Goal: Task Accomplishment & Management: Manage account settings

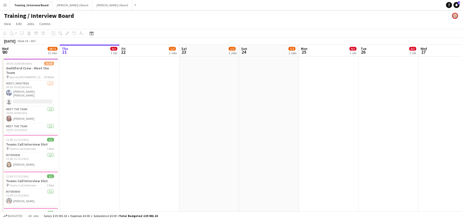
scroll to position [0, 116]
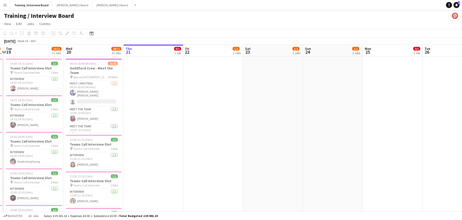
drag, startPoint x: 92, startPoint y: 52, endPoint x: 300, endPoint y: 16, distance: 211.8
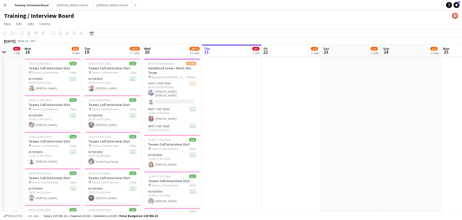
scroll to position [0, 141]
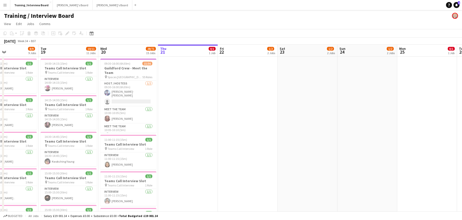
drag, startPoint x: 80, startPoint y: 52, endPoint x: 227, endPoint y: 26, distance: 149.7
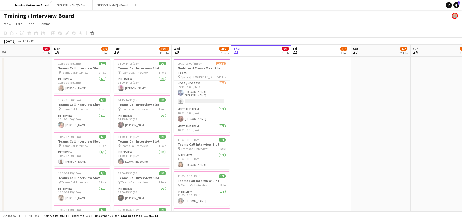
scroll to position [0, 118]
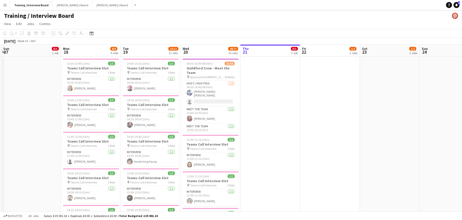
drag, startPoint x: 130, startPoint y: 56, endPoint x: 212, endPoint y: 49, distance: 82.6
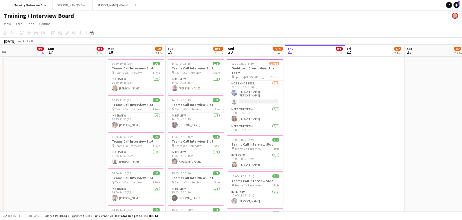
scroll to position [0, 126]
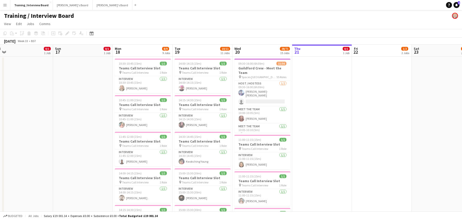
drag, startPoint x: 145, startPoint y: 52, endPoint x: 338, endPoint y: 22, distance: 195.3
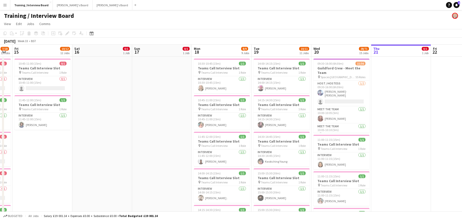
scroll to position [0, 159]
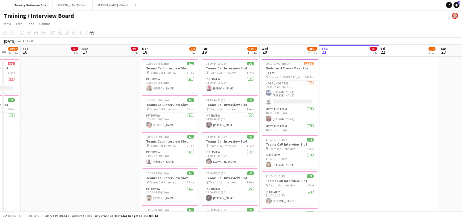
drag, startPoint x: 91, startPoint y: 55, endPoint x: 161, endPoint y: 47, distance: 70.4
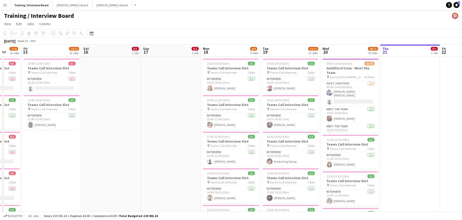
drag, startPoint x: 31, startPoint y: 54, endPoint x: 174, endPoint y: 36, distance: 144.6
click at [41, 64] on span "10:45-11:00 (15m)" at bounding box center [39, 64] width 23 height 4
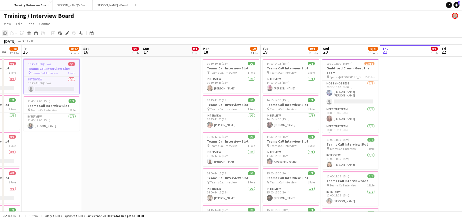
click at [7, 33] on div "Copy" at bounding box center [5, 33] width 6 height 6
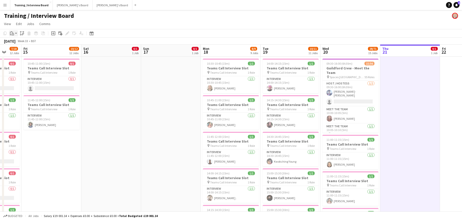
click at [12, 34] on icon "Paste" at bounding box center [12, 33] width 4 height 4
click at [21, 43] on link "Paste Ctrl+V" at bounding box center [36, 43] width 47 height 5
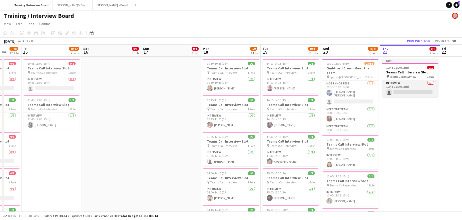
click at [409, 92] on app-card-role "Interview 0/1 10:45-11:00 (15m) single-neutral-actions" at bounding box center [410, 88] width 56 height 17
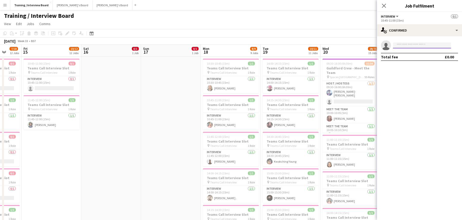
click at [401, 46] on input at bounding box center [422, 45] width 58 height 6
paste input "**********"
type input "**********"
click at [413, 57] on span "jesstaplin@outlook.com" at bounding box center [422, 57] width 50 height 4
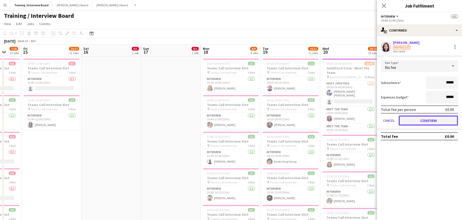
click at [441, 119] on button "Confirm" at bounding box center [428, 120] width 59 height 10
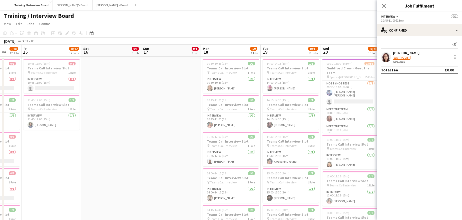
click at [347, 34] on app-toolbar "Copy Paste Paste Ctrl+V Paste with crew Ctrl+Shift+V Paste linked Job Delete Gr…" at bounding box center [231, 33] width 462 height 9
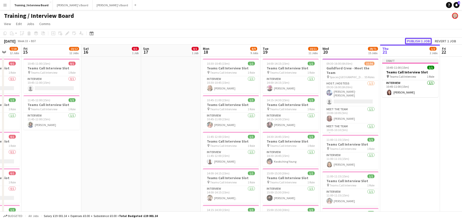
click at [417, 41] on button "Publish 1 job" at bounding box center [418, 41] width 27 height 7
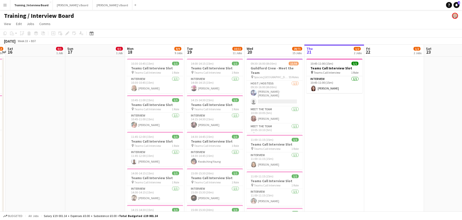
scroll to position [0, 155]
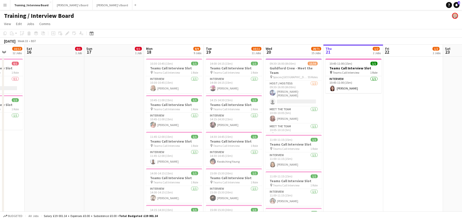
drag, startPoint x: 331, startPoint y: 50, endPoint x: 77, endPoint y: 42, distance: 254.2
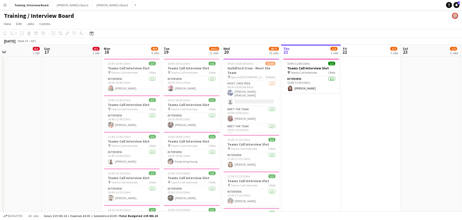
drag, startPoint x: 304, startPoint y: 51, endPoint x: 60, endPoint y: 36, distance: 244.0
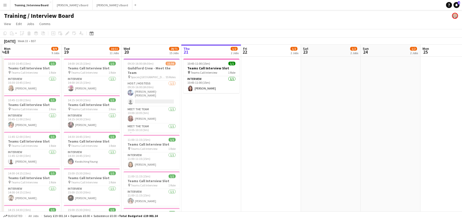
scroll to position [0, 117]
drag, startPoint x: 225, startPoint y: 50, endPoint x: 150, endPoint y: 56, distance: 75.1
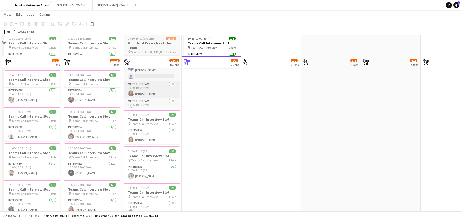
scroll to position [0, 0]
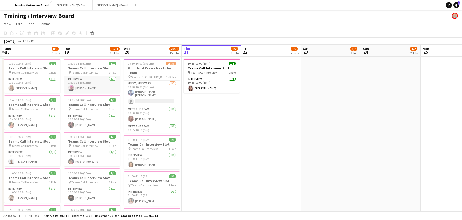
click at [86, 91] on app-card-role "Interview [DATE] 14:00-14:15 (15m) [PERSON_NAME]" at bounding box center [92, 84] width 56 height 17
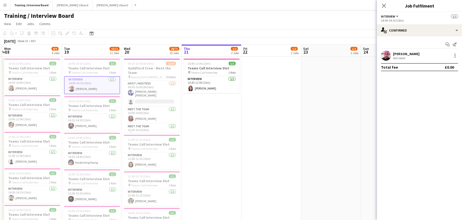
click at [408, 56] on div "[PERSON_NAME]" at bounding box center [406, 54] width 27 height 5
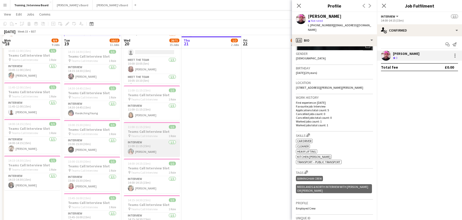
scroll to position [50, 0]
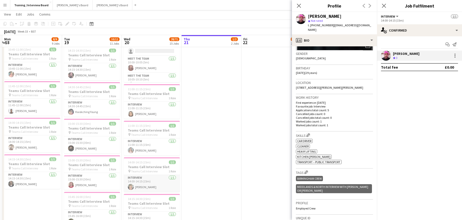
click at [148, 185] on app-card-role "Interview 1/1 14:00-14:15 (15m) Tabitha Sullivan" at bounding box center [152, 183] width 56 height 17
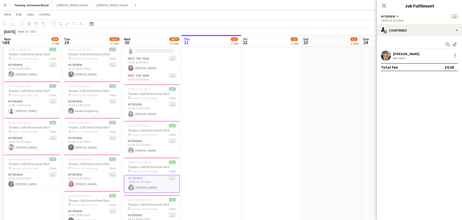
click at [414, 54] on div "[PERSON_NAME]" at bounding box center [406, 54] width 27 height 5
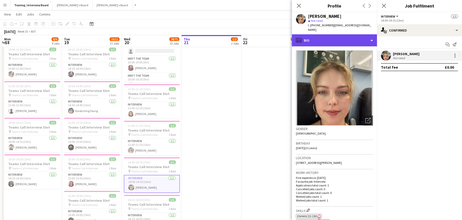
click at [372, 34] on div "profile Bio" at bounding box center [334, 40] width 85 height 12
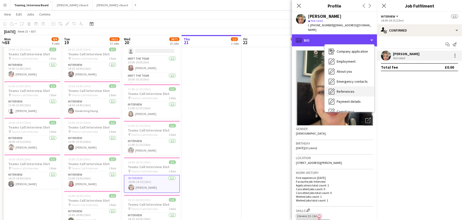
scroll to position [25, 0]
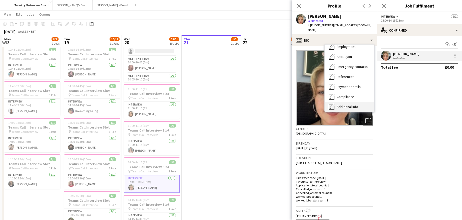
click at [353, 104] on span "Additional info" at bounding box center [348, 106] width 22 height 5
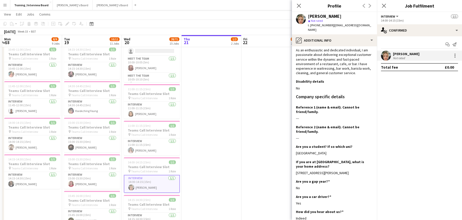
scroll to position [13, 0]
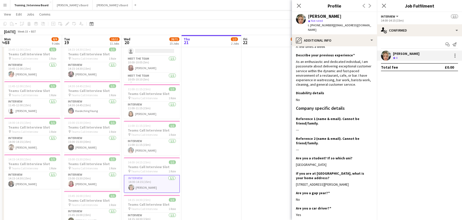
click at [299, 7] on icon "Close pop-in" at bounding box center [299, 6] width 4 height 4
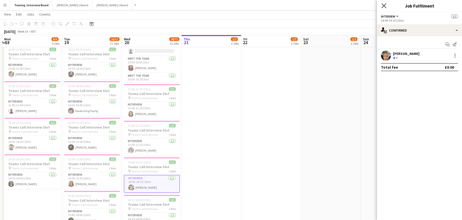
click at [385, 5] on icon "Close pop-in" at bounding box center [384, 5] width 5 height 5
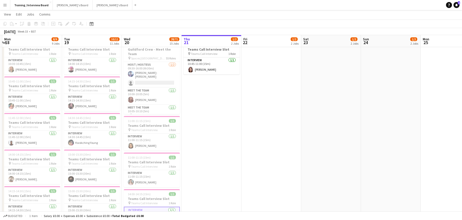
scroll to position [0, 0]
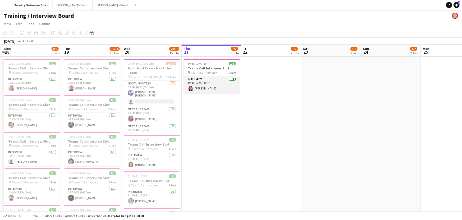
click at [199, 89] on app-card-role "Interview [DATE] 10:45-11:00 (15m) [PERSON_NAME]" at bounding box center [212, 84] width 56 height 17
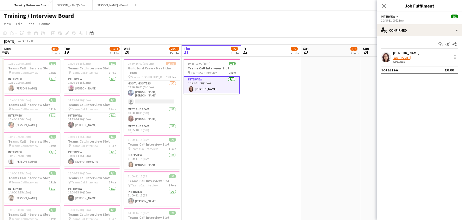
click at [401, 53] on div "[PERSON_NAME]" at bounding box center [406, 53] width 27 height 5
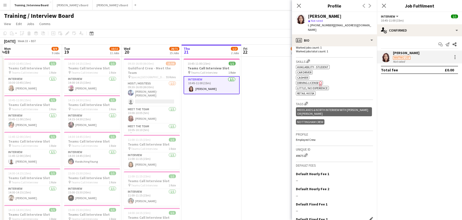
scroll to position [175, 0]
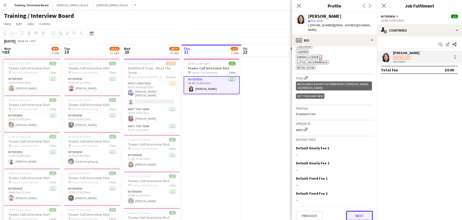
click at [353, 210] on button "Next" at bounding box center [359, 215] width 27 height 10
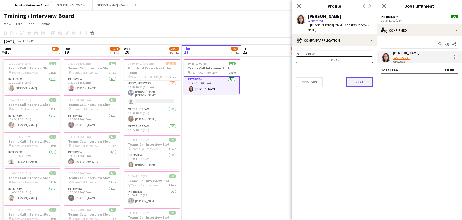
click at [365, 77] on button "Next" at bounding box center [359, 82] width 27 height 10
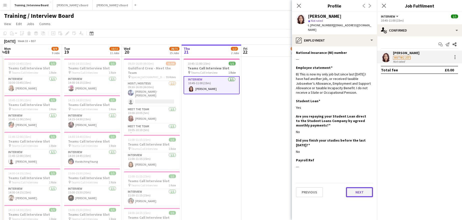
click at [351, 187] on button "Next" at bounding box center [359, 192] width 27 height 10
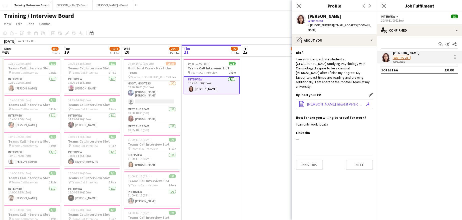
click at [368, 102] on app-icon "download-bottom" at bounding box center [368, 104] width 4 height 4
click at [353, 160] on button "Next" at bounding box center [359, 165] width 27 height 10
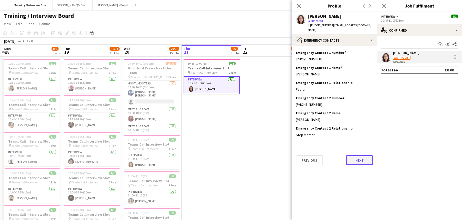
click at [357, 155] on button "Next" at bounding box center [359, 160] width 27 height 10
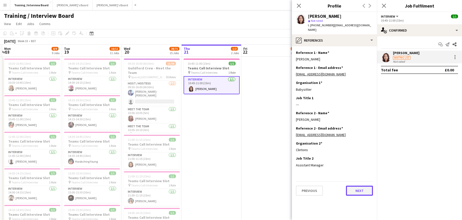
click at [359, 189] on button "Next" at bounding box center [359, 190] width 27 height 10
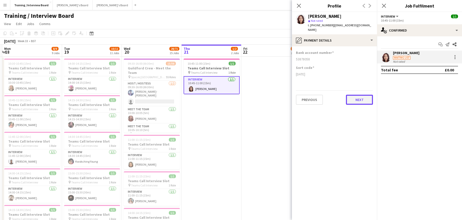
click at [361, 95] on button "Next" at bounding box center [359, 100] width 27 height 10
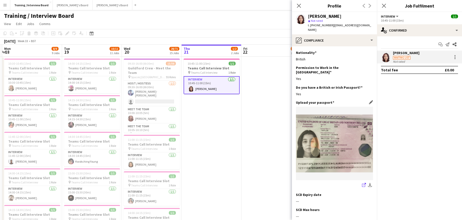
click at [362, 183] on icon "share-external-link-1" at bounding box center [364, 185] width 4 height 4
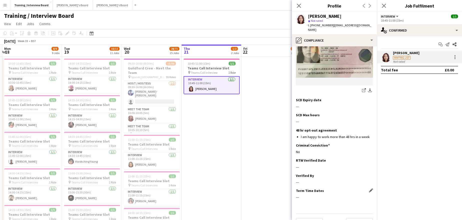
scroll to position [97, 0]
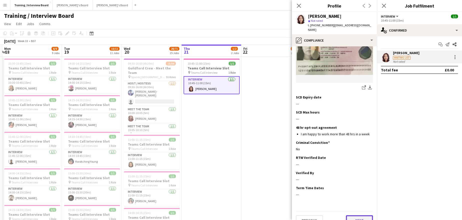
click at [361, 215] on button "Next" at bounding box center [359, 220] width 27 height 10
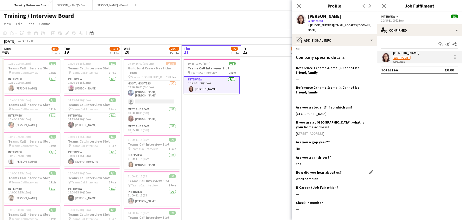
scroll to position [105, 0]
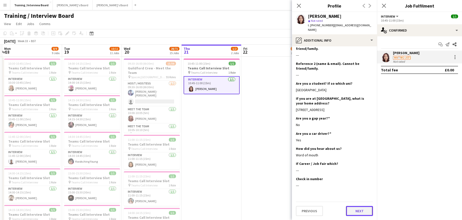
click at [359, 213] on button "Next" at bounding box center [359, 211] width 27 height 10
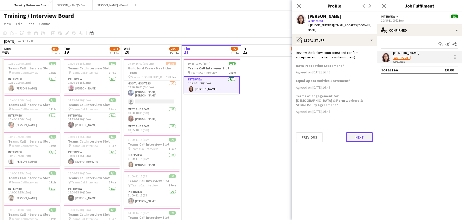
click at [362, 132] on button "Next" at bounding box center [359, 137] width 27 height 10
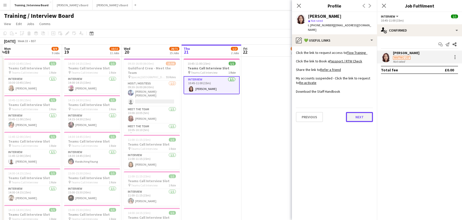
click at [361, 112] on button "Next" at bounding box center [359, 117] width 27 height 10
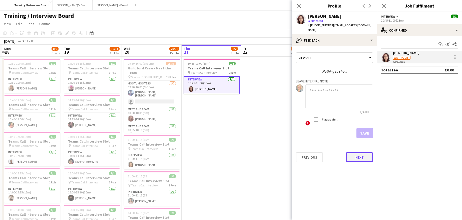
click at [362, 152] on button "Next" at bounding box center [359, 157] width 27 height 10
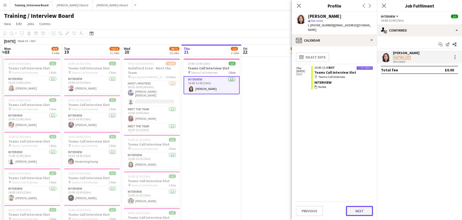
click at [364, 211] on button "Next" at bounding box center [359, 211] width 27 height 10
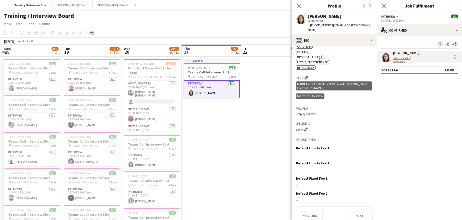
scroll to position [175, 0]
click at [362, 210] on button "Next" at bounding box center [359, 215] width 27 height 10
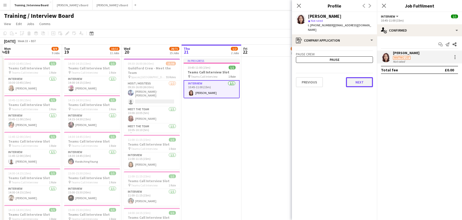
click at [366, 81] on button "Next" at bounding box center [359, 82] width 27 height 10
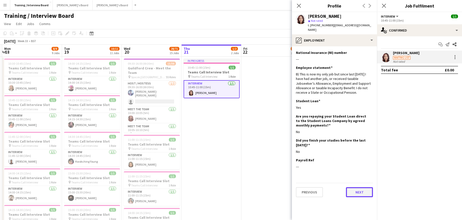
click at [353, 188] on button "Next" at bounding box center [359, 192] width 27 height 10
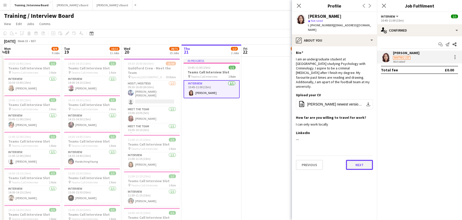
click at [361, 160] on button "Next" at bounding box center [359, 165] width 27 height 10
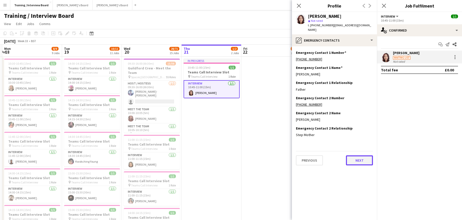
click at [360, 160] on button "Next" at bounding box center [359, 160] width 27 height 10
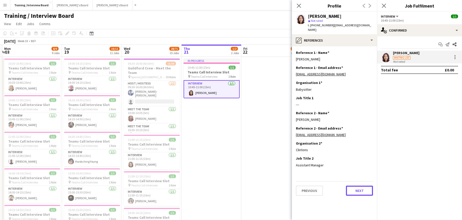
click at [364, 185] on button "Next" at bounding box center [359, 190] width 27 height 10
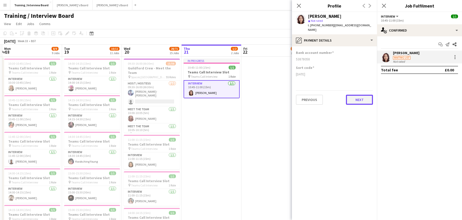
click at [367, 95] on button "Next" at bounding box center [359, 100] width 27 height 10
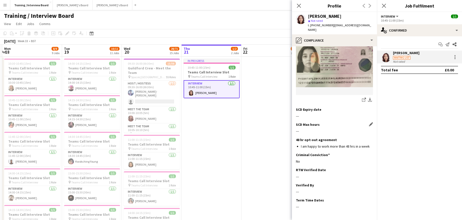
scroll to position [97, 0]
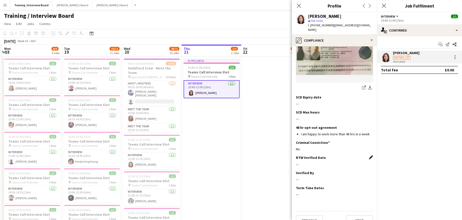
click at [369, 155] on app-icon "Edit this field" at bounding box center [371, 157] width 4 height 4
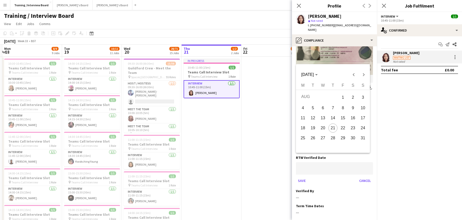
click at [335, 128] on span "21" at bounding box center [333, 127] width 9 height 9
type input "**********"
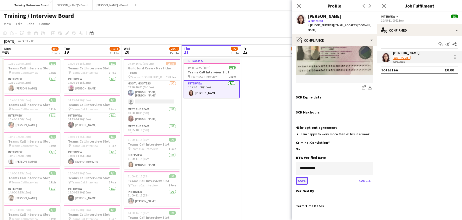
click at [298, 176] on button "Save" at bounding box center [302, 180] width 12 height 8
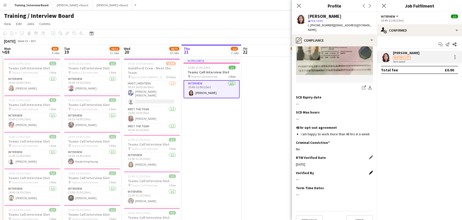
click at [369, 170] on app-icon "Edit this field" at bounding box center [371, 172] width 4 height 4
click at [323, 177] on input at bounding box center [334, 183] width 77 height 13
type input "**"
click at [308, 196] on button "Save" at bounding box center [302, 200] width 12 height 8
click at [349, 215] on button "Next" at bounding box center [359, 220] width 27 height 10
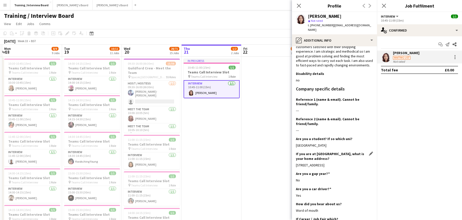
scroll to position [100, 0]
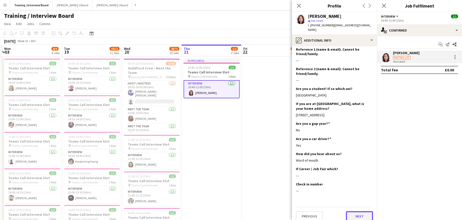
click at [357, 215] on button "Next" at bounding box center [359, 216] width 27 height 10
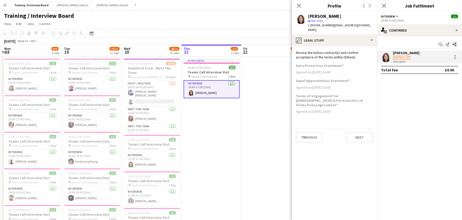
scroll to position [0, 0]
click at [355, 128] on div "Previous Next" at bounding box center [334, 135] width 77 height 14
click at [355, 132] on button "Next" at bounding box center [359, 137] width 27 height 10
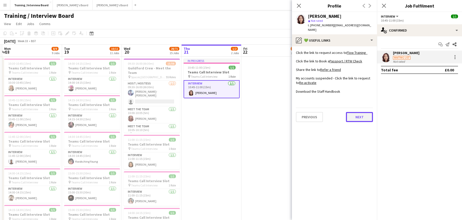
click at [358, 112] on button "Next" at bounding box center [359, 117] width 27 height 10
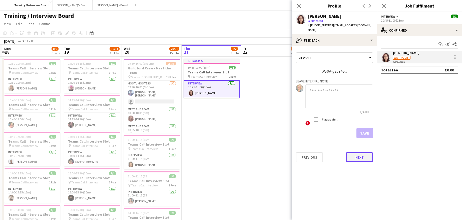
click at [355, 152] on button "Next" at bounding box center [359, 157] width 27 height 10
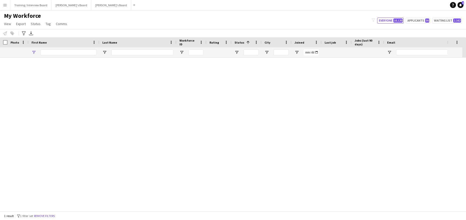
type input "*********"
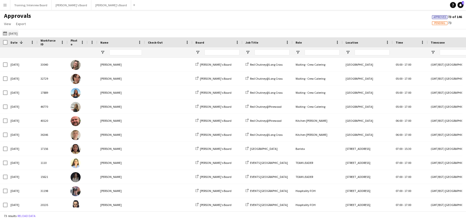
click at [4, 33] on app-icon "Yesterday" at bounding box center [6, 33] width 6 height 4
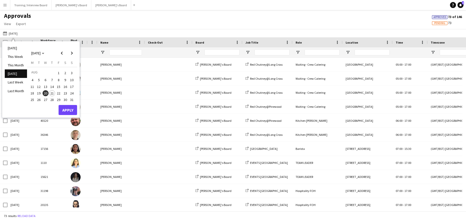
click at [39, 93] on span "19" at bounding box center [39, 93] width 6 height 6
click at [64, 107] on button "Apply" at bounding box center [68, 110] width 19 height 10
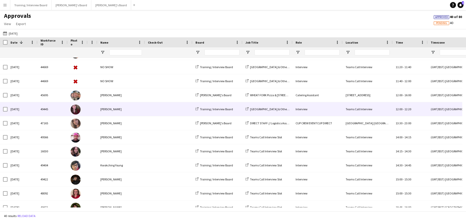
scroll to position [350, 0]
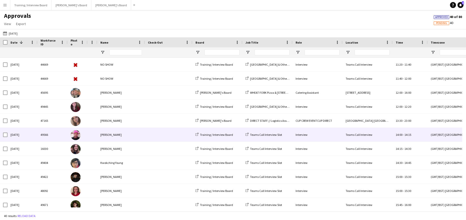
click at [117, 138] on div "Macdonald Juru" at bounding box center [121, 135] width 48 height 14
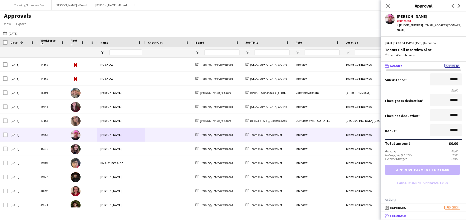
click at [392, 215] on span "Feedback" at bounding box center [398, 215] width 16 height 5
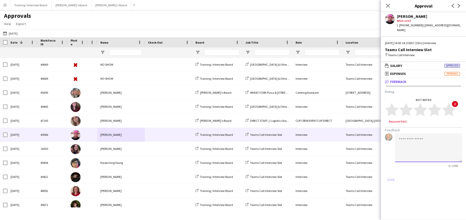
click at [401, 134] on textarea at bounding box center [428, 147] width 67 height 29
click at [406, 139] on textarea "**********" at bounding box center [428, 147] width 67 height 29
click at [426, 144] on textarea "**********" at bounding box center [428, 147] width 67 height 29
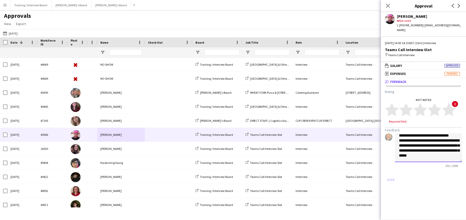
scroll to position [26, 0]
click at [422, 103] on polygon at bounding box center [420, 109] width 14 height 13
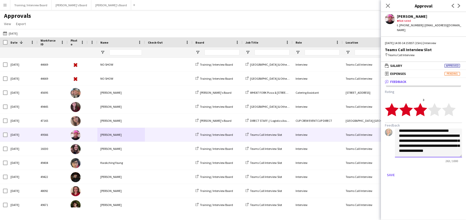
scroll to position [21, 0]
click at [399, 131] on textarea "**********" at bounding box center [428, 142] width 67 height 29
type textarea "**********"
click at [390, 171] on button "Save" at bounding box center [391, 175] width 12 height 8
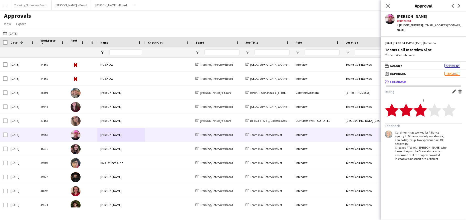
click at [13, 41] on span "Date" at bounding box center [14, 43] width 7 height 4
click at [8, 36] on button "Yesterday 19-08-2025" at bounding box center [10, 33] width 17 height 6
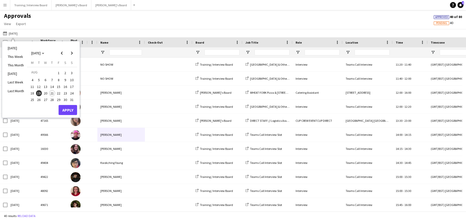
click at [46, 92] on span "20" at bounding box center [46, 93] width 6 height 6
click at [69, 106] on button "Apply" at bounding box center [68, 110] width 19 height 10
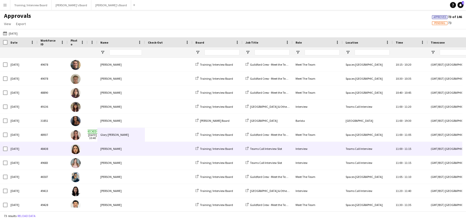
click at [115, 145] on div "Iona Gladstone" at bounding box center [121, 149] width 48 height 14
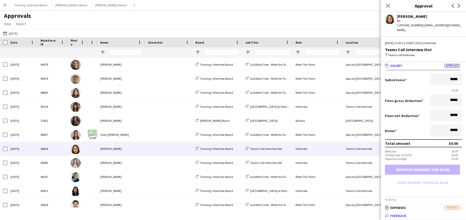
click at [397, 213] on span "Feedback" at bounding box center [398, 215] width 16 height 5
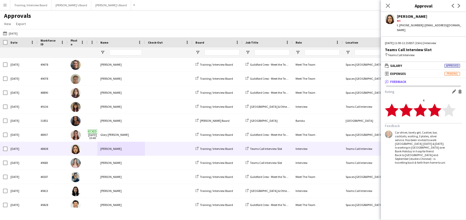
click at [357, 5] on app-navbar "Menu Boards Boards Boards All jobs Status Workforce Workforce My Workforce Recr…" at bounding box center [233, 5] width 466 height 10
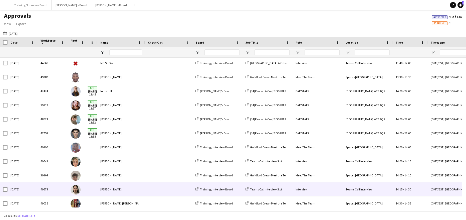
scroll to position [551, 0]
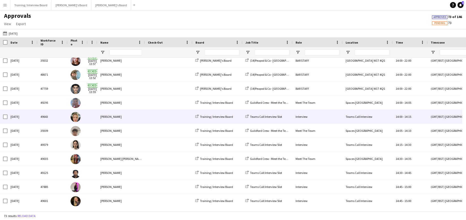
click at [101, 117] on div "Tabitha Sullivan" at bounding box center [121, 117] width 48 height 14
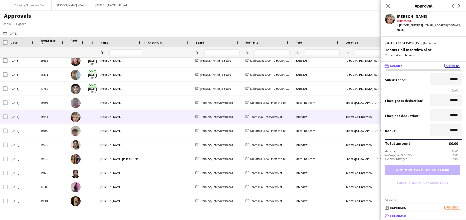
click at [402, 215] on span "Feedback" at bounding box center [398, 215] width 16 height 5
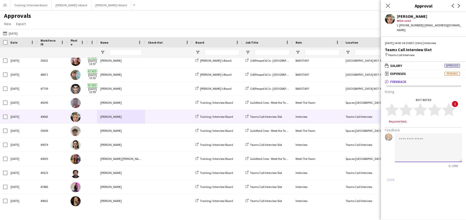
click at [410, 138] on textarea at bounding box center [428, 147] width 67 height 29
click at [404, 140] on textarea "**********" at bounding box center [428, 147] width 67 height 29
click at [413, 140] on textarea "**********" at bounding box center [428, 147] width 67 height 29
click at [444, 142] on textarea "**********" at bounding box center [428, 147] width 67 height 29
click at [415, 135] on textarea "**********" at bounding box center [428, 147] width 67 height 29
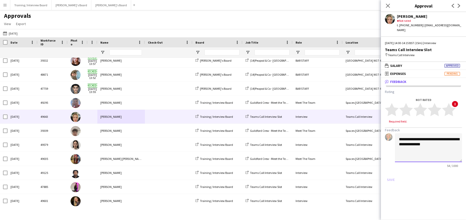
click at [440, 139] on textarea "**********" at bounding box center [428, 147] width 67 height 29
click at [435, 148] on textarea "**********" at bounding box center [428, 147] width 67 height 29
click at [442, 154] on textarea "**********" at bounding box center [428, 147] width 67 height 29
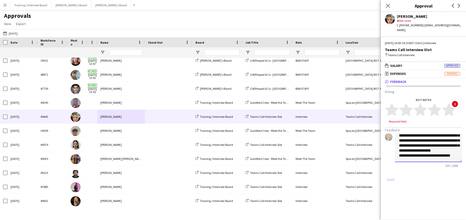
scroll to position [21, 0]
click at [438, 104] on polygon at bounding box center [435, 109] width 14 height 13
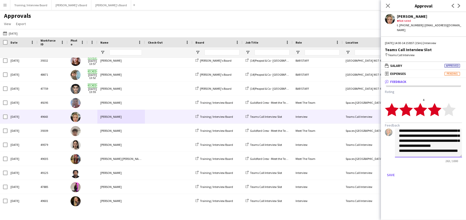
click at [418, 149] on textarea "**********" at bounding box center [428, 142] width 67 height 29
click at [421, 149] on textarea "**********" at bounding box center [428, 142] width 67 height 29
click at [420, 151] on textarea "**********" at bounding box center [428, 142] width 67 height 29
click at [428, 149] on textarea "**********" at bounding box center [428, 142] width 67 height 29
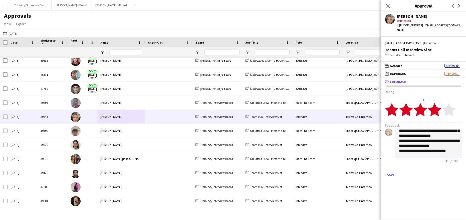
scroll to position [31, 0]
click at [433, 145] on textarea "**********" at bounding box center [428, 142] width 67 height 29
click at [433, 148] on textarea "**********" at bounding box center [428, 142] width 67 height 29
type textarea "**********"
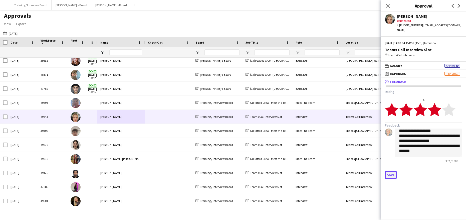
click at [388, 171] on button "Save" at bounding box center [391, 175] width 12 height 8
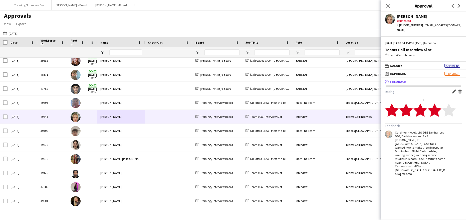
click at [445, 163] on div "Car driver - lovely girl, DBS & enhanced DBS, Barista - worked for 3 summers at…" at bounding box center [421, 152] width 52 height 45
click at [454, 89] on app-icon "Edit feedback" at bounding box center [454, 91] width 4 height 4
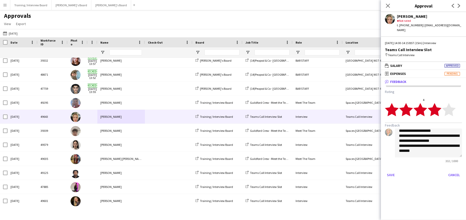
scroll to position [34, 0]
click at [453, 146] on textarea "**********" at bounding box center [428, 142] width 67 height 29
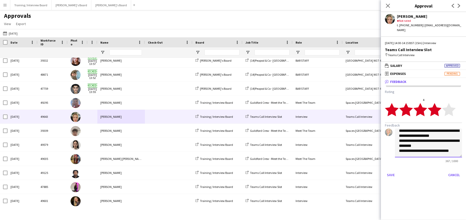
scroll to position [41, 0]
type textarea "**********"
click at [386, 171] on button "Save" at bounding box center [391, 175] width 12 height 8
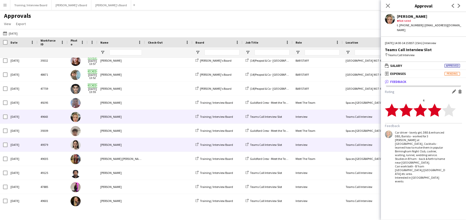
click at [117, 145] on div "Belen Sanchez" at bounding box center [121, 145] width 48 height 14
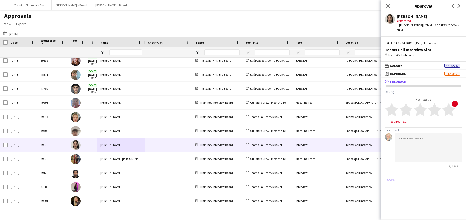
click at [405, 133] on textarea at bounding box center [428, 147] width 67 height 29
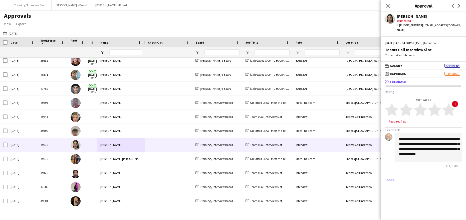
click at [415, 178] on div "Save" at bounding box center [423, 179] width 77 height 8
click at [450, 151] on textarea "**********" at bounding box center [428, 147] width 67 height 29
click at [412, 149] on textarea "**********" at bounding box center [428, 147] width 67 height 29
click at [438, 104] on polygon at bounding box center [435, 109] width 14 height 13
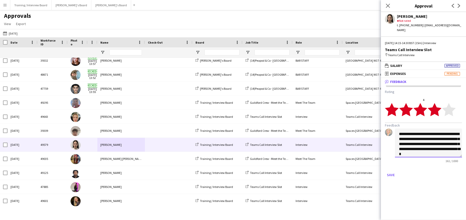
click at [446, 152] on textarea "**********" at bounding box center [428, 142] width 67 height 29
click at [445, 103] on icon "star" at bounding box center [449, 110] width 14 height 14
click at [447, 147] on textarea "**********" at bounding box center [428, 142] width 67 height 29
click at [447, 149] on textarea "**********" at bounding box center [428, 142] width 67 height 29
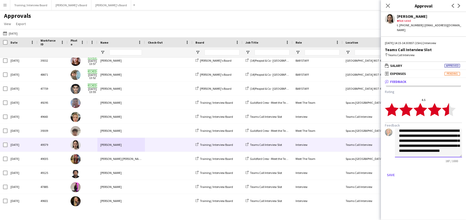
click at [421, 150] on textarea "**********" at bounding box center [428, 142] width 67 height 29
click at [445, 149] on textarea "**********" at bounding box center [428, 142] width 67 height 29
click at [446, 139] on textarea "**********" at bounding box center [428, 142] width 67 height 29
click at [424, 150] on textarea "**********" at bounding box center [428, 142] width 67 height 29
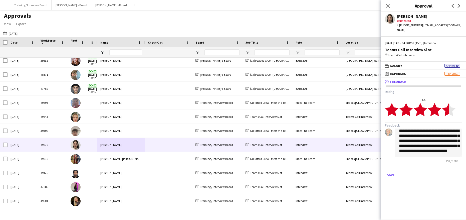
scroll to position [11, 0]
type textarea "**********"
click at [388, 171] on button "Save" at bounding box center [391, 175] width 12 height 8
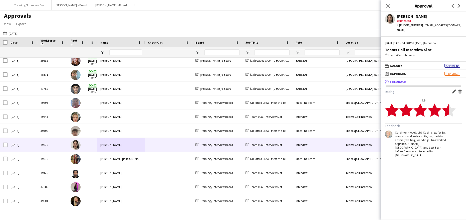
click at [453, 89] on app-icon "Edit feedback" at bounding box center [454, 91] width 4 height 4
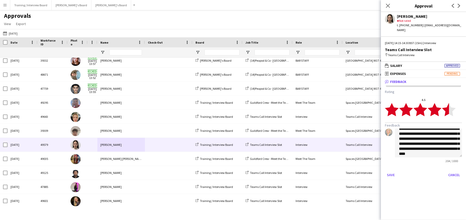
scroll to position [14, 0]
click at [410, 139] on textarea "**********" at bounding box center [428, 142] width 67 height 29
type textarea "**********"
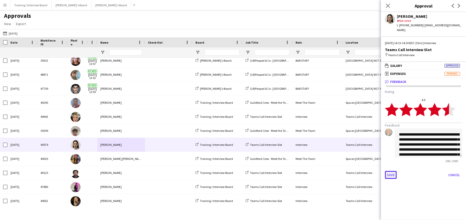
click at [392, 171] on button "Save" at bounding box center [391, 175] width 12 height 8
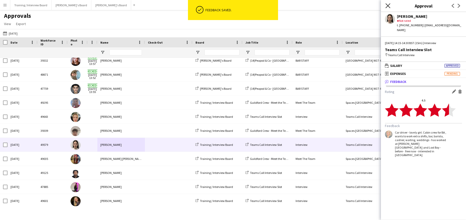
click at [388, 5] on icon at bounding box center [387, 5] width 5 height 5
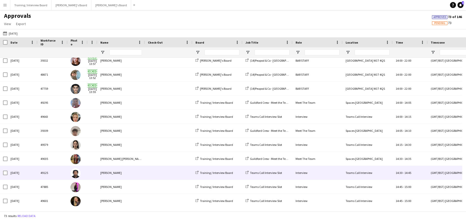
click at [114, 172] on div "Mekhi Charles" at bounding box center [121, 173] width 48 height 14
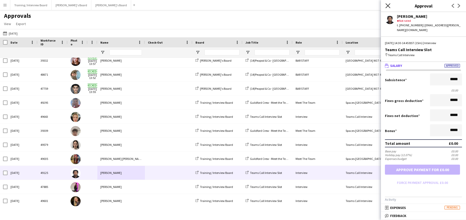
click at [390, 6] on icon "Close pop-in" at bounding box center [387, 5] width 5 height 5
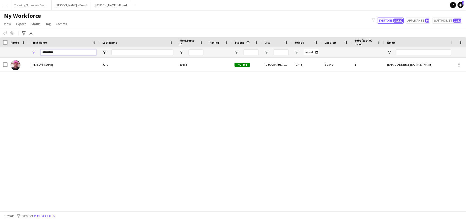
click at [69, 54] on input "*********" at bounding box center [69, 52] width 56 height 6
type input "*"
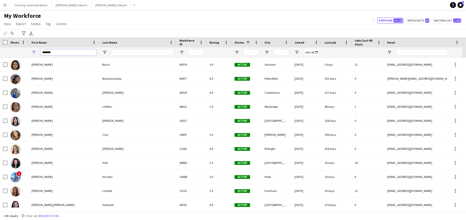
type input "*******"
click at [120, 50] on input "Last Name Filter Input" at bounding box center [142, 52] width 62 height 6
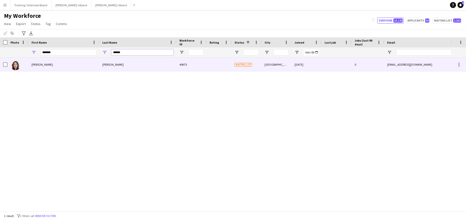
type input "******"
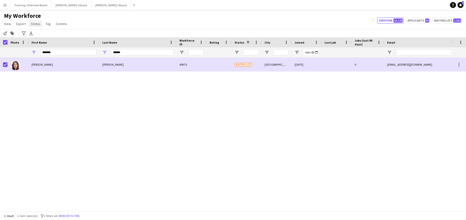
click at [31, 24] on span "Status" at bounding box center [36, 24] width 10 height 5
click at [37, 34] on span "Edit" at bounding box center [36, 34] width 6 height 5
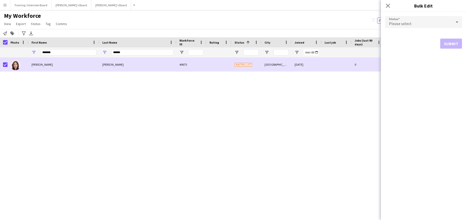
click at [457, 21] on icon at bounding box center [457, 22] width 6 height 10
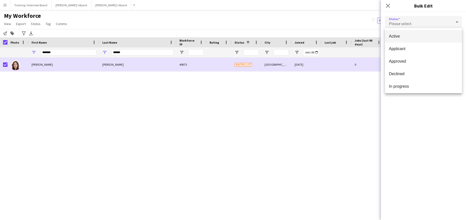
click at [427, 37] on span "Active" at bounding box center [423, 36] width 69 height 5
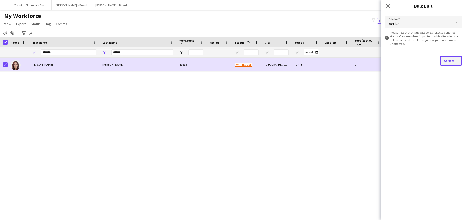
click at [459, 60] on button "Submit" at bounding box center [451, 61] width 22 height 10
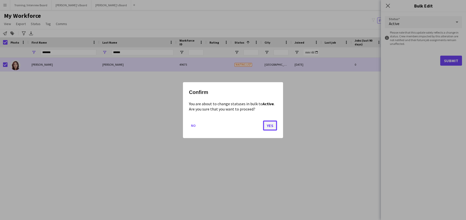
click at [270, 125] on button "Yes" at bounding box center [270, 125] width 14 height 10
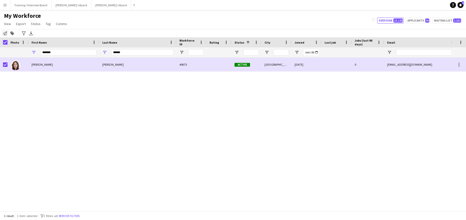
click at [3, 33] on icon "Notify workforce" at bounding box center [5, 33] width 4 height 4
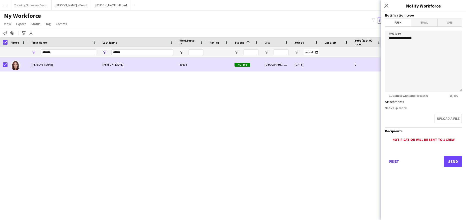
click at [422, 21] on span "Email" at bounding box center [424, 23] width 27 height 8
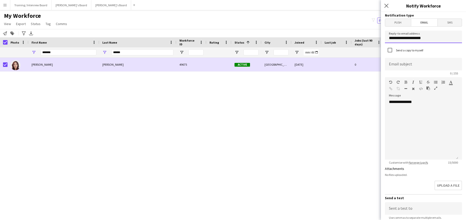
click at [430, 39] on input "**********" at bounding box center [423, 37] width 77 height 13
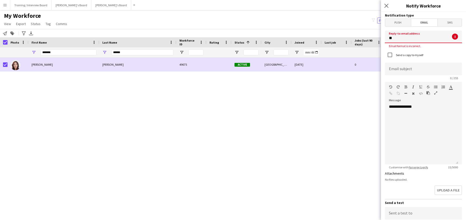
type input "*"
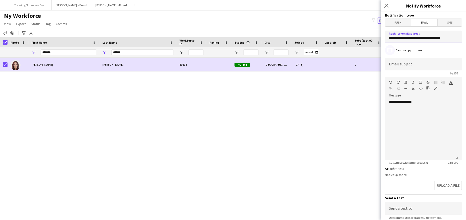
type input "**********"
click at [392, 61] on input at bounding box center [423, 64] width 77 height 13
type input "**********"
click at [431, 100] on div "**********" at bounding box center [421, 129] width 73 height 60
click at [394, 116] on div "**********" at bounding box center [421, 129] width 73 height 60
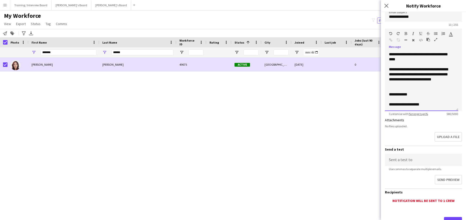
scroll to position [71, 0]
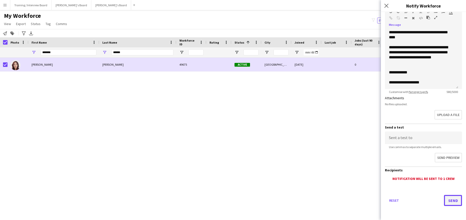
click at [449, 200] on button "Send" at bounding box center [453, 200] width 18 height 11
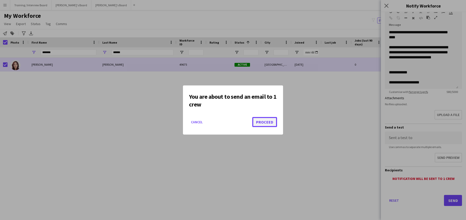
click at [272, 120] on button "Proceed" at bounding box center [264, 122] width 25 height 10
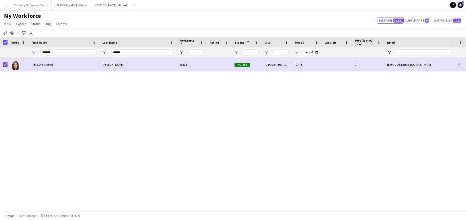
click at [46, 25] on span "Tag" at bounding box center [48, 24] width 5 height 5
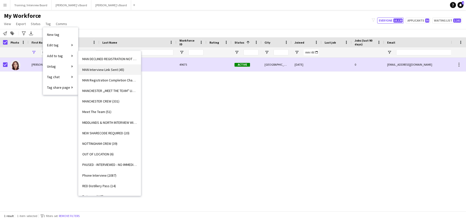
scroll to position [476, 0]
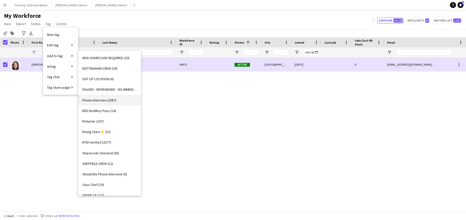
click at [102, 100] on span "Phone Interview (2087)" at bounding box center [99, 100] width 34 height 5
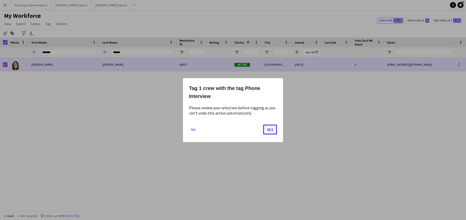
click at [270, 128] on button "Yes" at bounding box center [270, 129] width 14 height 10
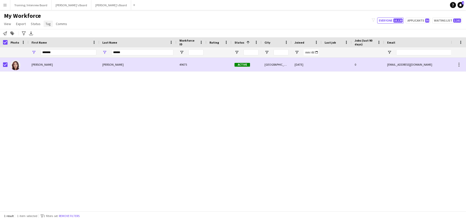
click at [45, 21] on link "Tag" at bounding box center [48, 24] width 9 height 7
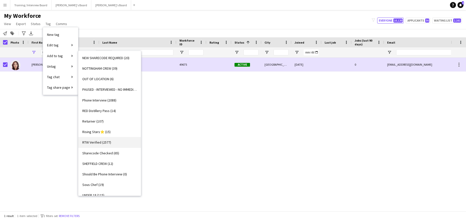
click at [99, 142] on span "RTW Verified (2577)" at bounding box center [96, 142] width 29 height 5
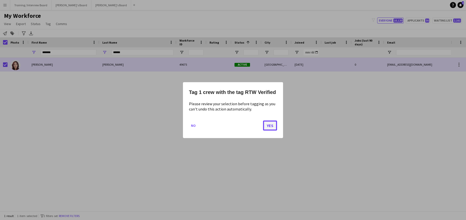
click at [272, 128] on button "Yes" at bounding box center [270, 125] width 14 height 10
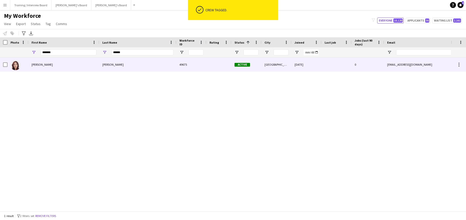
click at [149, 65] on div "Taplin" at bounding box center [137, 65] width 77 height 14
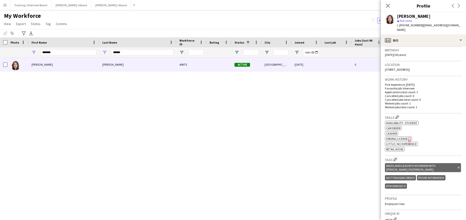
scroll to position [125, 0]
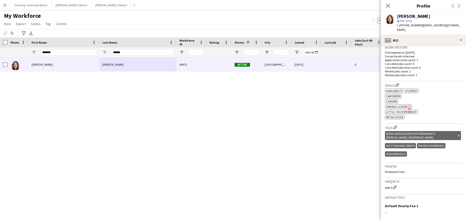
click at [456, 131] on div "MIDDLANDS & NORTH INTERVIEW WITH GABRIELLE or JAMIE Delete tag" at bounding box center [423, 135] width 76 height 9
click at [458, 134] on icon "Delete tag" at bounding box center [459, 135] width 2 height 3
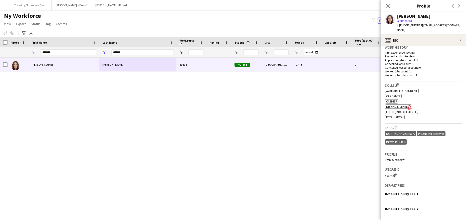
click at [387, 3] on div "Close pop-in" at bounding box center [388, 6] width 14 height 12
click at [388, 7] on icon "Close pop-in" at bounding box center [387, 5] width 5 height 5
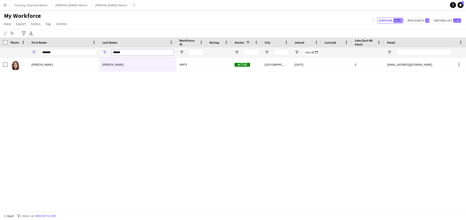
click at [134, 53] on input "******" at bounding box center [142, 52] width 62 height 6
type input "*"
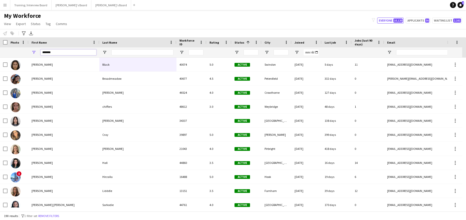
click at [75, 53] on input "*******" at bounding box center [69, 52] width 56 height 6
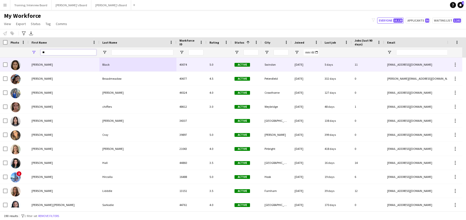
type input "*"
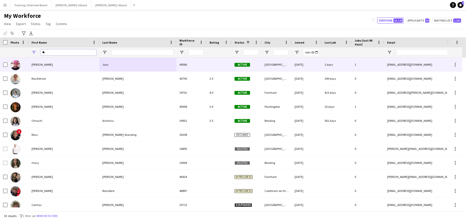
type input "*"
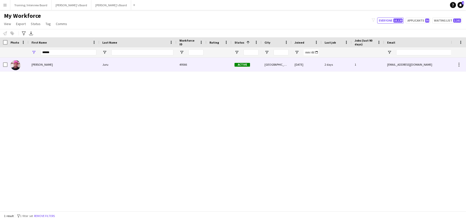
click at [51, 65] on div "Macdonald" at bounding box center [64, 65] width 71 height 14
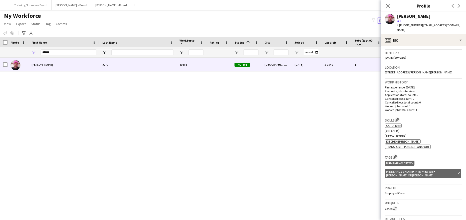
scroll to position [49, 0]
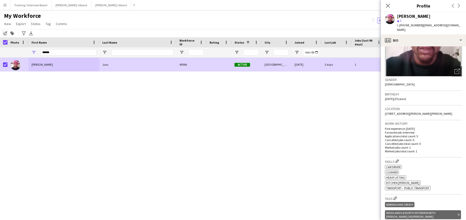
click at [3, 34] on icon at bounding box center [5, 33] width 4 height 4
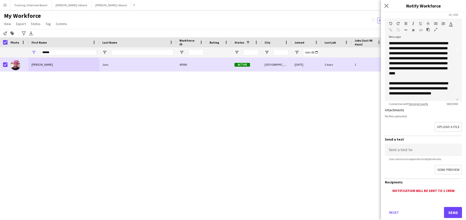
scroll to position [71, 0]
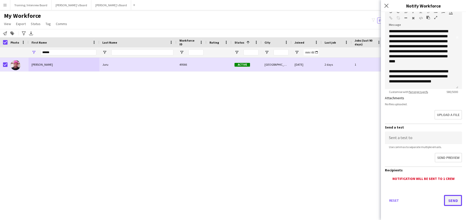
click at [444, 200] on button "Send" at bounding box center [453, 200] width 18 height 11
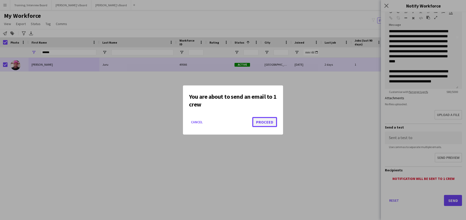
click at [265, 124] on button "Proceed" at bounding box center [264, 122] width 25 height 10
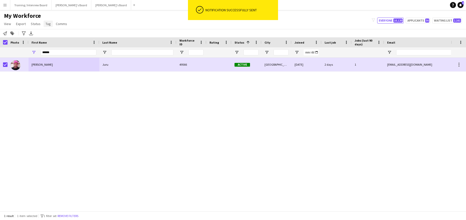
click at [49, 25] on span "Tag" at bounding box center [48, 24] width 5 height 5
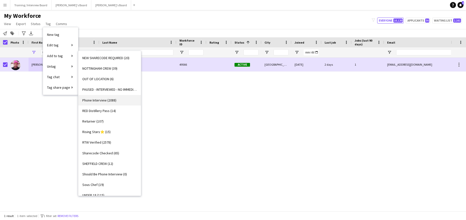
click at [101, 100] on span "Phone Interview (2088)" at bounding box center [99, 100] width 34 height 5
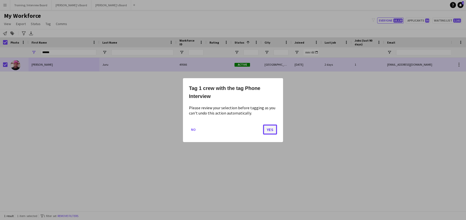
click at [274, 127] on button "Yes" at bounding box center [270, 129] width 14 height 10
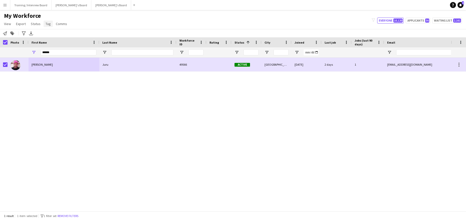
click at [49, 22] on span "Tag" at bounding box center [48, 24] width 5 height 5
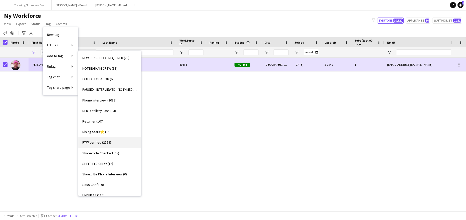
click at [99, 142] on span "RTW Verified (2578)" at bounding box center [96, 142] width 29 height 5
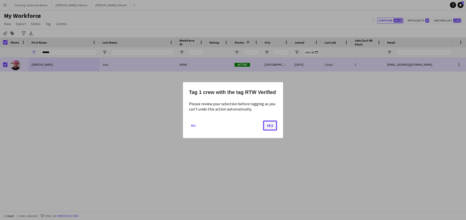
click at [270, 124] on button "Yes" at bounding box center [270, 125] width 14 height 10
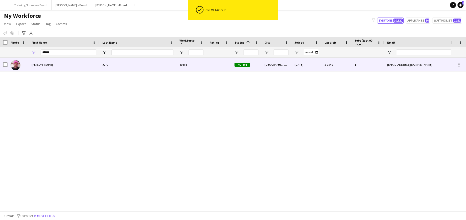
click at [119, 62] on div "Juru" at bounding box center [137, 65] width 77 height 14
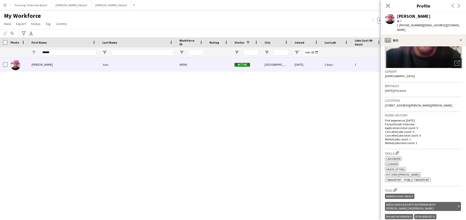
scroll to position [75, 0]
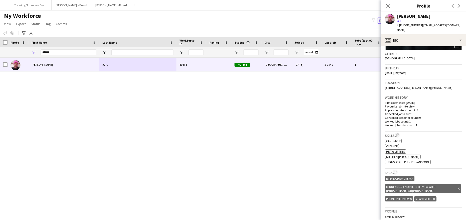
click at [458, 187] on icon "Delete tag" at bounding box center [459, 188] width 2 height 3
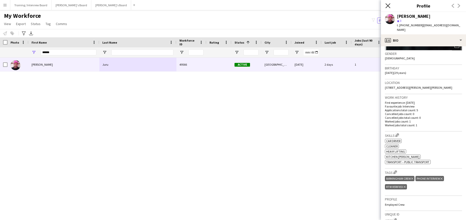
click at [386, 4] on icon at bounding box center [387, 5] width 5 height 5
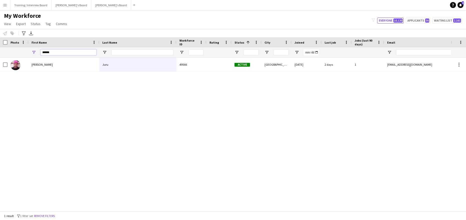
click at [55, 52] on input "******" at bounding box center [69, 52] width 56 height 6
type input "*"
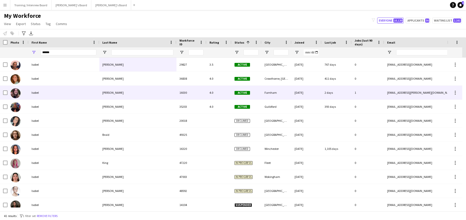
click at [92, 96] on div "Isobel" at bounding box center [64, 93] width 71 height 14
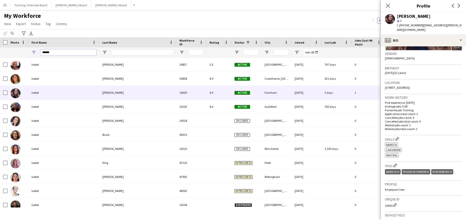
click at [67, 55] on input "******" at bounding box center [69, 52] width 56 height 6
type input "*"
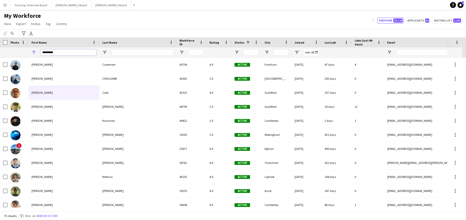
type input "*********"
click at [124, 53] on input "Last Name Filter Input" at bounding box center [142, 52] width 62 height 6
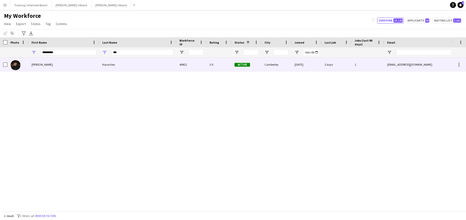
click at [54, 62] on div "Alexander" at bounding box center [64, 65] width 71 height 14
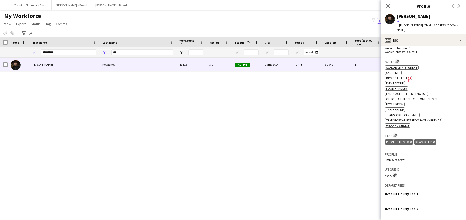
scroll to position [150, 0]
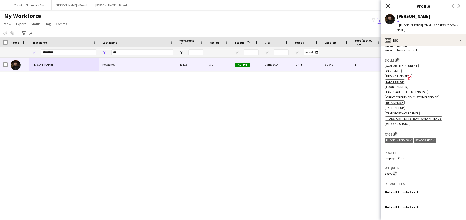
click at [387, 6] on icon "Close pop-in" at bounding box center [387, 5] width 5 height 5
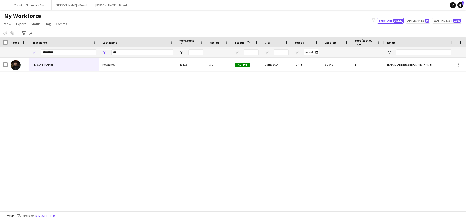
drag, startPoint x: 125, startPoint y: 56, endPoint x: 126, endPoint y: 53, distance: 3.0
click at [125, 55] on div "***" at bounding box center [142, 52] width 62 height 10
click at [126, 53] on input "***" at bounding box center [142, 52] width 62 height 6
type input "*"
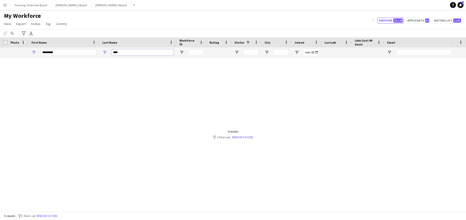
type input "****"
click at [69, 52] on input "*********" at bounding box center [69, 52] width 56 height 6
type input "*"
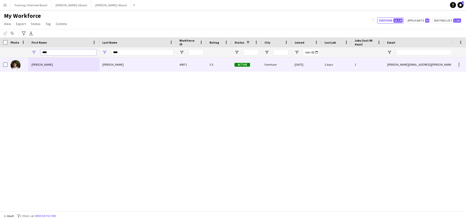
type input "****"
click at [139, 65] on div "Hart" at bounding box center [137, 65] width 77 height 14
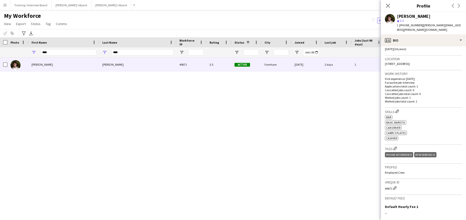
scroll to position [125, 0]
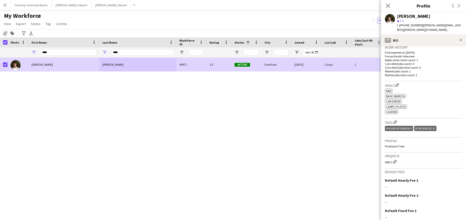
click at [3, 33] on div "Notify workforce" at bounding box center [5, 33] width 6 height 6
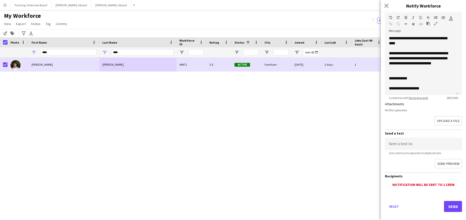
scroll to position [71, 0]
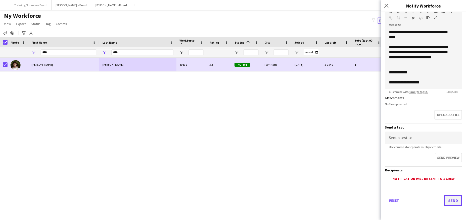
click at [455, 198] on button "Send" at bounding box center [453, 200] width 18 height 11
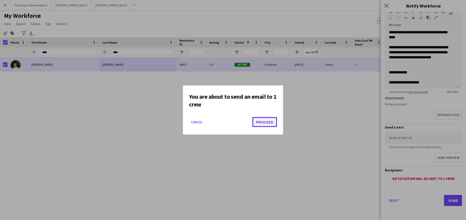
click at [274, 124] on button "Proceed" at bounding box center [264, 122] width 25 height 10
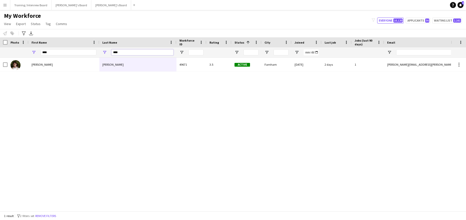
click at [126, 52] on input "****" at bounding box center [142, 52] width 62 height 6
type input "*"
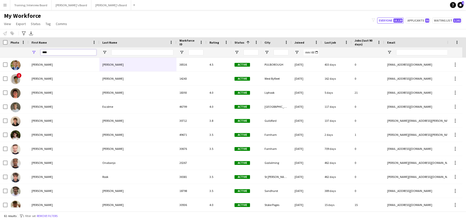
click at [62, 53] on input "****" at bounding box center [69, 52] width 56 height 6
type input "*"
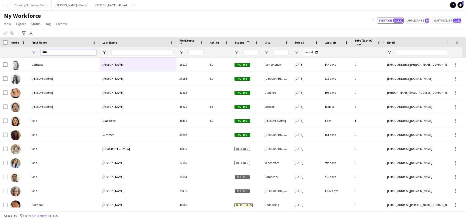
type input "****"
click at [122, 51] on input "Last Name Filter Input" at bounding box center [142, 52] width 62 height 6
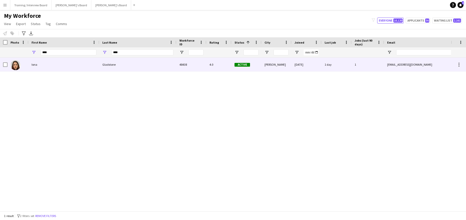
click at [92, 66] on div "Iona" at bounding box center [64, 65] width 71 height 14
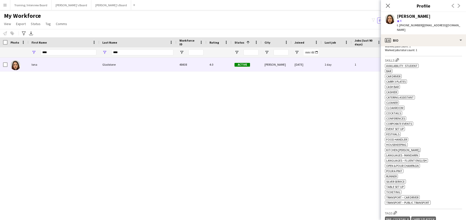
scroll to position [225, 0]
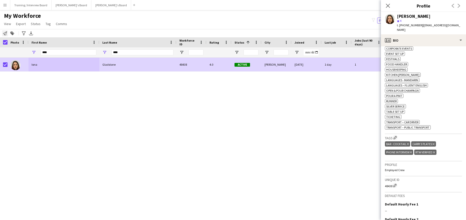
click at [6, 33] on icon "Notify workforce" at bounding box center [5, 33] width 4 height 4
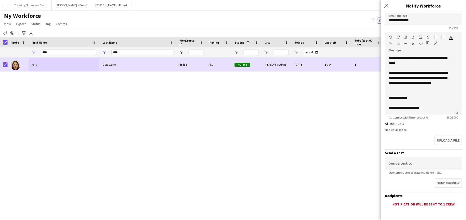
scroll to position [71, 0]
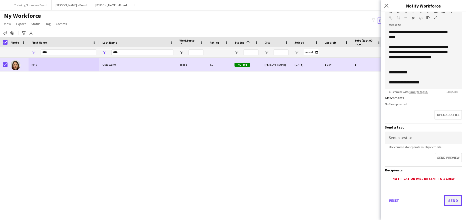
click at [447, 197] on button "Send" at bounding box center [453, 200] width 18 height 11
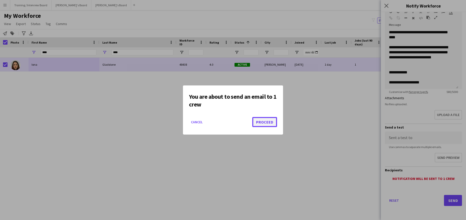
click at [266, 124] on button "Proceed" at bounding box center [264, 122] width 25 height 10
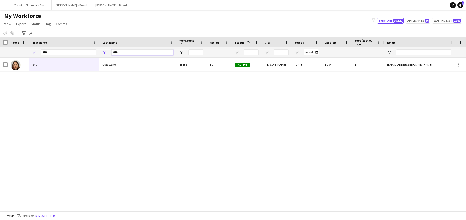
click at [137, 52] on input "****" at bounding box center [142, 52] width 62 height 6
type input "*"
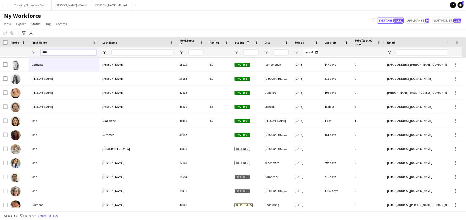
click at [50, 52] on input "****" at bounding box center [69, 52] width 56 height 6
type input "*"
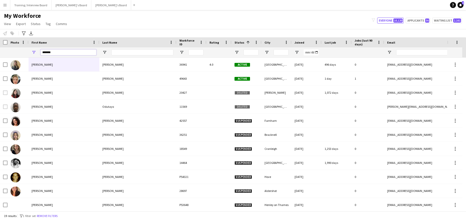
type input "*******"
click at [135, 50] on input "Last Name Filter Input" at bounding box center [142, 52] width 62 height 6
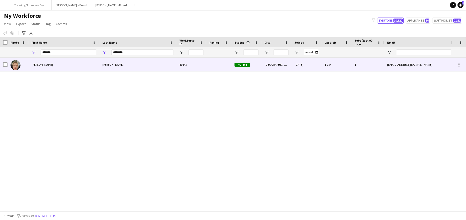
click at [144, 66] on div "Sullivan" at bounding box center [137, 65] width 77 height 14
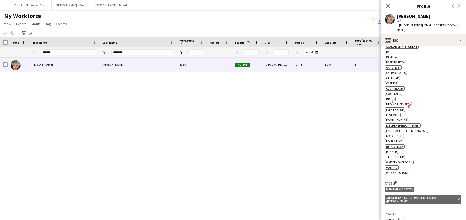
scroll to position [175, 0]
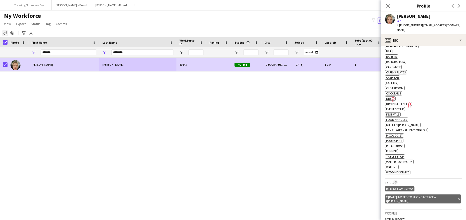
click at [5, 31] on icon "Notify workforce" at bounding box center [5, 33] width 4 height 4
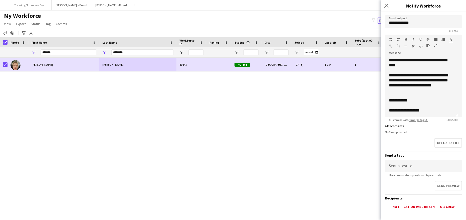
scroll to position [71, 0]
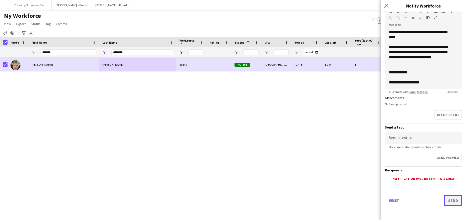
click at [452, 198] on button "Send" at bounding box center [453, 200] width 18 height 11
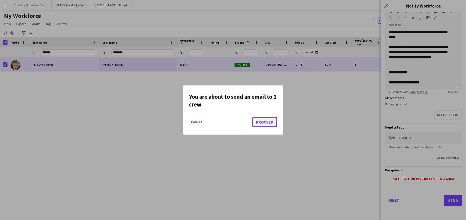
click at [264, 121] on button "Proceed" at bounding box center [264, 122] width 25 height 10
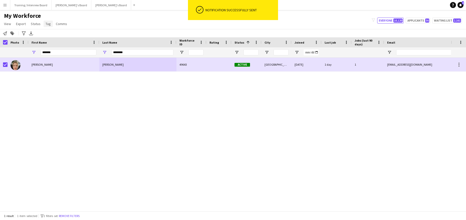
click at [49, 24] on span "Tag" at bounding box center [48, 24] width 5 height 5
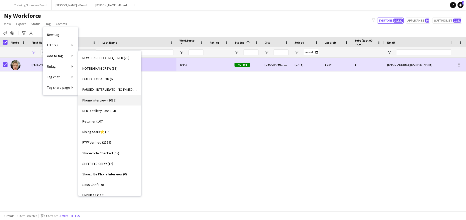
click at [107, 99] on span "Phone Interview (2089)" at bounding box center [99, 100] width 34 height 5
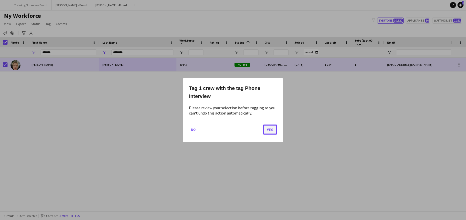
click at [274, 132] on button "Yes" at bounding box center [270, 129] width 14 height 10
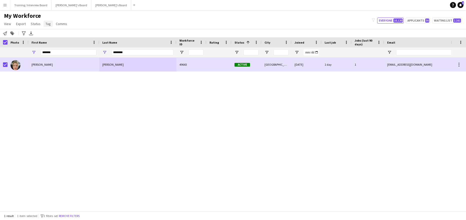
click at [51, 23] on link "Tag" at bounding box center [48, 24] width 9 height 7
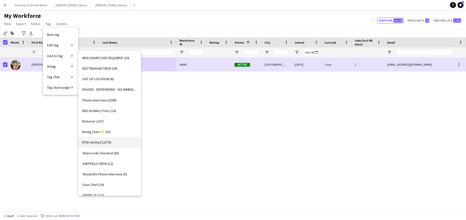
click at [98, 139] on link "RTW Verified (2579)" at bounding box center [109, 142] width 63 height 11
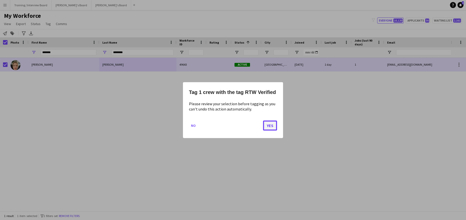
click at [269, 126] on button "Yes" at bounding box center [270, 125] width 14 height 10
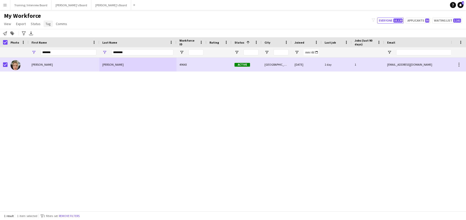
click at [46, 23] on span "Tag" at bounding box center [48, 24] width 5 height 5
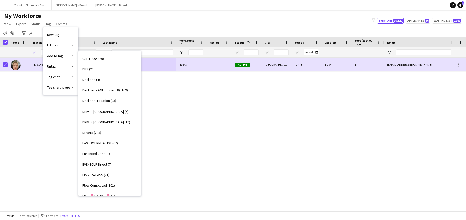
scroll to position [150, 0]
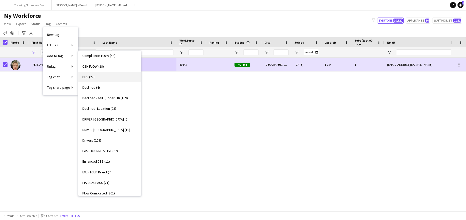
click at [86, 75] on span "DBS (22)" at bounding box center [88, 77] width 12 height 5
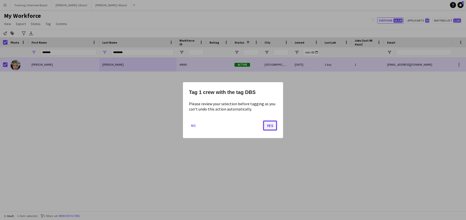
click at [268, 124] on button "Yes" at bounding box center [270, 125] width 14 height 10
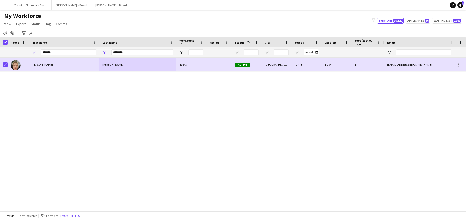
click at [49, 20] on app-page-menu "View Views Default view Compliance RTW Checks MANCHESTER Search UNI New view Up…" at bounding box center [36, 25] width 72 height 10
click at [48, 20] on app-page-menu "View Views Default view Compliance RTW Checks MANCHESTER Search UNI New view Up…" at bounding box center [36, 25] width 72 height 10
click at [46, 25] on span "Tag" at bounding box center [48, 24] width 5 height 5
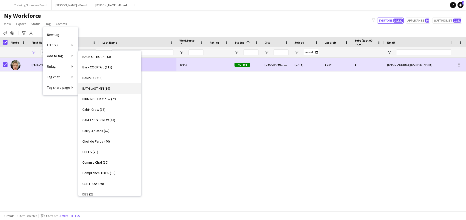
scroll to position [25, 0]
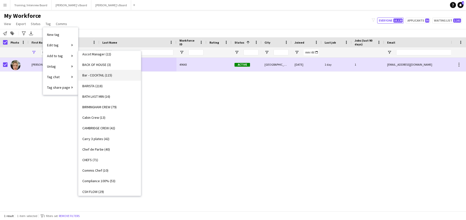
click at [101, 73] on span "Bar - COCKTAIL (115)" at bounding box center [97, 75] width 30 height 5
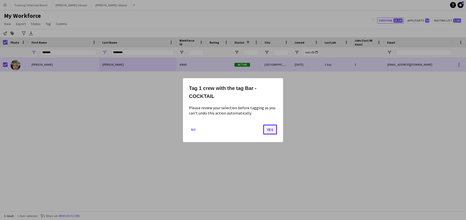
click at [271, 130] on button "Yes" at bounding box center [270, 129] width 14 height 10
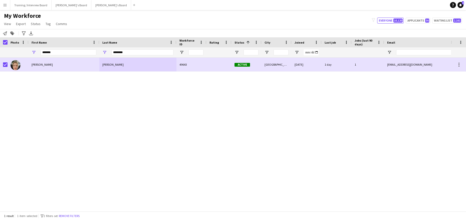
click at [46, 20] on app-page-menu "View Views Default view Compliance RTW Checks MANCHESTER Search UNI New view Up…" at bounding box center [36, 25] width 72 height 10
click at [46, 25] on span "Tag" at bounding box center [48, 24] width 5 height 5
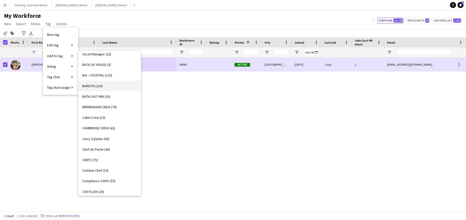
click at [94, 84] on span "BARISTA (218)" at bounding box center [92, 86] width 20 height 5
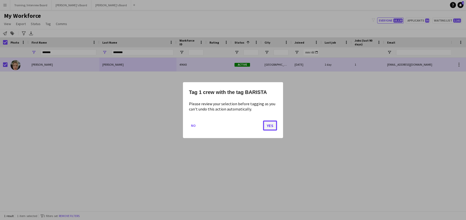
click at [272, 124] on button "Yes" at bounding box center [270, 125] width 14 height 10
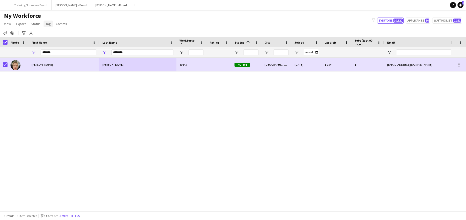
click at [49, 26] on span "Tag" at bounding box center [48, 24] width 5 height 5
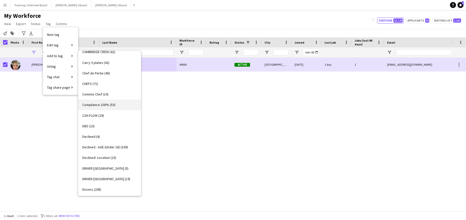
scroll to position [125, 0]
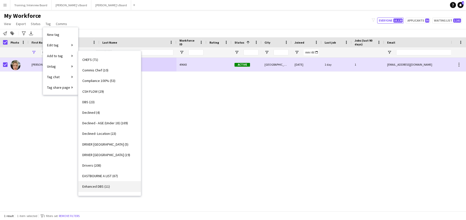
click at [97, 183] on link "Enhanced DBS (11)" at bounding box center [109, 186] width 63 height 11
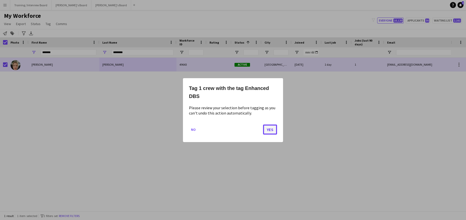
click at [270, 130] on button "Yes" at bounding box center [270, 129] width 14 height 10
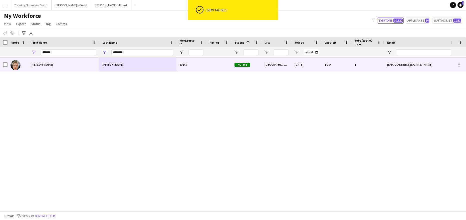
drag, startPoint x: 82, startPoint y: 67, endPoint x: 258, endPoint y: 146, distance: 192.4
click at [83, 66] on div "Tabitha" at bounding box center [64, 65] width 71 height 14
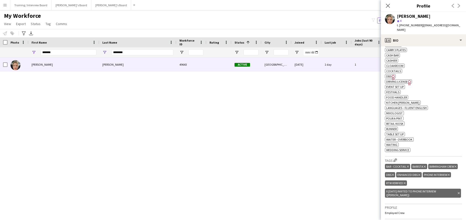
scroll to position [200, 0]
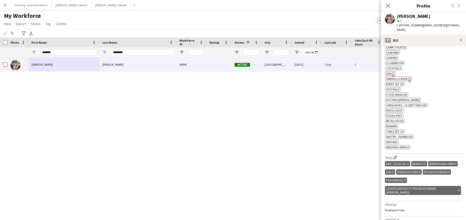
click at [458, 189] on icon "Delete tag" at bounding box center [459, 190] width 2 height 3
click at [388, 6] on icon at bounding box center [387, 5] width 5 height 5
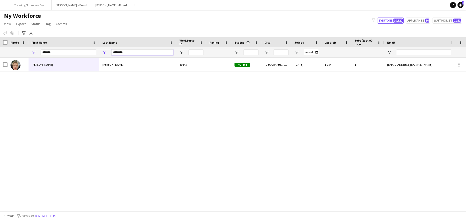
click at [127, 55] on input "********" at bounding box center [142, 52] width 62 height 6
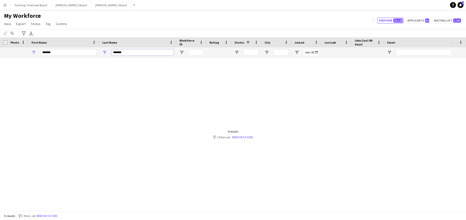
type input "*******"
click at [60, 51] on input "*******" at bounding box center [69, 52] width 56 height 6
type input "*"
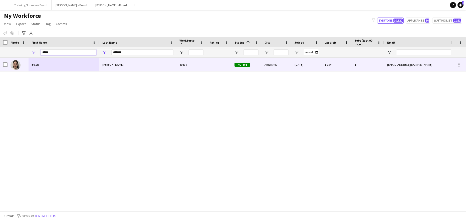
type input "*****"
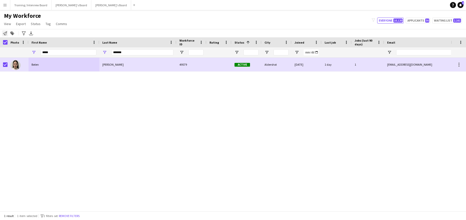
click at [5, 35] on icon at bounding box center [5, 33] width 4 height 4
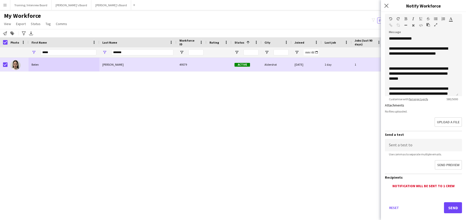
scroll to position [71, 0]
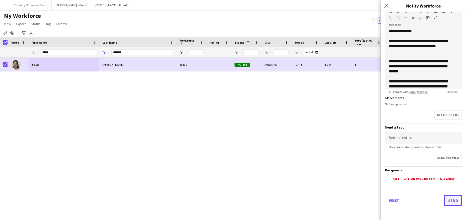
click at [450, 198] on button "Send" at bounding box center [453, 200] width 18 height 11
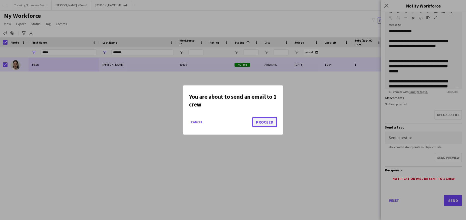
click at [264, 126] on button "Proceed" at bounding box center [264, 122] width 25 height 10
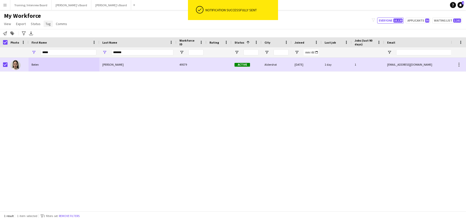
click at [47, 24] on span "Tag" at bounding box center [48, 24] width 5 height 5
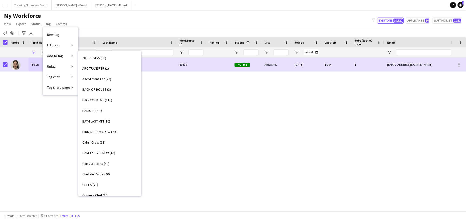
scroll to position [0, 0]
click at [97, 98] on span "Bar - COCKTAIL (116)" at bounding box center [97, 100] width 30 height 5
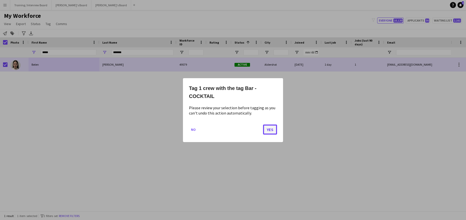
click at [268, 128] on button "Yes" at bounding box center [270, 129] width 14 height 10
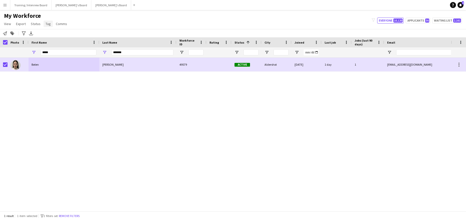
click at [47, 26] on link "Tag" at bounding box center [48, 24] width 9 height 7
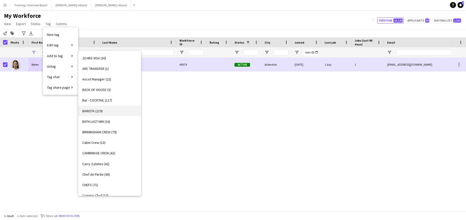
click at [90, 109] on span "BARISTA (219)" at bounding box center [92, 111] width 20 height 5
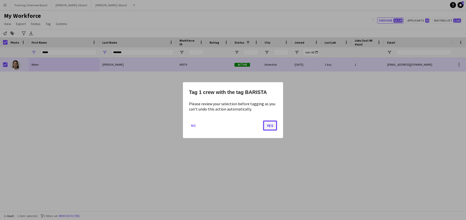
click at [273, 126] on button "Yes" at bounding box center [270, 125] width 14 height 10
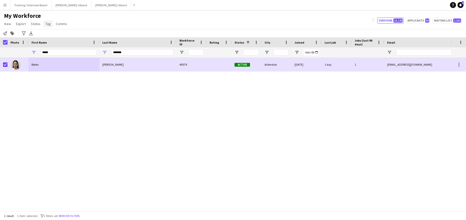
click at [47, 23] on span "Tag" at bounding box center [48, 24] width 5 height 5
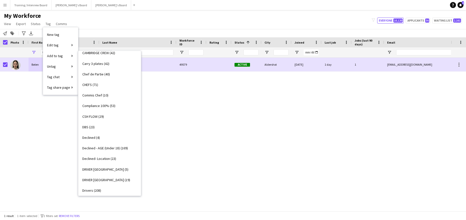
scroll to position [75, 0]
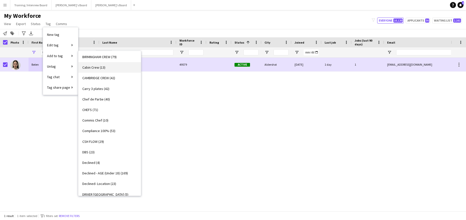
click at [95, 70] on link "Cabin Crew (13)" at bounding box center [109, 67] width 63 height 11
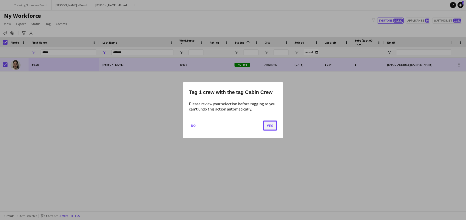
click at [274, 124] on button "Yes" at bounding box center [270, 125] width 14 height 10
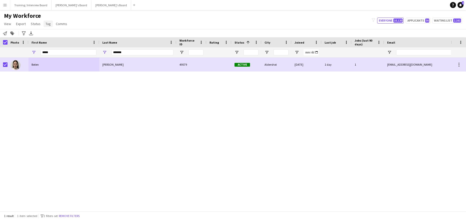
click at [47, 25] on span "Tag" at bounding box center [48, 24] width 5 height 5
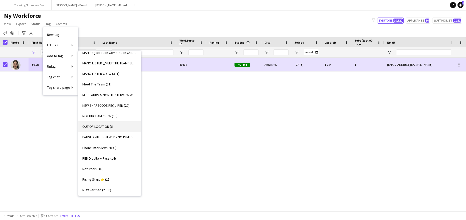
scroll to position [476, 0]
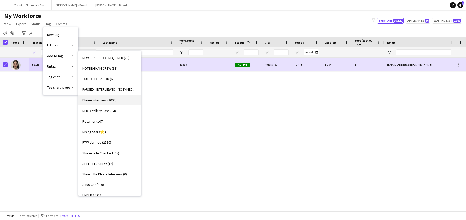
click at [101, 99] on span "Phone Interview (2090)" at bounding box center [99, 100] width 34 height 5
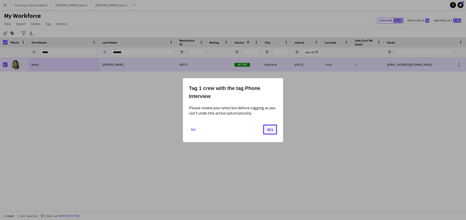
click at [271, 131] on button "Yes" at bounding box center [270, 129] width 14 height 10
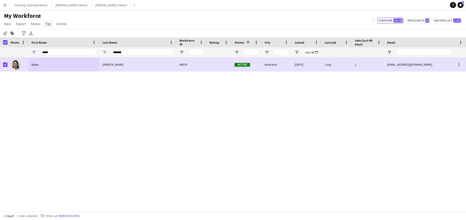
click at [44, 22] on link "Tag" at bounding box center [48, 24] width 9 height 7
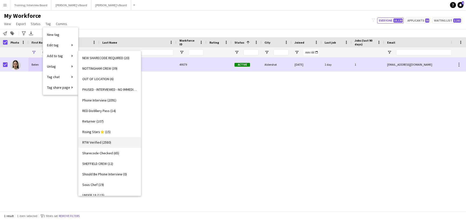
click at [96, 141] on span "RTW Verified (2580)" at bounding box center [96, 142] width 29 height 5
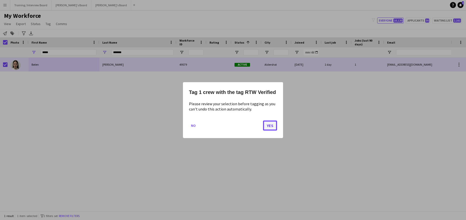
click at [271, 121] on button "Yes" at bounding box center [270, 125] width 14 height 10
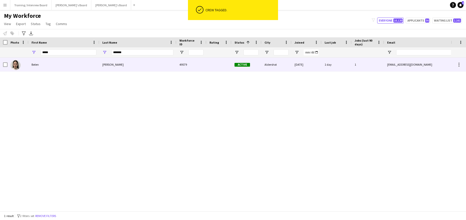
click at [119, 63] on div "Sanchez" at bounding box center [137, 65] width 77 height 14
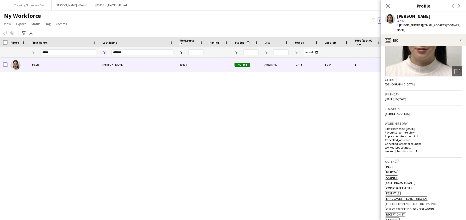
scroll to position [125, 0]
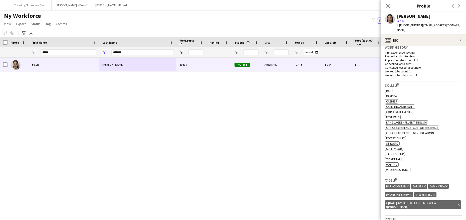
click at [458, 203] on icon "Delete tag" at bounding box center [459, 204] width 2 height 3
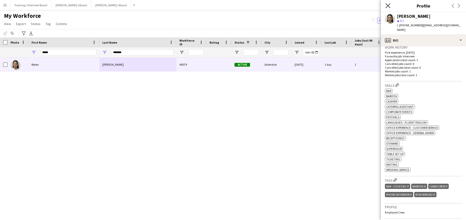
click at [390, 5] on icon "Close pop-in" at bounding box center [387, 5] width 5 height 5
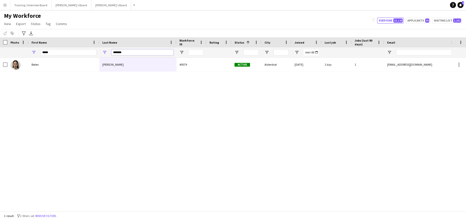
click at [133, 51] on input "*******" at bounding box center [142, 52] width 62 height 6
type input "*"
click at [63, 52] on input "*****" at bounding box center [69, 52] width 56 height 6
type input "*"
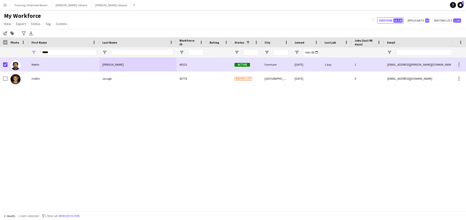
click at [2, 31] on div "Notify workforce" at bounding box center [5, 33] width 6 height 6
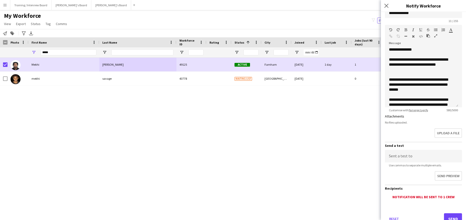
scroll to position [71, 0]
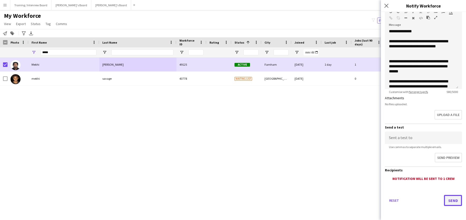
click at [450, 201] on button "Send" at bounding box center [453, 200] width 18 height 11
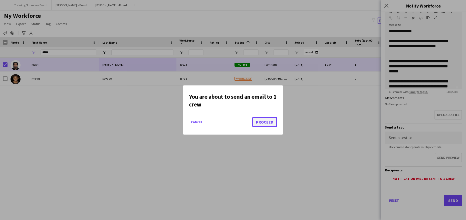
click at [271, 123] on button "Proceed" at bounding box center [264, 122] width 25 height 10
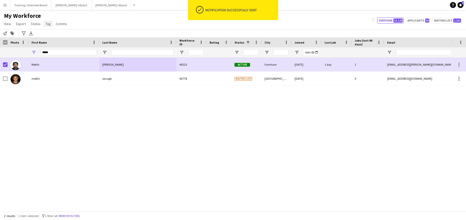
click at [46, 22] on span "Tag" at bounding box center [48, 24] width 5 height 5
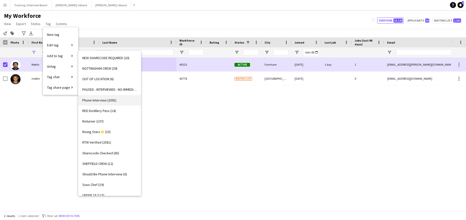
click at [105, 99] on span "Phone Interview (2091)" at bounding box center [99, 100] width 34 height 5
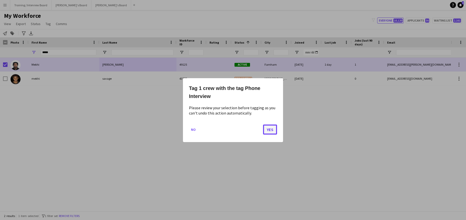
click at [271, 129] on button "Yes" at bounding box center [270, 129] width 14 height 10
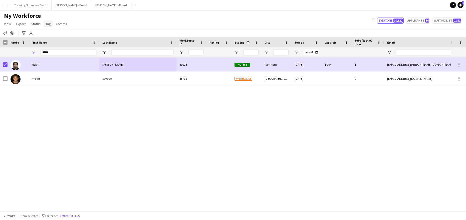
click at [47, 25] on span "Tag" at bounding box center [48, 24] width 5 height 5
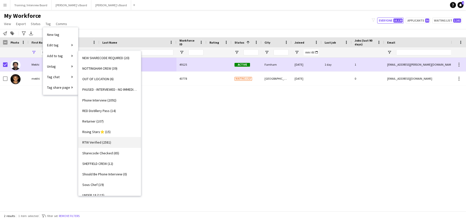
click at [90, 142] on span "RTW Verified (2581)" at bounding box center [96, 142] width 29 height 5
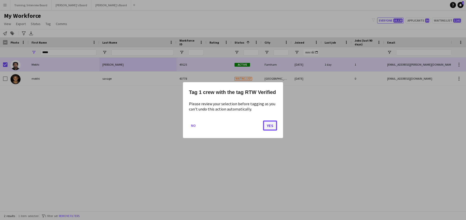
click at [267, 123] on button "Yes" at bounding box center [270, 125] width 14 height 10
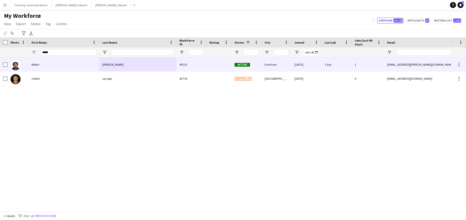
click at [67, 68] on div "Mekhi" at bounding box center [64, 65] width 71 height 14
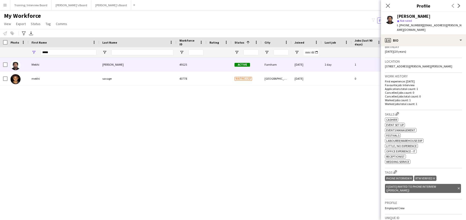
scroll to position [125, 0]
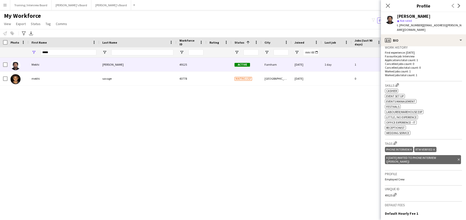
click at [458, 158] on icon "Delete tag" at bounding box center [459, 159] width 2 height 3
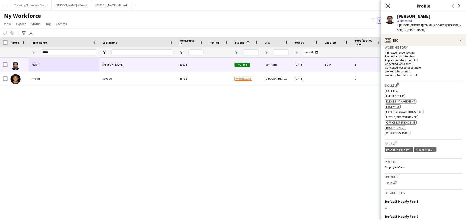
click at [387, 5] on icon at bounding box center [387, 5] width 5 height 5
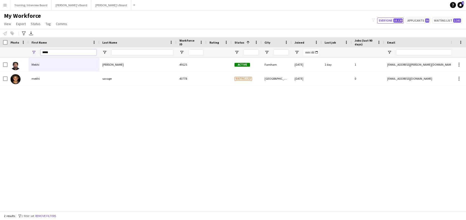
click at [69, 49] on input "*****" at bounding box center [69, 52] width 56 height 6
type input "*"
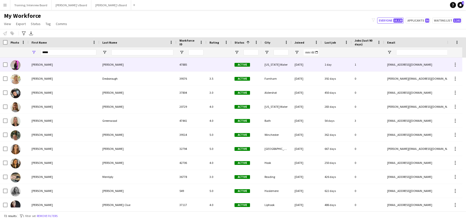
click at [65, 60] on div "Rosie" at bounding box center [64, 65] width 71 height 14
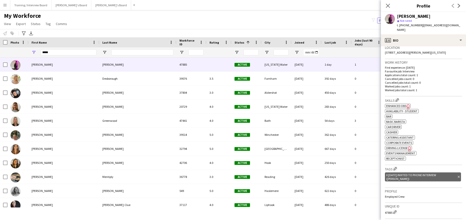
scroll to position [150, 0]
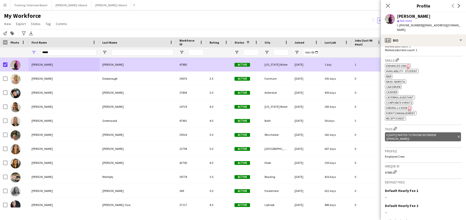
click at [0, 35] on div "Notify workforce Add to tag Search tags magnifier Add tag Advanced filters Adva…" at bounding box center [233, 33] width 466 height 8
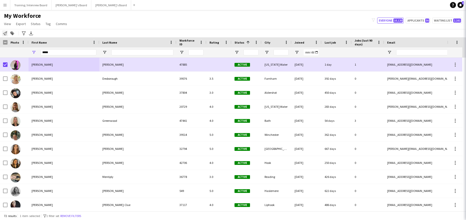
click at [4, 33] on icon "Notify workforce" at bounding box center [5, 33] width 4 height 4
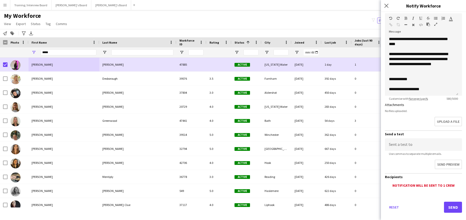
scroll to position [71, 0]
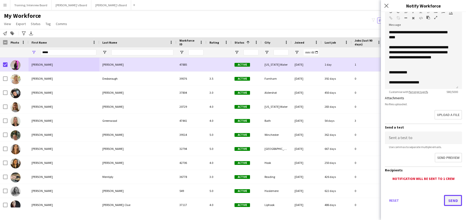
click at [450, 203] on button "Send" at bounding box center [453, 200] width 18 height 11
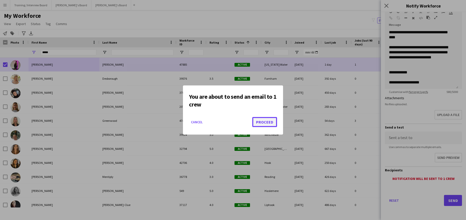
click at [266, 123] on button "Proceed" at bounding box center [264, 122] width 25 height 10
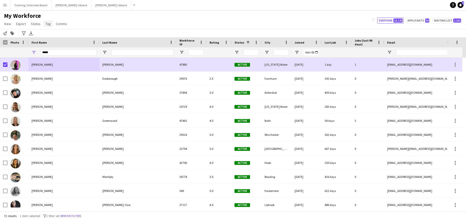
click at [47, 23] on span "Tag" at bounding box center [48, 24] width 5 height 5
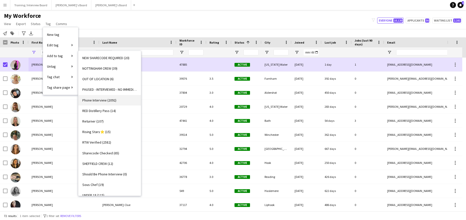
click at [97, 100] on span "Phone Interview (2092)" at bounding box center [99, 100] width 34 height 5
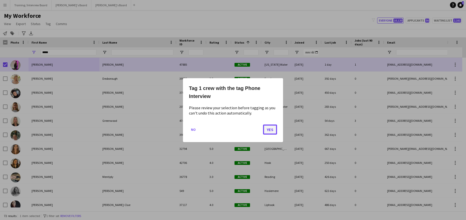
click at [275, 131] on button "Yes" at bounding box center [270, 129] width 14 height 10
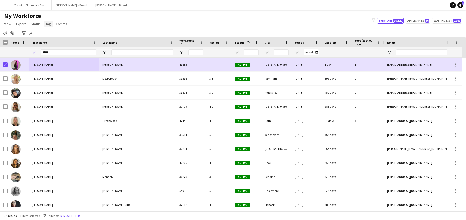
click at [46, 25] on span "Tag" at bounding box center [48, 24] width 5 height 5
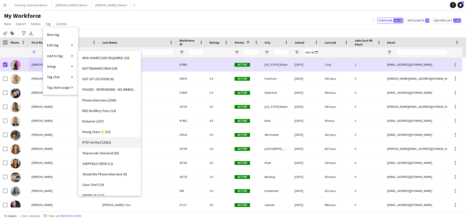
click at [97, 141] on span "RTW Verified (2582)" at bounding box center [96, 142] width 29 height 5
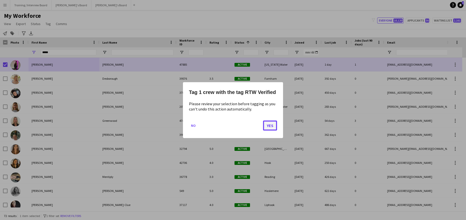
click at [272, 130] on button "Yes" at bounding box center [270, 125] width 14 height 10
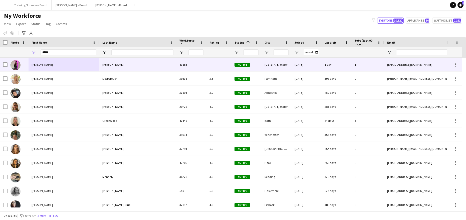
click at [24, 63] on div at bounding box center [18, 65] width 21 height 14
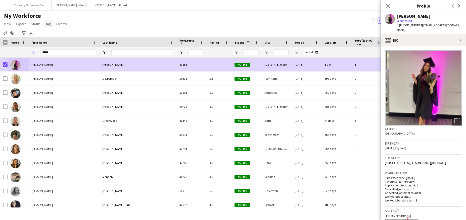
click at [50, 24] on span "Tag" at bounding box center [48, 24] width 5 height 5
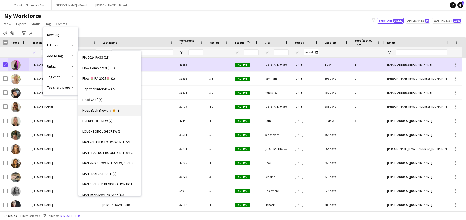
scroll to position [250, 0]
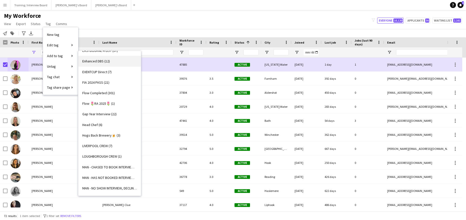
click at [103, 64] on link "Enhanced DBS (12)" at bounding box center [109, 61] width 63 height 11
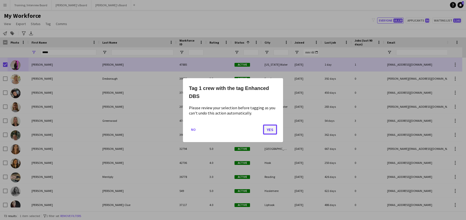
click at [267, 127] on button "Yes" at bounding box center [270, 129] width 14 height 10
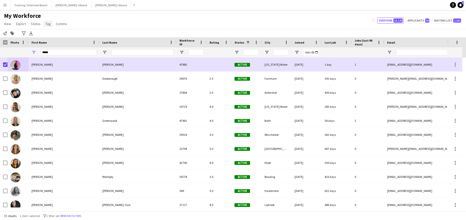
click at [52, 23] on link "Tag" at bounding box center [48, 24] width 9 height 7
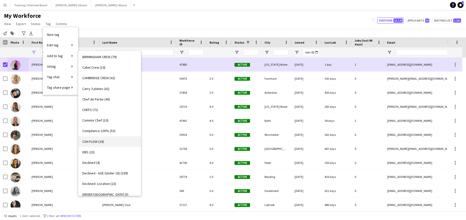
scroll to position [50, 0]
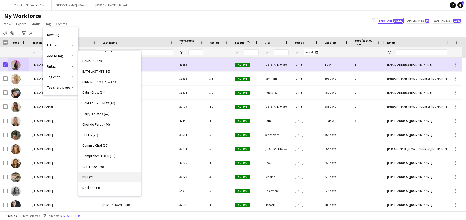
click at [87, 174] on link "DBS (23)" at bounding box center [109, 177] width 63 height 11
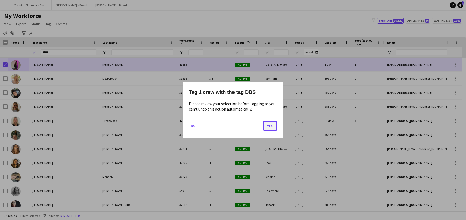
click at [269, 128] on button "Yes" at bounding box center [270, 125] width 14 height 10
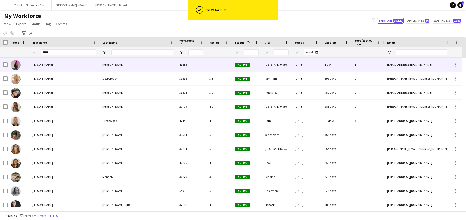
click at [76, 60] on div "Rosie" at bounding box center [64, 65] width 71 height 14
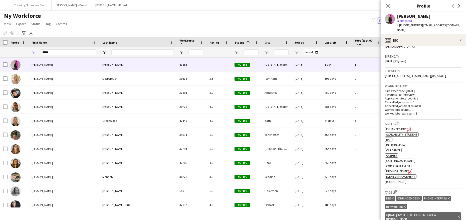
scroll to position [125, 0]
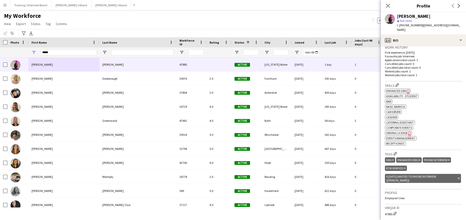
click at [458, 177] on icon "Delete tag" at bounding box center [459, 178] width 2 height 3
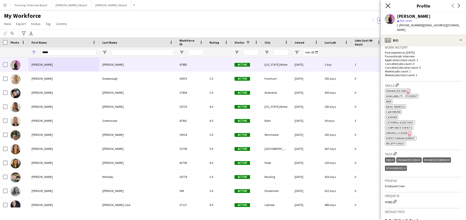
click at [386, 5] on icon at bounding box center [387, 5] width 5 height 5
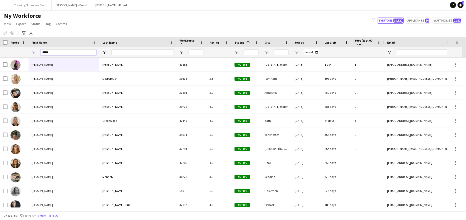
click at [61, 55] on input "*****" at bounding box center [69, 52] width 56 height 6
type input "*"
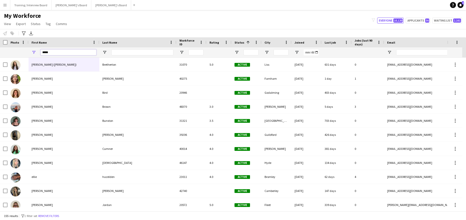
type input "*****"
click at [116, 53] on input "Last Name Filter Input" at bounding box center [142, 52] width 62 height 6
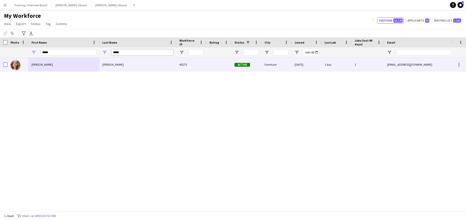
type input "*****"
click at [138, 63] on div "Barry" at bounding box center [137, 65] width 77 height 14
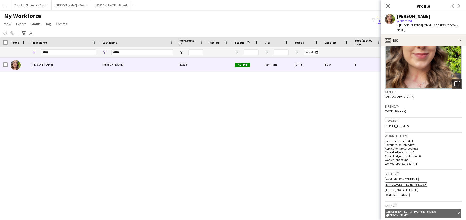
scroll to position [75, 0]
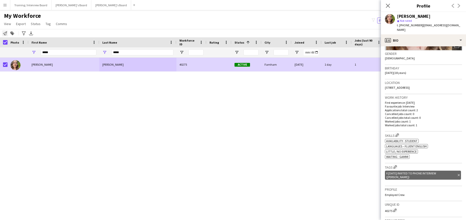
click at [5, 33] on icon "Notify workforce" at bounding box center [5, 33] width 4 height 4
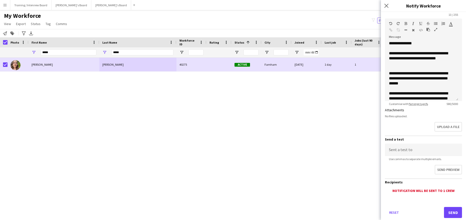
scroll to position [71, 0]
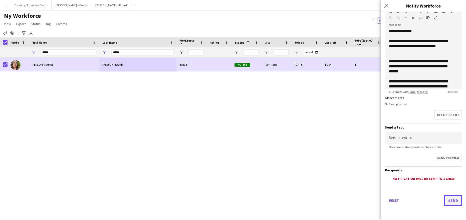
click at [448, 200] on button "Send" at bounding box center [453, 200] width 18 height 11
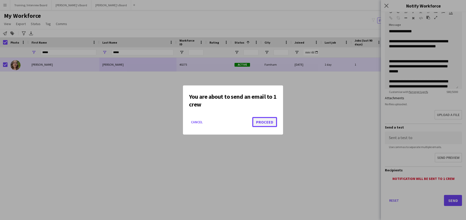
click at [269, 121] on button "Proceed" at bounding box center [264, 122] width 25 height 10
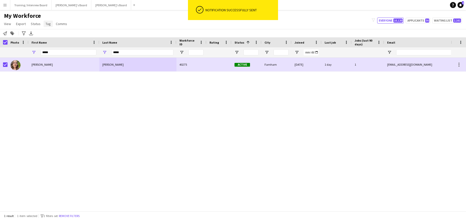
click at [44, 25] on link "Tag" at bounding box center [48, 24] width 9 height 7
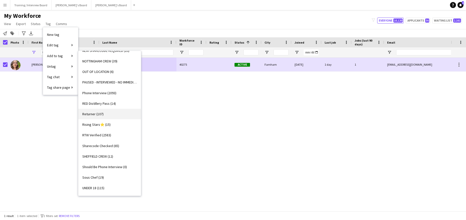
scroll to position [476, 0]
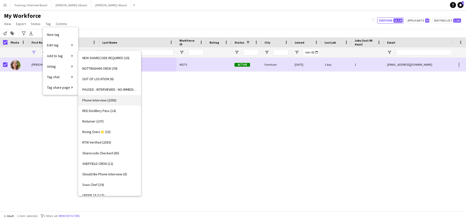
click at [101, 98] on span "Phone Interview (2093)" at bounding box center [99, 100] width 34 height 5
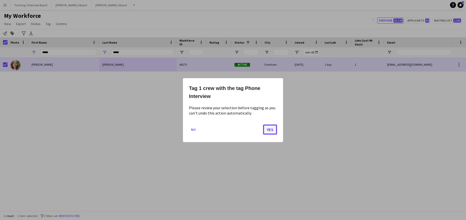
click at [269, 129] on button "Yes" at bounding box center [270, 129] width 14 height 10
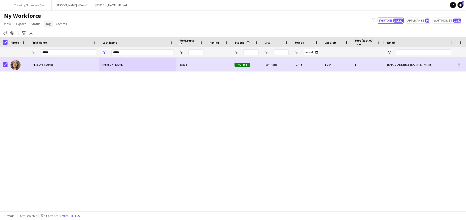
click at [50, 27] on link "Tag" at bounding box center [48, 24] width 9 height 7
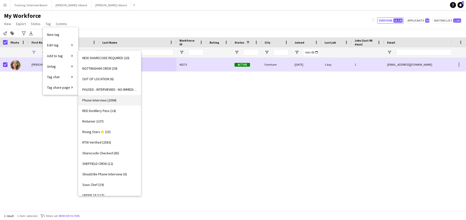
click at [100, 100] on span "Phone Interview (2094)" at bounding box center [99, 100] width 34 height 5
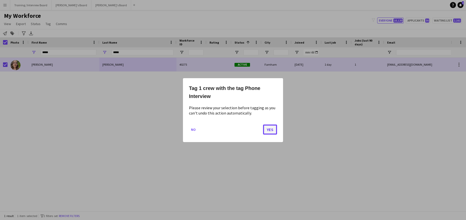
click at [272, 130] on button "Yes" at bounding box center [270, 129] width 14 height 10
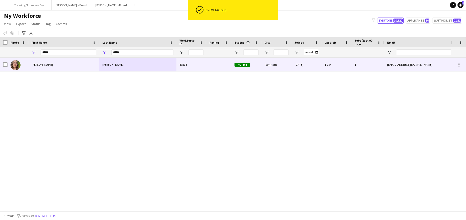
click at [88, 66] on div "Ellie" at bounding box center [64, 65] width 71 height 14
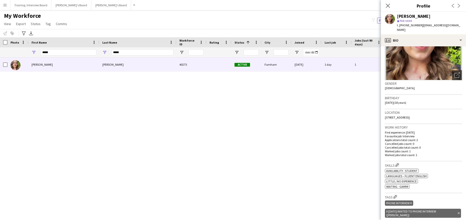
scroll to position [50, 0]
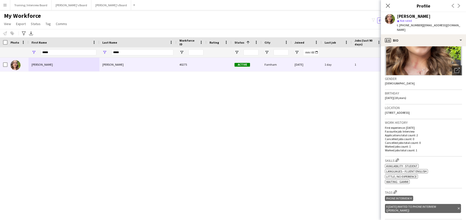
click at [458, 207] on icon "Delete tag" at bounding box center [459, 208] width 2 height 3
click at [386, 5] on icon "Close pop-in" at bounding box center [387, 5] width 5 height 5
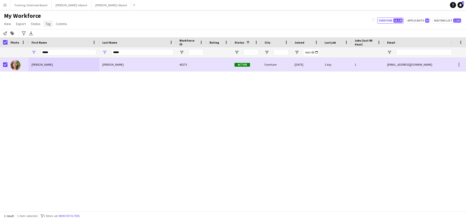
click at [49, 21] on link "Tag" at bounding box center [48, 24] width 9 height 7
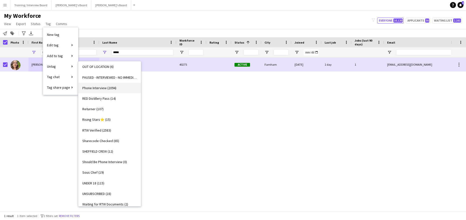
scroll to position [501, 0]
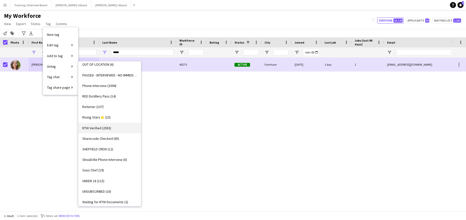
click at [94, 128] on span "RTW Verified (2583)" at bounding box center [96, 128] width 29 height 5
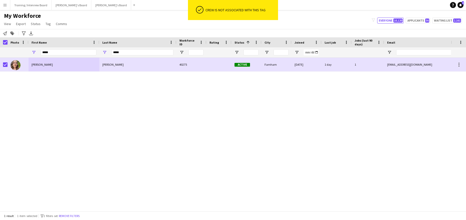
click at [5, 85] on div "Ellie Barry 40275 Active Farnham 23-07-2024 1 day 1 eliiebarry2007@icloud.com +…" at bounding box center [225, 133] width 451 height 150
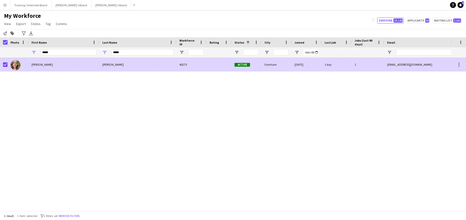
click at [2, 64] on div at bounding box center [4, 65] width 8 height 14
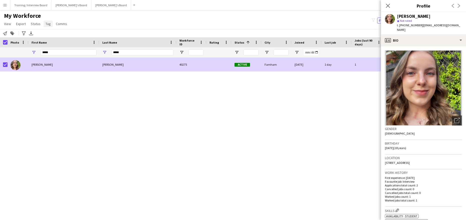
click at [48, 25] on span "Tag" at bounding box center [48, 24] width 5 height 5
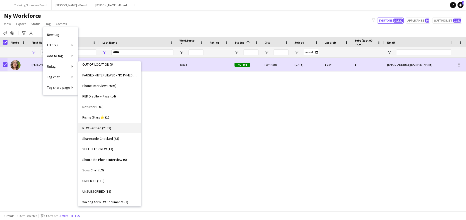
click at [95, 127] on span "RTW Verified (2583)" at bounding box center [96, 128] width 29 height 5
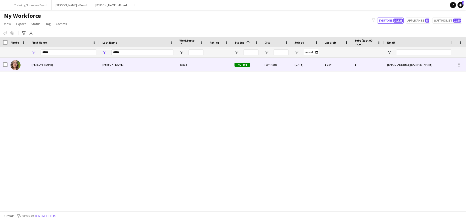
click at [3, 63] on div at bounding box center [4, 65] width 8 height 14
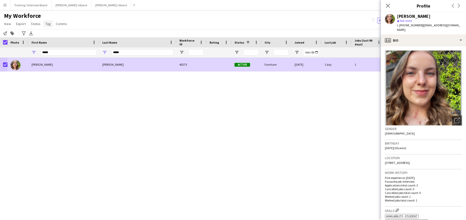
click at [49, 21] on link "Tag" at bounding box center [48, 24] width 9 height 7
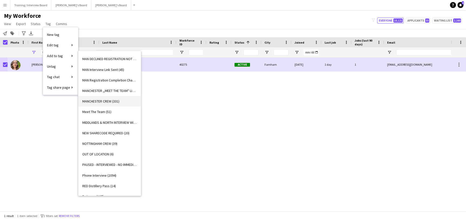
scroll to position [451, 0]
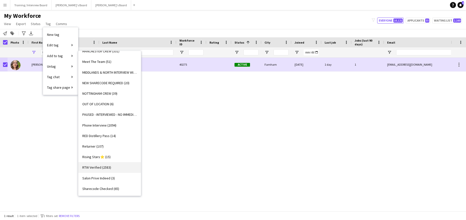
click at [88, 166] on span "RTW Verified (2583)" at bounding box center [96, 167] width 29 height 5
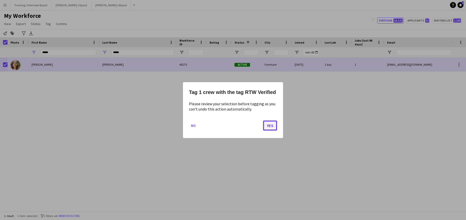
click at [271, 127] on button "Yes" at bounding box center [270, 125] width 14 height 10
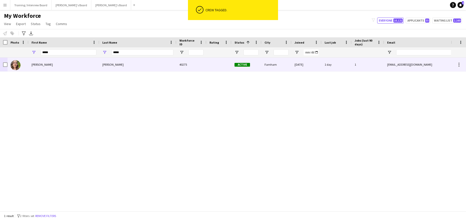
click at [135, 61] on div "[PERSON_NAME]" at bounding box center [137, 65] width 77 height 14
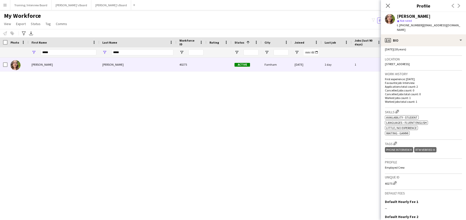
scroll to position [100, 0]
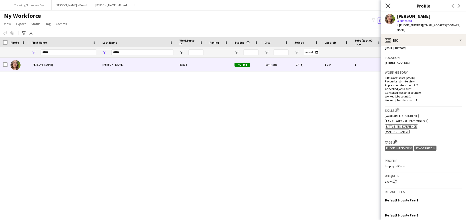
click at [387, 5] on icon at bounding box center [387, 5] width 5 height 5
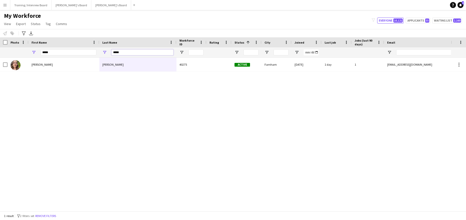
click at [129, 54] on input "*****" at bounding box center [142, 52] width 62 height 6
type input "*"
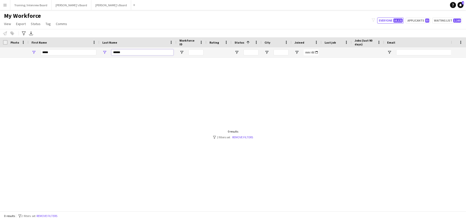
type input "******"
click at [68, 54] on input "*****" at bounding box center [69, 52] width 56 height 6
type input "*"
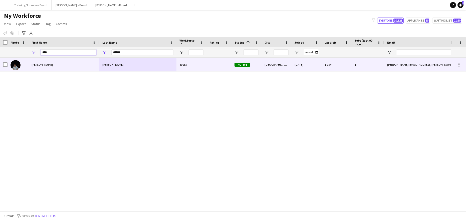
type input "****"
click at [68, 61] on div "[PERSON_NAME]" at bounding box center [64, 65] width 71 height 14
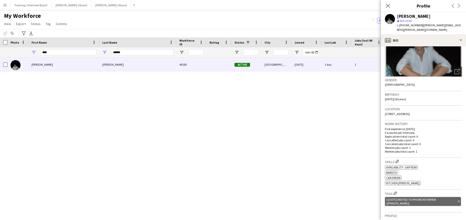
scroll to position [75, 0]
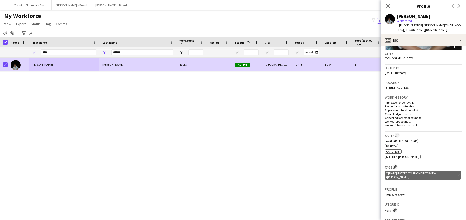
click at [6, 30] on div "Notify workforce Add to tag Search tags magnifier Add tag Advanced filters Adva…" at bounding box center [233, 33] width 466 height 8
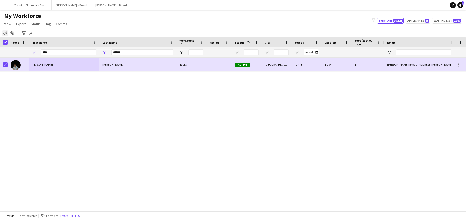
click at [6, 32] on icon at bounding box center [5, 33] width 4 height 4
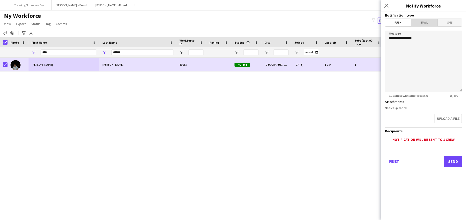
click at [424, 22] on span "Email" at bounding box center [424, 23] width 27 height 8
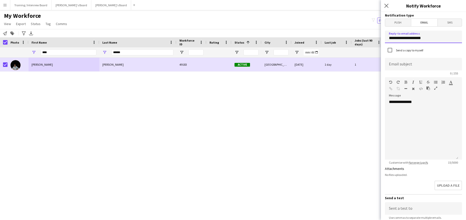
click at [428, 39] on input "**********" at bounding box center [423, 37] width 77 height 13
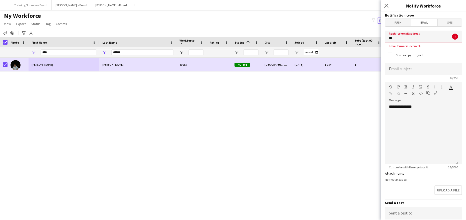
type input "*"
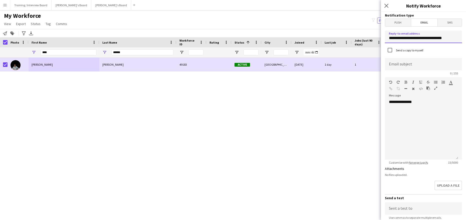
click at [435, 38] on input "**********" at bounding box center [423, 37] width 77 height 13
type input "**********"
click at [392, 62] on input at bounding box center [423, 64] width 77 height 13
type input "**********"
click at [425, 103] on div "**********" at bounding box center [421, 129] width 73 height 60
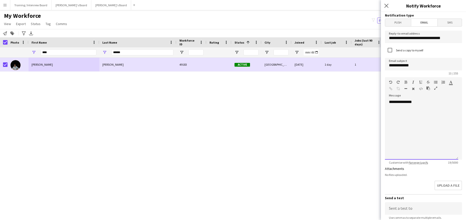
click at [396, 116] on div "**********" at bounding box center [421, 129] width 73 height 60
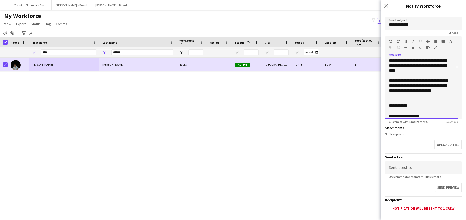
scroll to position [71, 0]
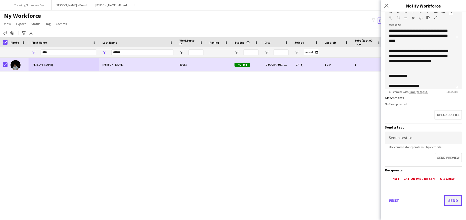
click at [453, 198] on button "Send" at bounding box center [453, 200] width 18 height 11
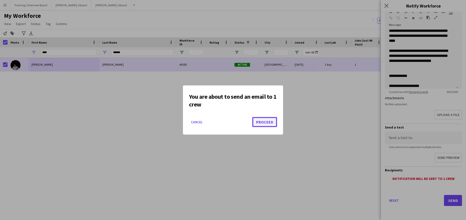
click at [264, 119] on button "Proceed" at bounding box center [264, 122] width 25 height 10
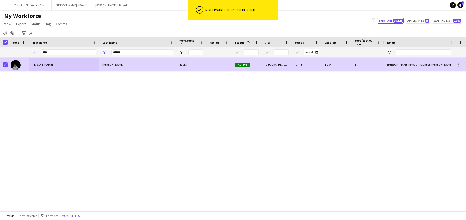
click at [9, 65] on div at bounding box center [18, 65] width 21 height 14
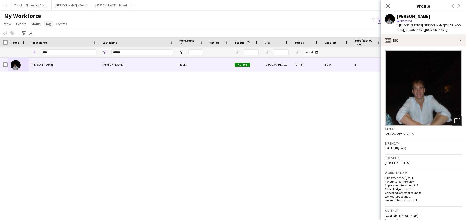
click at [46, 25] on span "Tag" at bounding box center [48, 24] width 5 height 5
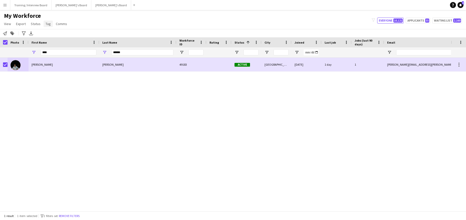
click at [46, 22] on span "Tag" at bounding box center [48, 24] width 5 height 5
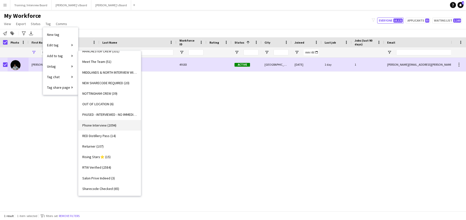
click at [102, 124] on span "Phone Interview (2094)" at bounding box center [99, 125] width 34 height 5
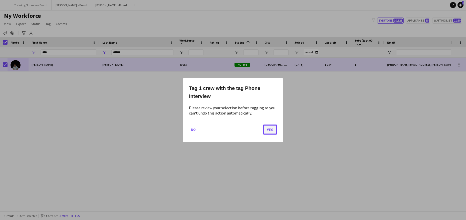
click at [265, 127] on button "Yes" at bounding box center [270, 129] width 14 height 10
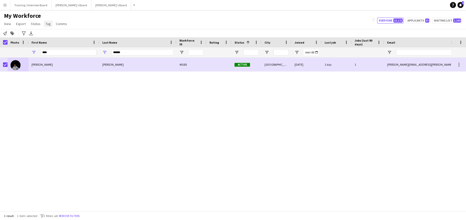
click at [46, 25] on span "Tag" at bounding box center [48, 24] width 5 height 5
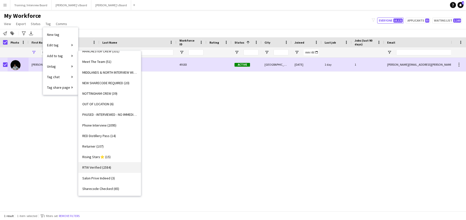
click at [95, 166] on span "RTW Verified (2584)" at bounding box center [96, 167] width 29 height 5
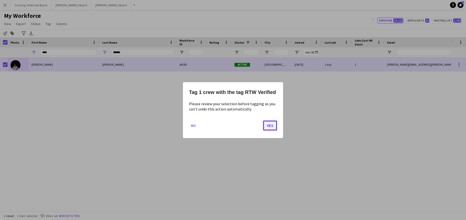
click at [267, 122] on button "Yes" at bounding box center [270, 125] width 14 height 10
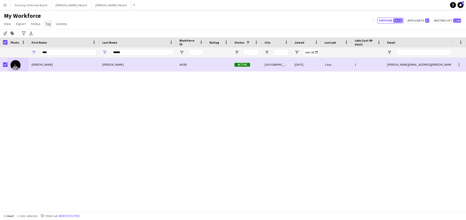
click at [46, 24] on span "Tag" at bounding box center [48, 24] width 5 height 5
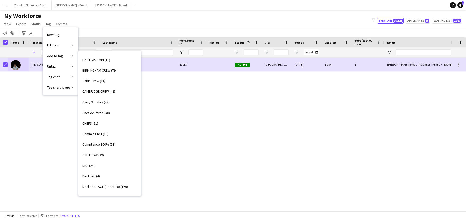
scroll to position [50, 0]
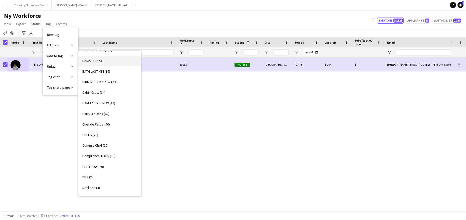
click at [85, 62] on span "BARISTA (220)" at bounding box center [92, 61] width 20 height 5
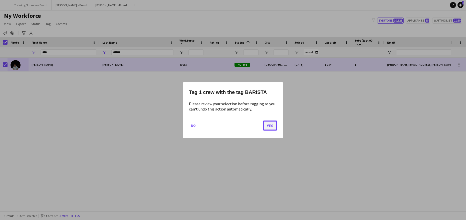
click at [266, 123] on button "Yes" at bounding box center [270, 125] width 14 height 10
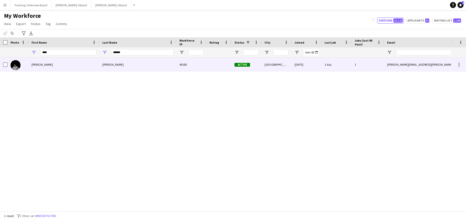
click at [140, 67] on div "Warman" at bounding box center [137, 65] width 77 height 14
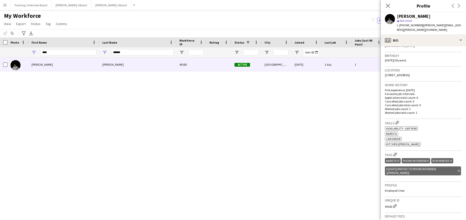
scroll to position [125, 0]
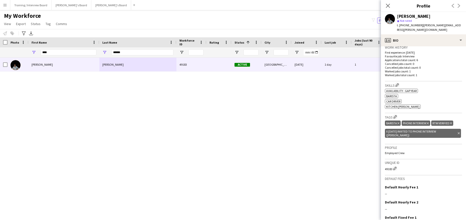
click at [458, 132] on icon at bounding box center [459, 133] width 2 height 2
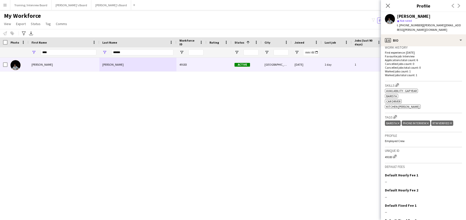
click at [390, 7] on icon "Close pop-in" at bounding box center [388, 6] width 4 height 4
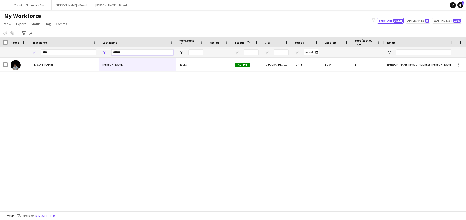
click at [137, 52] on input "******" at bounding box center [142, 52] width 62 height 6
type input "*"
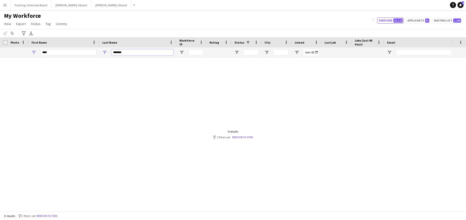
type input "*******"
click at [51, 54] on input "****" at bounding box center [69, 52] width 56 height 6
type input "*"
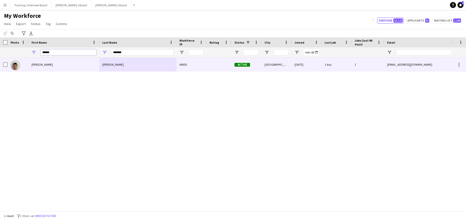
type input "******"
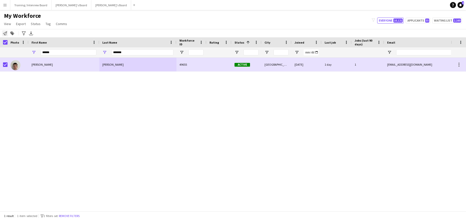
click at [4, 31] on div "Notify workforce" at bounding box center [5, 33] width 6 height 6
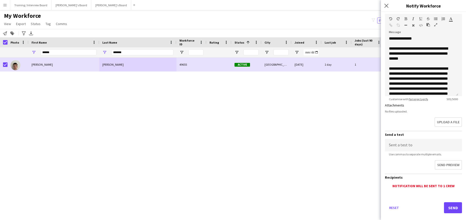
scroll to position [71, 0]
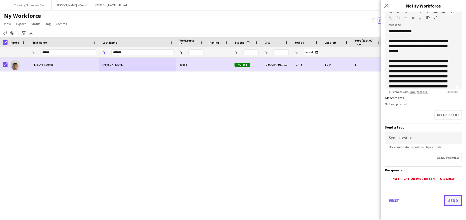
click at [449, 198] on button "Send" at bounding box center [453, 200] width 18 height 11
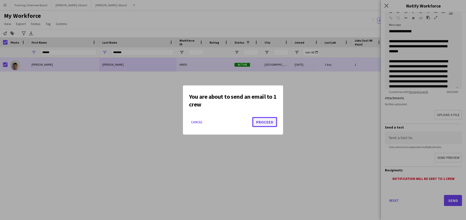
click at [264, 124] on button "Proceed" at bounding box center [264, 122] width 25 height 10
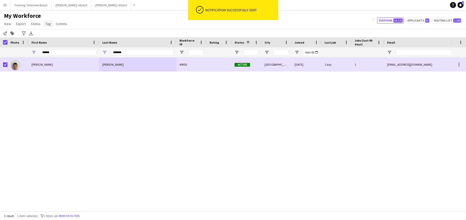
click at [50, 26] on link "Tag" at bounding box center [48, 24] width 9 height 7
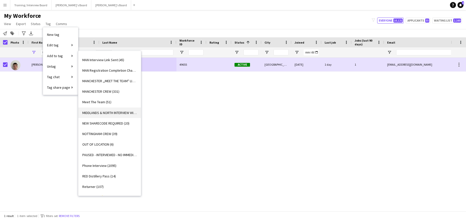
scroll to position [451, 0]
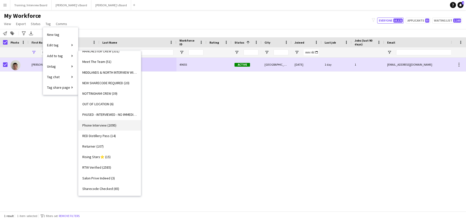
click at [103, 126] on span "Phone Interview (2095)" at bounding box center [99, 125] width 34 height 5
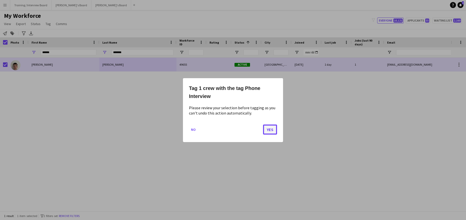
click at [272, 131] on button "Yes" at bounding box center [270, 129] width 14 height 10
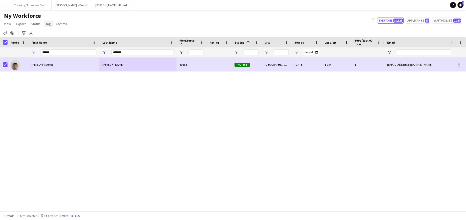
click at [48, 24] on span "Tag" at bounding box center [48, 24] width 5 height 5
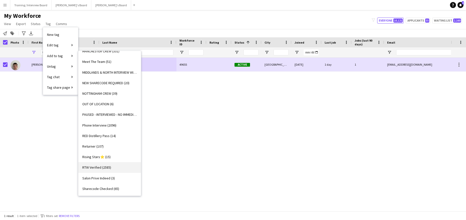
click at [97, 167] on span "RTW Verified (2585)" at bounding box center [96, 167] width 29 height 5
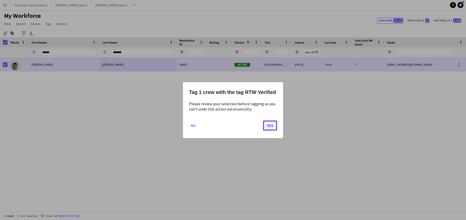
click at [270, 128] on button "Yes" at bounding box center [270, 125] width 14 height 10
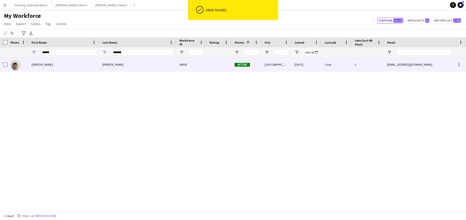
click at [87, 65] on div "joshua" at bounding box center [64, 65] width 71 height 14
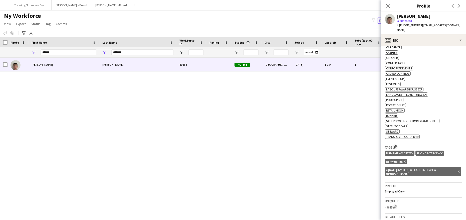
scroll to position [175, 0]
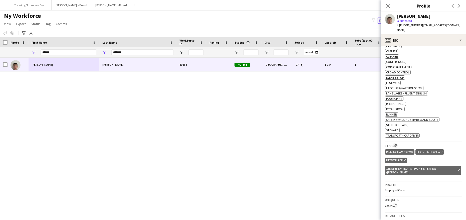
click at [452, 166] on div "x 19/08/2025 Invited to Phone Interview (Fran) Delete tag" at bounding box center [423, 170] width 76 height 9
click at [458, 169] on icon "Delete tag" at bounding box center [459, 170] width 2 height 3
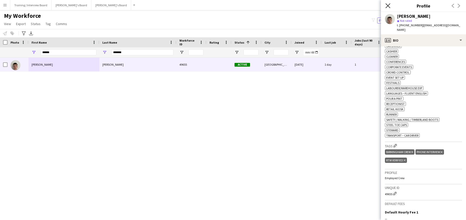
click at [388, 7] on icon "Close pop-in" at bounding box center [387, 5] width 5 height 5
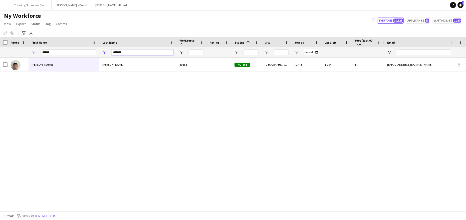
click at [134, 50] on input "*******" at bounding box center [142, 52] width 62 height 6
type input "*"
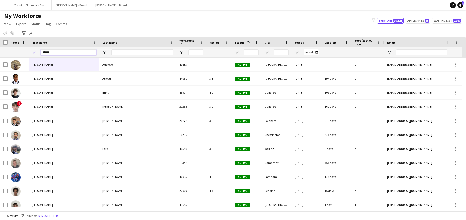
click at [58, 52] on input "******" at bounding box center [69, 52] width 56 height 6
type input "*"
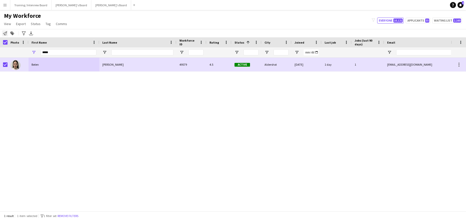
click at [7, 34] on div "Notify workforce" at bounding box center [5, 33] width 6 height 6
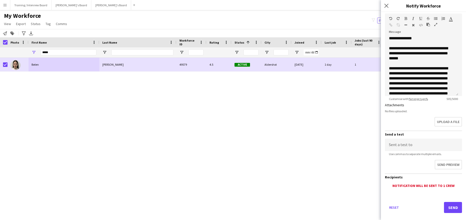
scroll to position [71, 0]
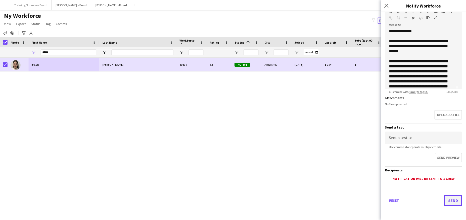
click at [446, 198] on button "Send" at bounding box center [453, 200] width 18 height 11
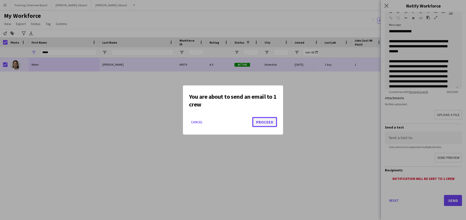
click at [270, 122] on button "Proceed" at bounding box center [264, 122] width 25 height 10
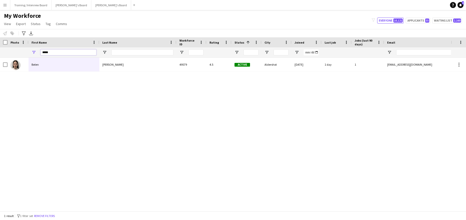
click at [59, 55] on input "*****" at bounding box center [69, 52] width 56 height 6
type input "*"
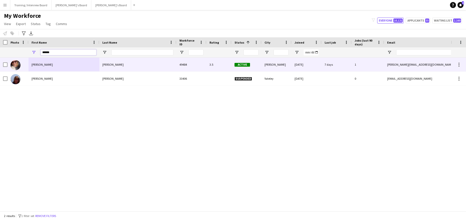
type input "*****"
click at [72, 59] on div "Julie" at bounding box center [64, 65] width 71 height 14
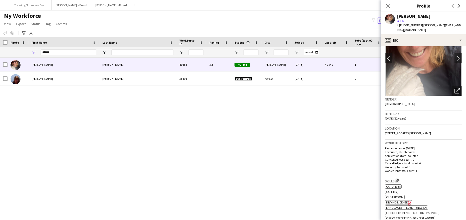
scroll to position [75, 0]
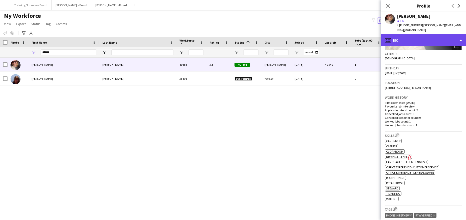
click at [459, 35] on div "profile Bio" at bounding box center [423, 40] width 85 height 12
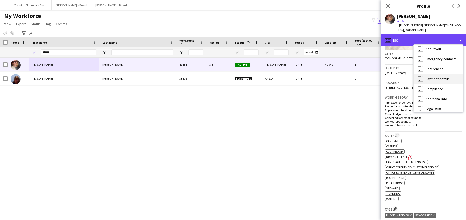
scroll to position [67, 0]
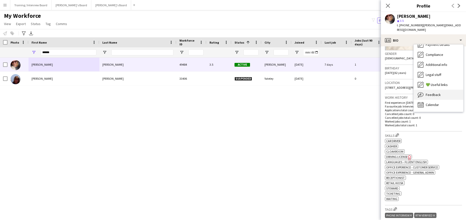
click at [432, 92] on span "Feedback" at bounding box center [433, 94] width 15 height 5
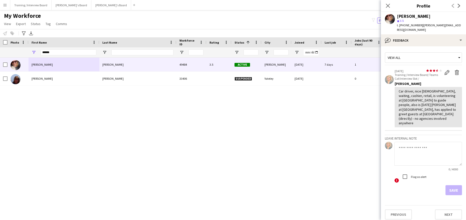
click at [408, 109] on div "Car driver, nice lady, waiting, cashier, retail, is volunteering at Hampshire C…" at bounding box center [428, 107] width 59 height 37
click at [408, 110] on div "Car driver, nice lady, waiting, cashier, retail, is volunteering at Hampshire C…" at bounding box center [428, 107] width 59 height 37
click at [449, 70] on app-icon "Edit feedback" at bounding box center [447, 72] width 5 height 5
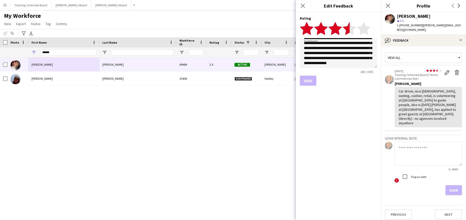
scroll to position [13, 0]
click at [314, 57] on textarea "**********" at bounding box center [338, 53] width 77 height 30
type textarea "**********"
click at [315, 78] on button "Save" at bounding box center [308, 81] width 17 height 10
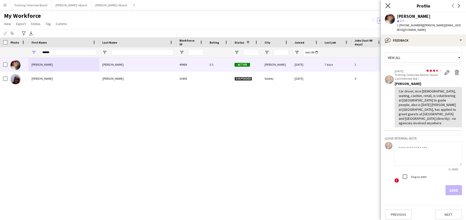
click at [387, 5] on icon at bounding box center [387, 5] width 5 height 5
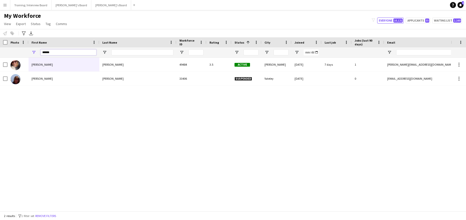
click at [55, 52] on input "*****" at bounding box center [69, 52] width 56 height 6
type input "*"
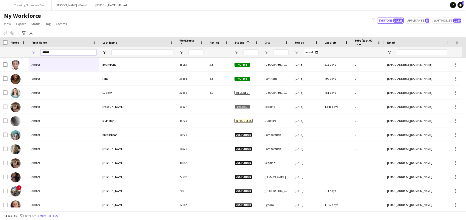
type input "*****"
drag, startPoint x: 124, startPoint y: 49, endPoint x: 119, endPoint y: 52, distance: 6.3
click at [124, 50] on input "Last Name Filter Input" at bounding box center [142, 52] width 62 height 6
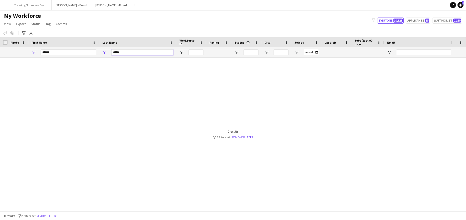
type input "*****"
click at [236, 135] on div "0 results filter-1 2 filters set Remove filters" at bounding box center [233, 134] width 40 height 10
click at [237, 138] on link "Remove filters" at bounding box center [242, 137] width 21 height 4
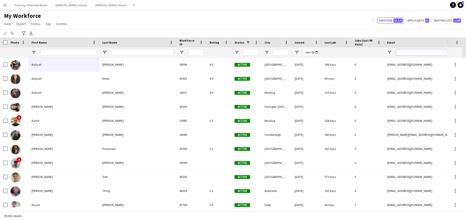
click at [398, 54] on input "Email Filter Input" at bounding box center [438, 52] width 85 height 6
paste input "**********"
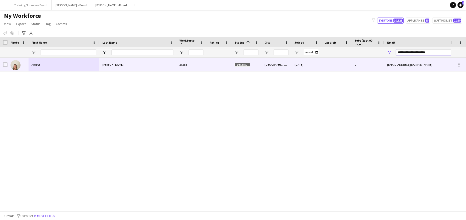
type input "**********"
click at [153, 66] on div "Cecil" at bounding box center [137, 65] width 77 height 14
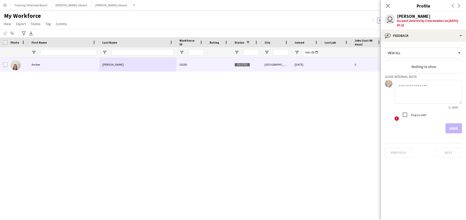
drag, startPoint x: 387, startPoint y: 5, endPoint x: 379, endPoint y: 1, distance: 8.4
click at [387, 5] on icon at bounding box center [388, 6] width 4 height 4
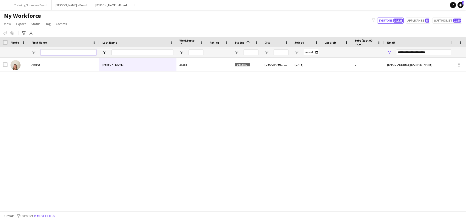
click at [52, 55] on input "First Name Filter Input" at bounding box center [69, 52] width 56 height 6
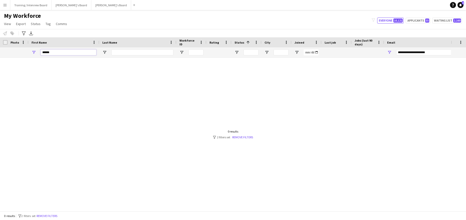
type input "******"
click at [119, 55] on input "Last Name Filter Input" at bounding box center [142, 52] width 62 height 6
type input "*"
click at [436, 51] on input "**********" at bounding box center [438, 52] width 85 height 6
type input "*"
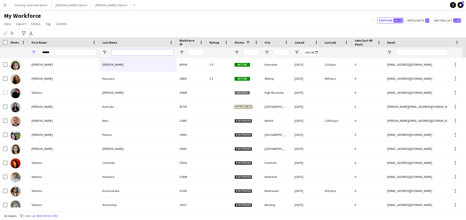
click at [119, 53] on input "Last Name Filter Input" at bounding box center [142, 52] width 62 height 6
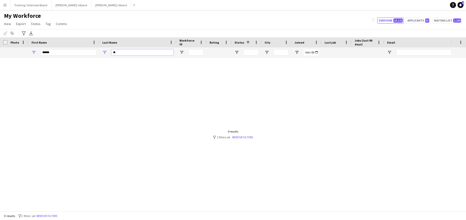
type input "*"
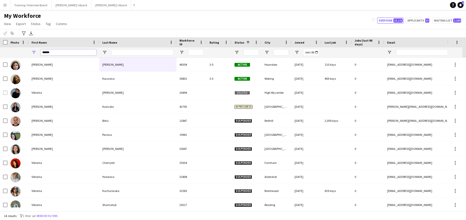
click at [59, 53] on input "******" at bounding box center [69, 52] width 56 height 6
type input "*"
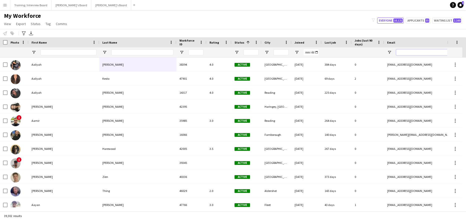
click at [404, 52] on input "Email Filter Input" at bounding box center [438, 52] width 85 height 6
paste input "**********"
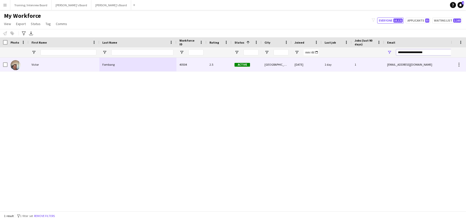
type input "**********"
click at [79, 68] on div "Victor" at bounding box center [64, 65] width 71 height 14
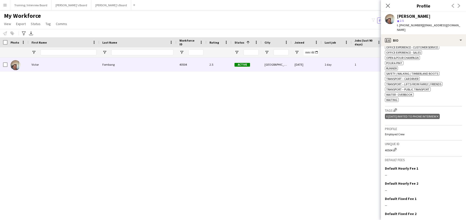
scroll to position [245, 0]
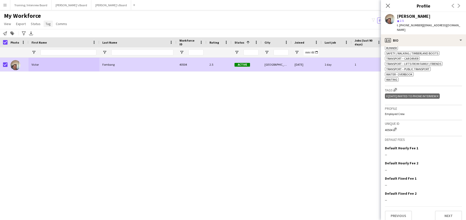
click at [50, 22] on span "Tag" at bounding box center [48, 24] width 5 height 5
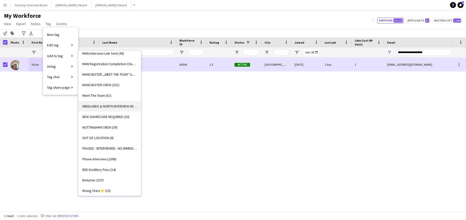
scroll to position [425, 0]
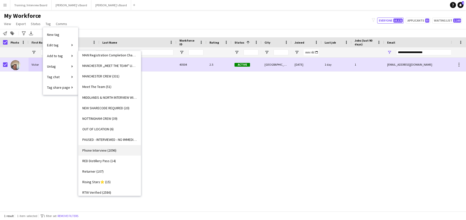
click at [95, 148] on span "Phone Interview (2096)" at bounding box center [99, 150] width 34 height 5
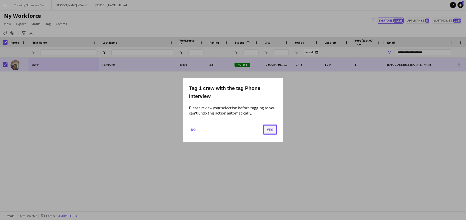
click at [271, 130] on button "Yes" at bounding box center [270, 129] width 14 height 10
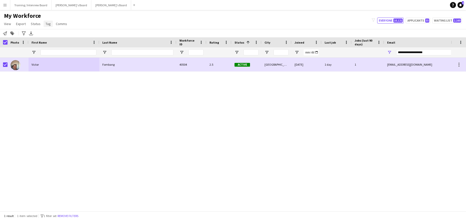
click at [48, 23] on span "Tag" at bounding box center [48, 24] width 5 height 5
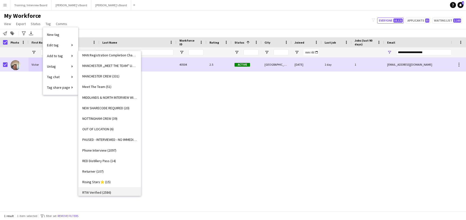
click at [96, 192] on span "RTW Verified (2586)" at bounding box center [96, 192] width 29 height 5
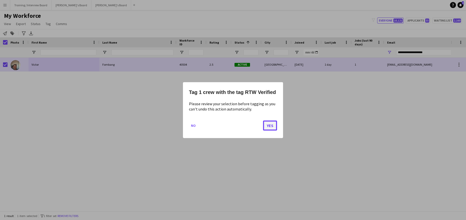
click at [272, 128] on button "Yes" at bounding box center [270, 125] width 14 height 10
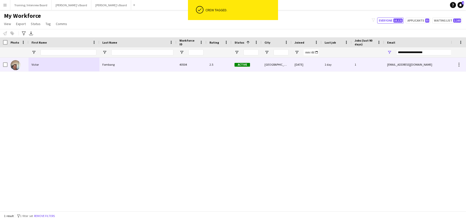
click at [130, 62] on div "Fombang" at bounding box center [137, 65] width 77 height 14
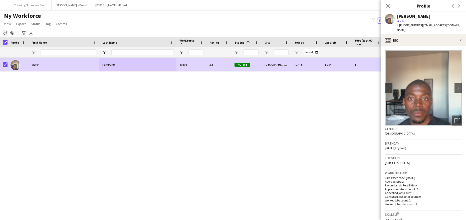
click at [6, 32] on icon at bounding box center [5, 33] width 4 height 4
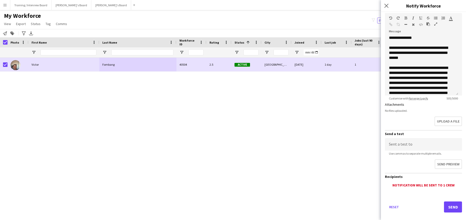
scroll to position [71, 0]
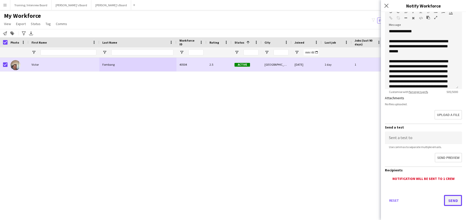
click at [452, 198] on button "Send" at bounding box center [453, 200] width 18 height 11
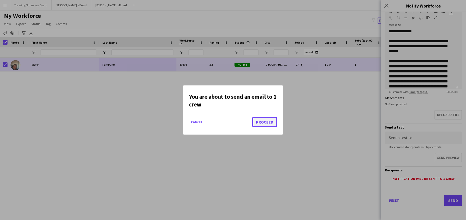
click at [268, 124] on button "Proceed" at bounding box center [264, 122] width 25 height 10
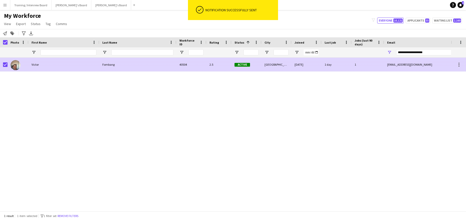
click at [132, 65] on div "Fombang" at bounding box center [137, 65] width 77 height 14
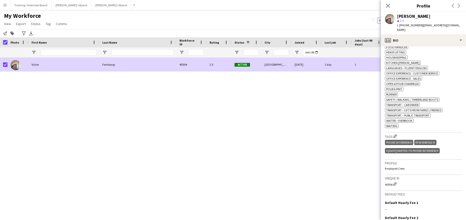
scroll to position [200, 0]
click at [439, 148] on icon at bounding box center [437, 149] width 2 height 2
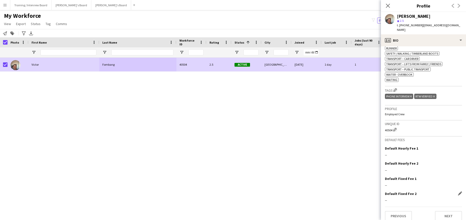
scroll to position [245, 0]
click at [445, 210] on button "Next" at bounding box center [448, 215] width 27 height 10
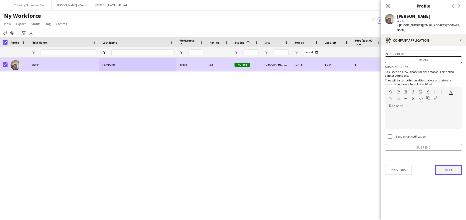
click at [446, 166] on button "Next" at bounding box center [448, 170] width 27 height 10
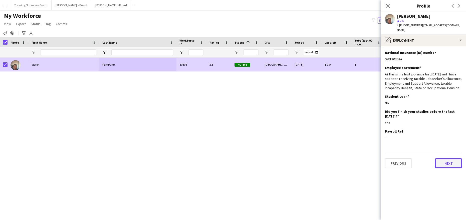
click at [454, 158] on button "Next" at bounding box center [448, 163] width 27 height 10
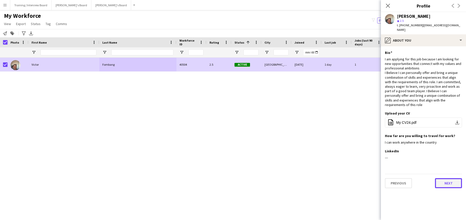
click at [452, 180] on button "Next" at bounding box center [448, 183] width 27 height 10
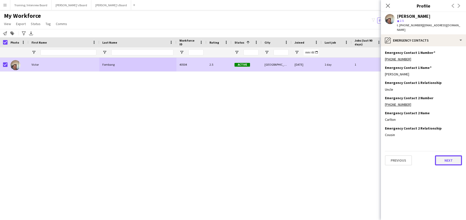
click at [446, 156] on button "Next" at bounding box center [448, 160] width 27 height 10
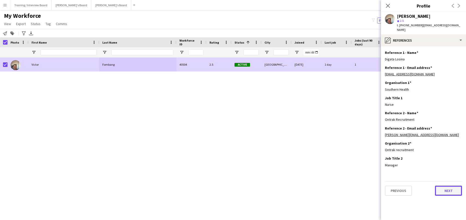
click at [449, 186] on button "Next" at bounding box center [448, 190] width 27 height 10
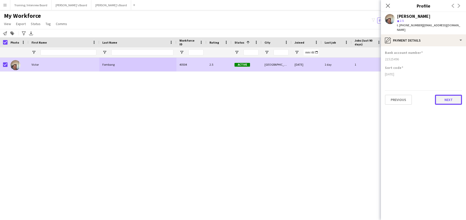
click at [444, 95] on button "Next" at bounding box center [448, 100] width 27 height 10
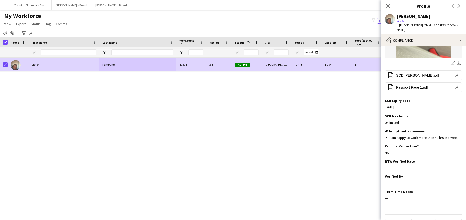
scroll to position [140, 0]
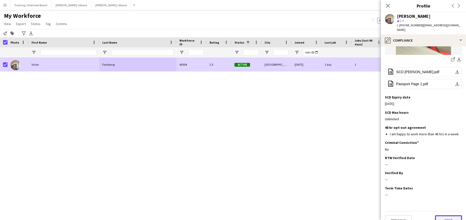
click at [442, 215] on button "Next" at bounding box center [448, 220] width 27 height 10
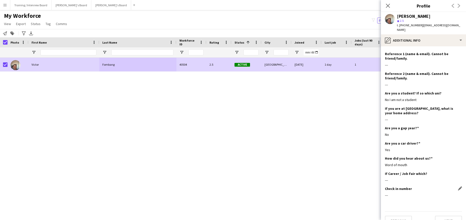
scroll to position [78, 0]
click at [443, 215] on button "Next" at bounding box center [448, 220] width 27 height 10
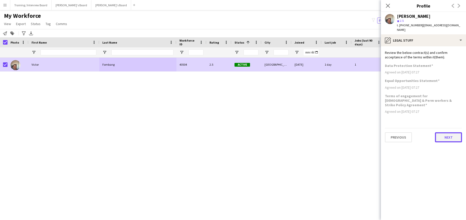
click at [455, 132] on button "Next" at bounding box center [448, 137] width 27 height 10
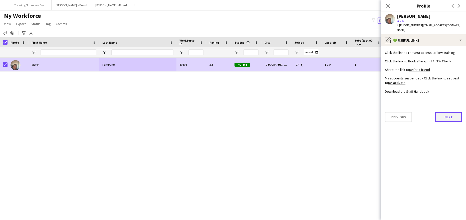
click at [441, 112] on button "Next" at bounding box center [448, 117] width 27 height 10
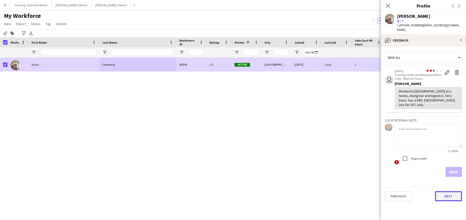
click at [445, 191] on button "Next" at bounding box center [448, 196] width 27 height 10
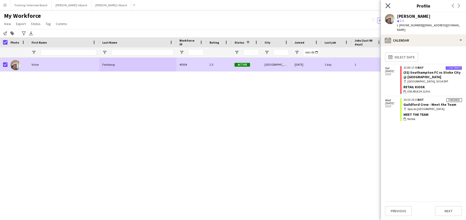
drag, startPoint x: 390, startPoint y: 5, endPoint x: 386, endPoint y: 5, distance: 4.0
click at [390, 5] on icon "Close pop-in" at bounding box center [387, 5] width 5 height 5
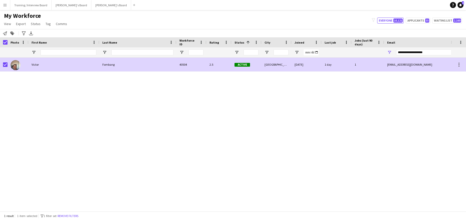
click at [3, 64] on div at bounding box center [4, 65] width 8 height 14
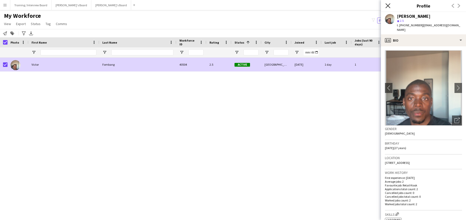
click at [387, 8] on icon "Close pop-in" at bounding box center [387, 5] width 5 height 5
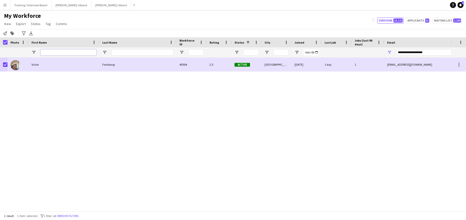
click at [47, 51] on input "First Name Filter Input" at bounding box center [69, 52] width 56 height 6
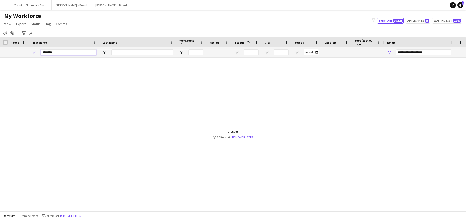
type input "*******"
click at [121, 52] on input "Last Name Filter Input" at bounding box center [142, 52] width 62 height 6
type input "*"
type input "***"
click at [436, 55] on input "**********" at bounding box center [438, 52] width 85 height 6
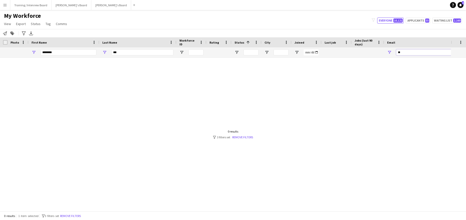
type input "*"
click at [126, 52] on input "***" at bounding box center [142, 52] width 62 height 6
type input "*"
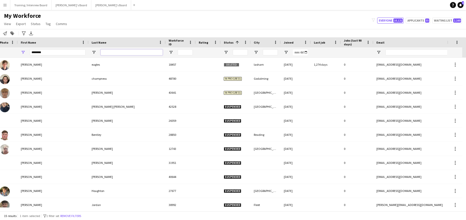
scroll to position [0, 18]
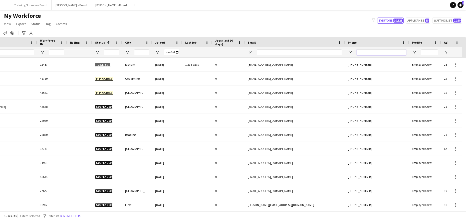
click at [371, 54] on input "Phone Filter Input" at bounding box center [381, 52] width 49 height 6
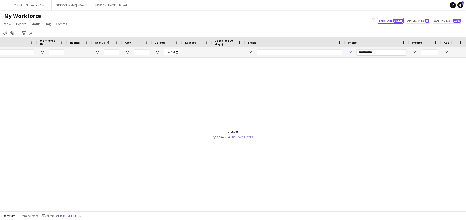
type input "**********"
click at [243, 137] on link "Remove filters" at bounding box center [242, 137] width 21 height 4
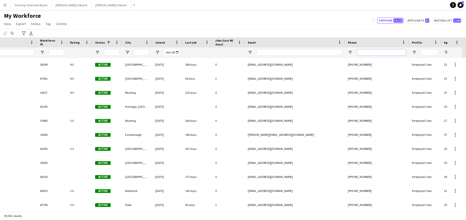
click at [358, 51] on input "Phone Filter Input" at bounding box center [381, 52] width 49 height 6
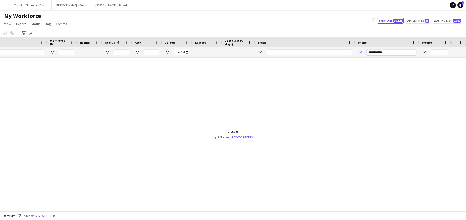
scroll to position [0, 104]
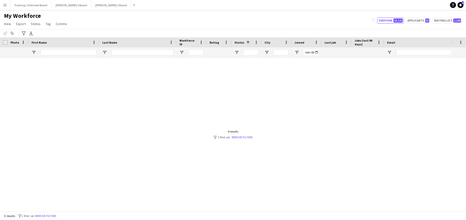
type input "**********"
click at [73, 54] on input "First Name Filter Input" at bounding box center [69, 52] width 56 height 6
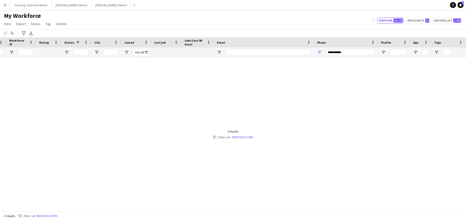
type input "*******"
click at [347, 53] on input "**********" at bounding box center [350, 52] width 49 height 6
type input "*"
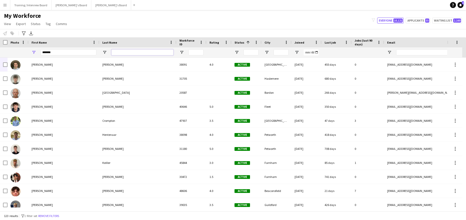
click at [132, 54] on input "Last Name Filter Input" at bounding box center [142, 52] width 62 height 6
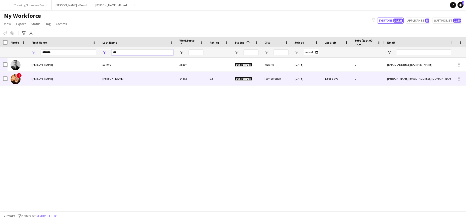
type input "***"
click at [155, 76] on div "Salkeld" at bounding box center [137, 79] width 77 height 14
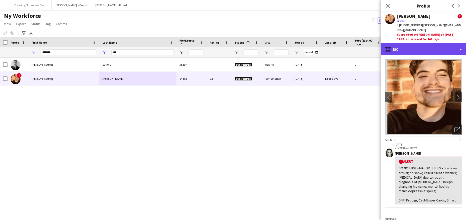
click at [461, 49] on div "profile Bio" at bounding box center [423, 49] width 85 height 12
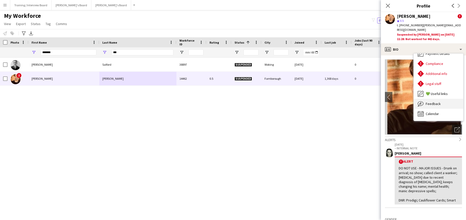
click at [433, 105] on span "Feedback" at bounding box center [433, 103] width 15 height 5
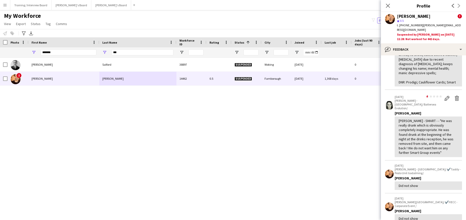
scroll to position [75, 0]
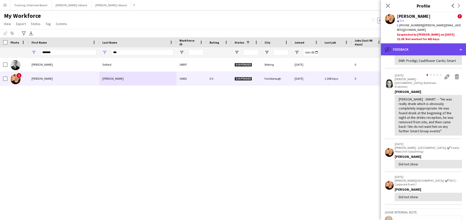
click at [461, 48] on div "bubble-pencil Feedback" at bounding box center [423, 49] width 85 height 12
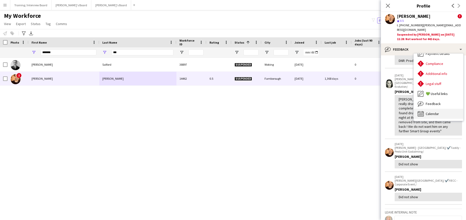
click at [434, 116] on span "Calendar" at bounding box center [432, 113] width 13 height 5
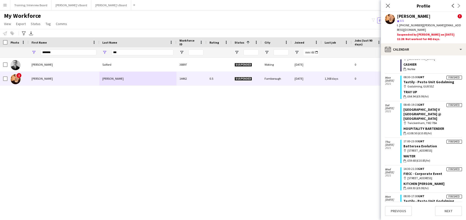
scroll to position [4, 0]
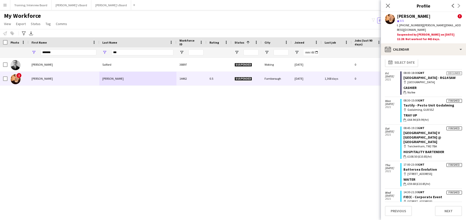
click at [337, 136] on div "William Salford 38897 Suspended Woking 06-06-2024 0 will.salford@yahoo.co.uk +4…" at bounding box center [225, 133] width 451 height 150
drag, startPoint x: 420, startPoint y: 25, endPoint x: 461, endPoint y: 28, distance: 40.9
click at [461, 28] on div "t. +447468873831 | billy.eventsfreelancer@gmail.com" at bounding box center [429, 27] width 65 height 9
copy span "billy.eventsfreelancer@gmail.com"
click at [387, 6] on icon "Close pop-in" at bounding box center [387, 5] width 5 height 5
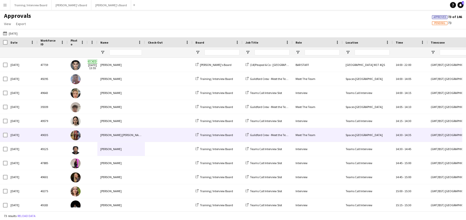
scroll to position [601, 0]
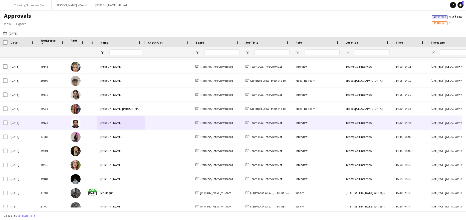
click at [109, 125] on div "[PERSON_NAME]" at bounding box center [121, 123] width 48 height 14
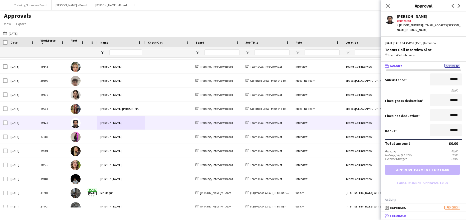
click at [397, 217] on span "Feedback" at bounding box center [398, 215] width 16 height 5
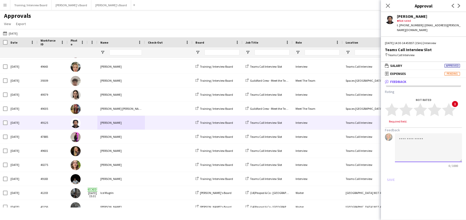
click at [405, 137] on textarea at bounding box center [428, 147] width 67 height 29
click at [449, 142] on textarea "**********" at bounding box center [428, 147] width 67 height 29
click at [403, 147] on textarea "**********" at bounding box center [428, 147] width 67 height 29
click at [422, 146] on textarea "**********" at bounding box center [428, 147] width 67 height 29
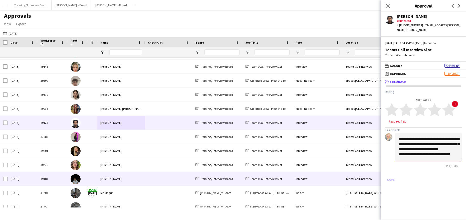
scroll to position [6, 0]
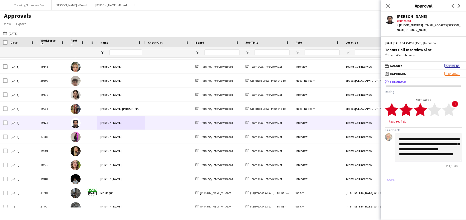
type textarea "**********"
click at [423, 104] on polygon at bounding box center [420, 109] width 14 height 13
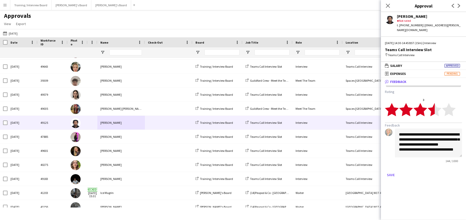
click at [432, 106] on polygon at bounding box center [435, 109] width 14 height 13
click at [391, 172] on button "Save" at bounding box center [391, 175] width 12 height 8
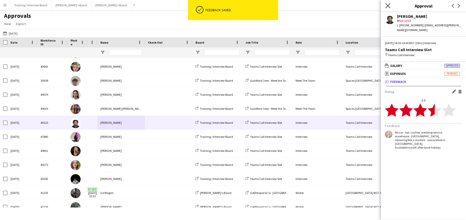
click at [389, 5] on icon at bounding box center [387, 5] width 5 height 5
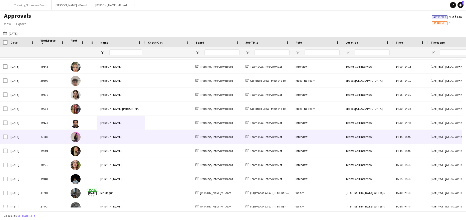
click at [118, 140] on div "[PERSON_NAME]" at bounding box center [121, 137] width 48 height 14
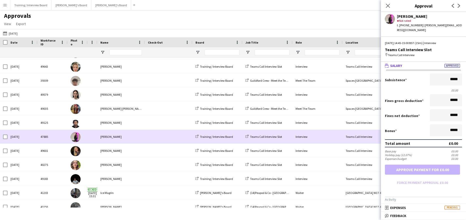
click at [126, 136] on div "[PERSON_NAME]" at bounding box center [121, 137] width 48 height 14
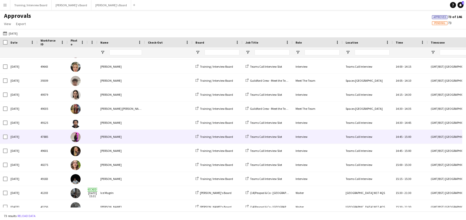
click at [143, 137] on div "[PERSON_NAME]" at bounding box center [121, 137] width 48 height 14
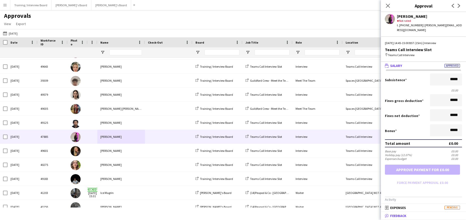
click at [400, 217] on span "Feedback" at bounding box center [398, 215] width 16 height 5
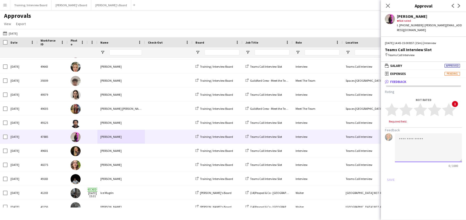
click at [403, 138] on textarea at bounding box center [428, 147] width 67 height 29
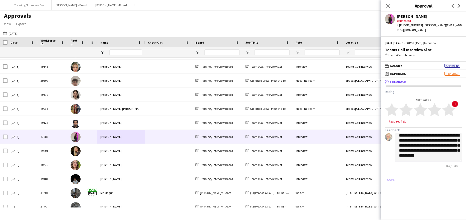
scroll to position [11, 0]
click at [414, 154] on textarea "**********" at bounding box center [428, 147] width 67 height 29
click at [452, 155] on textarea "**********" at bounding box center [428, 147] width 67 height 29
click at [444, 146] on textarea "**********" at bounding box center [428, 147] width 67 height 29
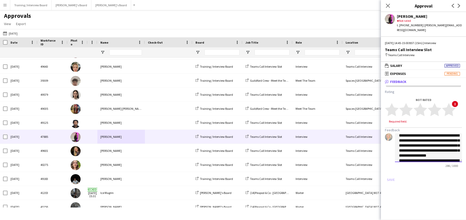
click at [429, 150] on textarea "**********" at bounding box center [428, 147] width 67 height 29
click at [419, 151] on textarea "**********" at bounding box center [428, 147] width 67 height 29
click at [415, 146] on textarea "**********" at bounding box center [428, 147] width 67 height 29
click at [439, 140] on textarea "**********" at bounding box center [428, 147] width 67 height 29
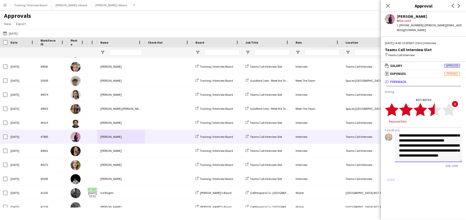
type textarea "**********"
click at [431, 104] on polygon at bounding box center [435, 109] width 14 height 13
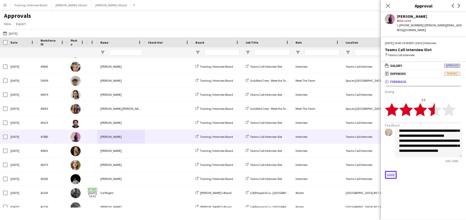
click at [389, 171] on button "Save" at bounding box center [391, 175] width 12 height 8
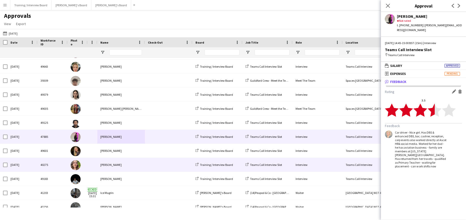
click at [106, 163] on div "[PERSON_NAME]" at bounding box center [121, 165] width 48 height 14
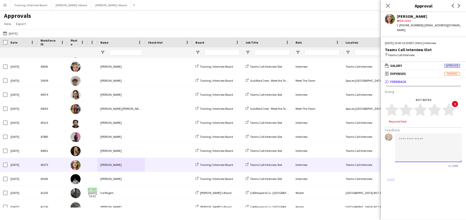
click at [408, 137] on textarea at bounding box center [428, 147] width 67 height 29
click at [433, 135] on textarea "**********" at bounding box center [428, 147] width 67 height 29
click at [442, 145] on textarea "**********" at bounding box center [428, 147] width 67 height 29
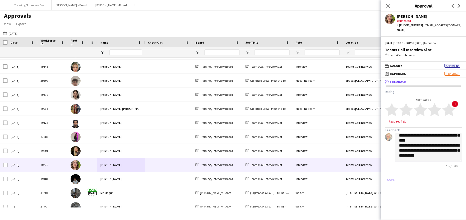
scroll to position [21, 0]
click at [422, 105] on polygon at bounding box center [420, 109] width 14 height 13
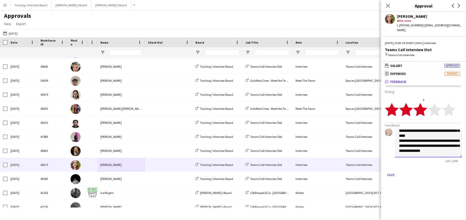
click at [416, 129] on textarea "**********" at bounding box center [428, 142] width 67 height 29
type textarea "**********"
click at [390, 171] on button "Save" at bounding box center [391, 175] width 12 height 8
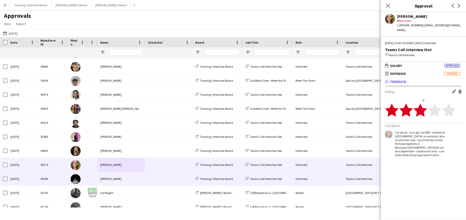
click at [105, 178] on div "[PERSON_NAME]" at bounding box center [121, 179] width 48 height 14
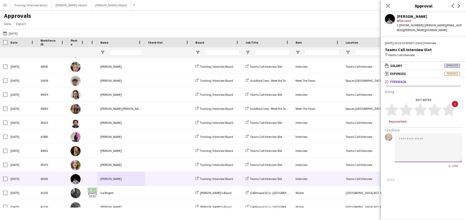
click at [405, 139] on textarea at bounding box center [428, 147] width 67 height 29
click at [410, 133] on textarea "**********" at bounding box center [428, 147] width 67 height 29
click at [448, 157] on textarea "**********" at bounding box center [428, 147] width 67 height 29
click at [421, 140] on textarea "**********" at bounding box center [428, 147] width 67 height 29
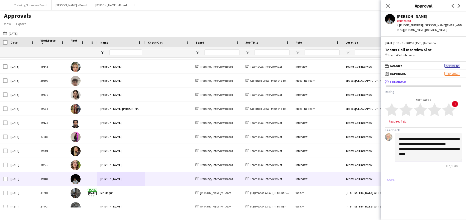
click at [436, 151] on textarea "**********" at bounding box center [428, 147] width 67 height 29
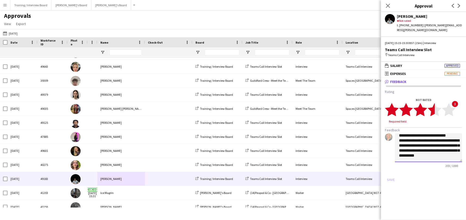
type textarea "**********"
click at [431, 103] on icon "star" at bounding box center [435, 110] width 14 height 14
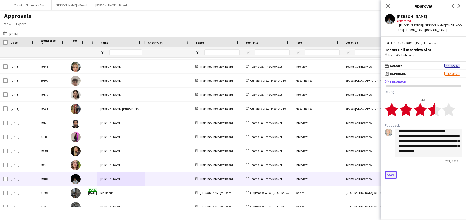
click at [386, 171] on button "Save" at bounding box center [391, 175] width 12 height 8
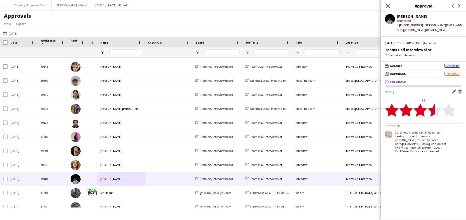
click at [389, 5] on icon at bounding box center [387, 5] width 5 height 5
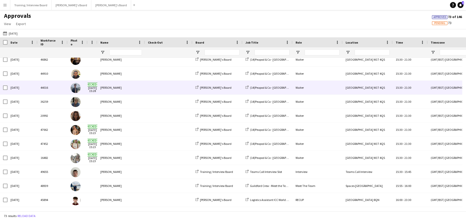
scroll to position [776, 0]
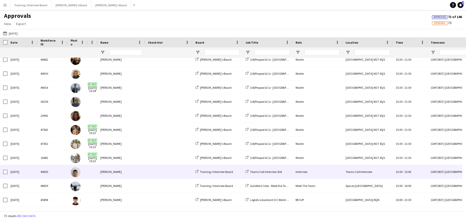
click at [113, 173] on div "[PERSON_NAME]" at bounding box center [121, 172] width 48 height 14
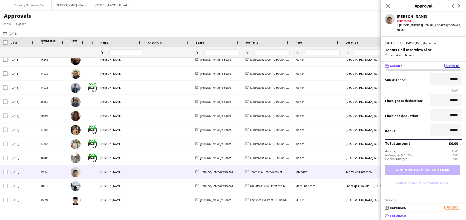
click at [402, 217] on span "Feedback" at bounding box center [398, 215] width 16 height 5
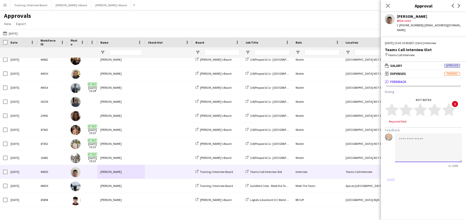
click at [421, 135] on textarea at bounding box center [428, 147] width 67 height 29
click at [416, 135] on textarea "**********" at bounding box center [428, 147] width 67 height 29
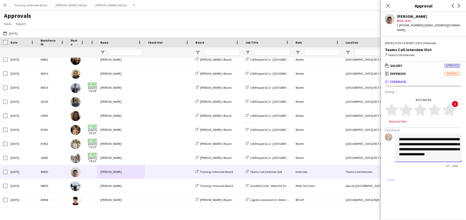
click at [454, 151] on textarea "**********" at bounding box center [428, 147] width 67 height 29
type textarea "**********"
click at [433, 106] on polygon at bounding box center [435, 109] width 14 height 13
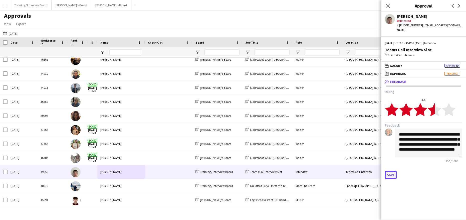
click at [389, 171] on button "Save" at bounding box center [391, 175] width 12 height 8
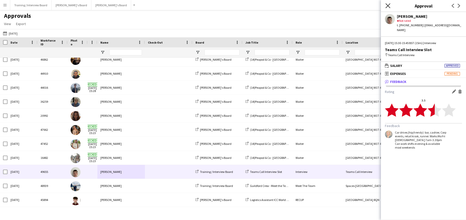
click at [390, 5] on icon "Close pop-in" at bounding box center [387, 5] width 5 height 5
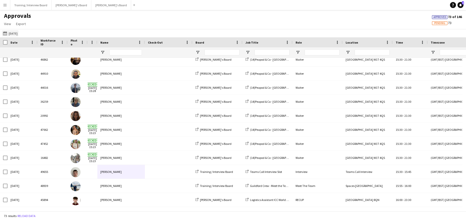
click at [7, 33] on app-icon "[DATE]" at bounding box center [6, 33] width 6 height 4
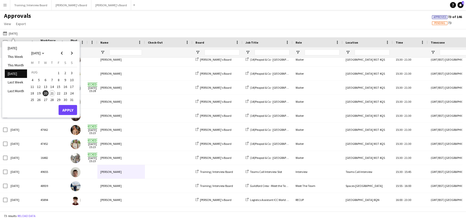
click at [54, 91] on span "21" at bounding box center [52, 93] width 6 height 6
click at [66, 107] on button "Apply" at bounding box center [68, 110] width 19 height 10
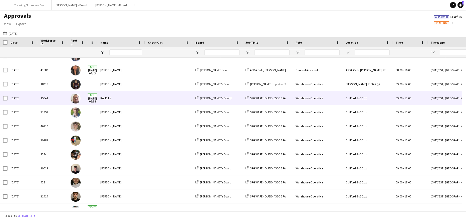
scroll to position [0, 0]
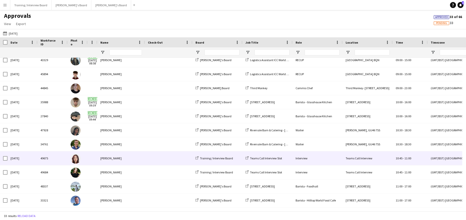
drag, startPoint x: 107, startPoint y: 162, endPoint x: 109, endPoint y: 159, distance: 3.8
click at [108, 160] on div "[PERSON_NAME]" at bounding box center [121, 158] width 48 height 14
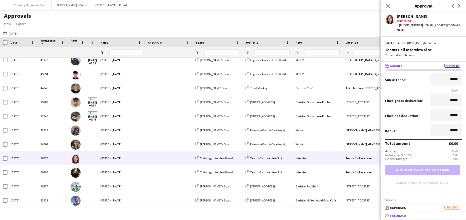
click at [398, 215] on span "Feedback" at bounding box center [398, 215] width 16 height 5
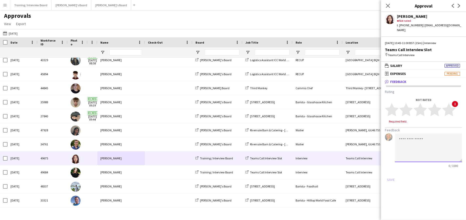
click at [407, 134] on textarea at bounding box center [428, 147] width 67 height 29
click at [428, 139] on textarea "**********" at bounding box center [428, 147] width 67 height 29
drag, startPoint x: 454, startPoint y: 145, endPoint x: 456, endPoint y: 148, distance: 3.4
click at [454, 145] on textarea "**********" at bounding box center [428, 147] width 67 height 29
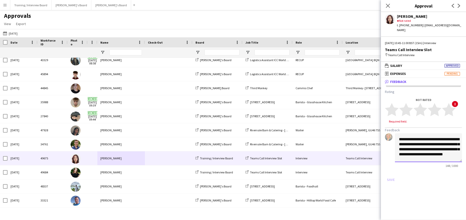
scroll to position [6, 0]
type textarea "**********"
click at [423, 107] on polygon at bounding box center [420, 109] width 14 height 13
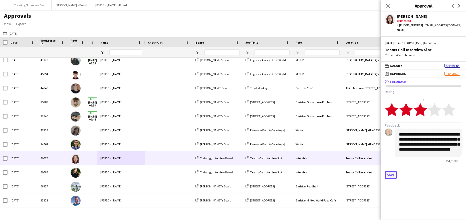
click at [389, 171] on button "Save" at bounding box center [391, 175] width 12 height 8
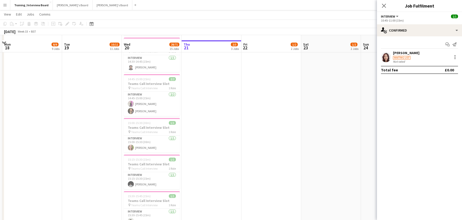
scroll to position [250, 0]
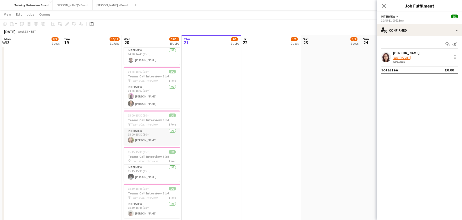
click at [142, 141] on app-card-role "Interview [DATE] 15:00-15:30 (30m) [PERSON_NAME]" at bounding box center [152, 136] width 56 height 17
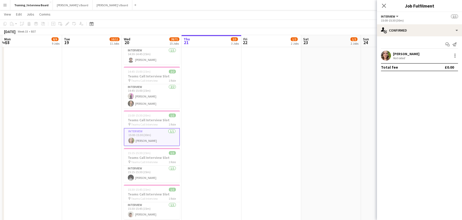
click at [400, 53] on div "[PERSON_NAME]" at bounding box center [406, 54] width 27 height 5
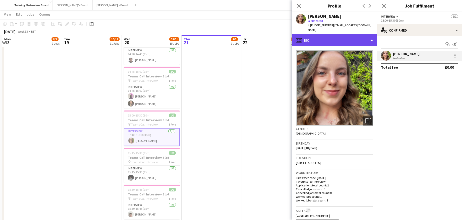
click at [372, 36] on div "profile Bio" at bounding box center [334, 40] width 85 height 12
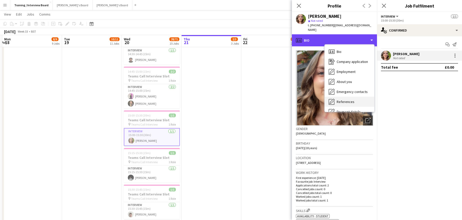
scroll to position [50, 0]
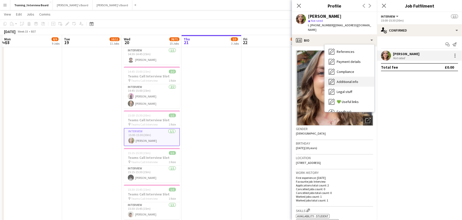
click at [351, 77] on div "Additional info Additional info" at bounding box center [350, 82] width 50 height 10
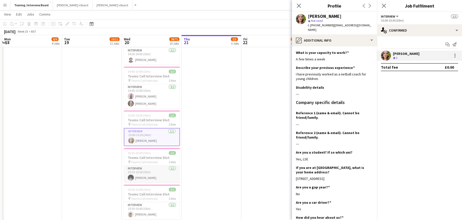
click at [144, 177] on app-card-role "Interview [DATE] 15:15-15:30 (15m) [PERSON_NAME]" at bounding box center [152, 173] width 56 height 17
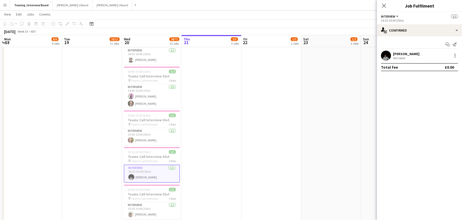
click at [411, 50] on div "Start chat Send notification [PERSON_NAME] Not rated Total fee £0.00" at bounding box center [419, 55] width 85 height 39
click at [409, 54] on div "[PERSON_NAME]" at bounding box center [406, 54] width 27 height 5
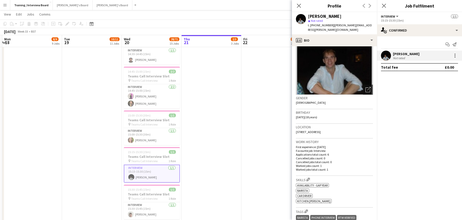
scroll to position [75, 0]
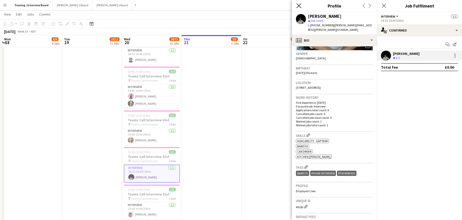
click at [298, 7] on icon "Close pop-in" at bounding box center [299, 5] width 5 height 5
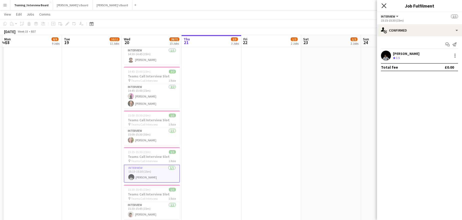
click at [384, 6] on icon at bounding box center [384, 5] width 5 height 5
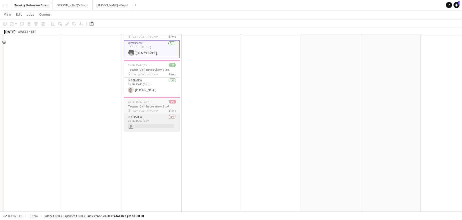
scroll to position [375, 0]
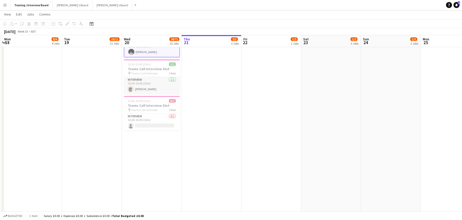
click at [147, 88] on app-card-role "Interview [DATE] 15:30-15:45 (15m) [PERSON_NAME]" at bounding box center [152, 85] width 56 height 17
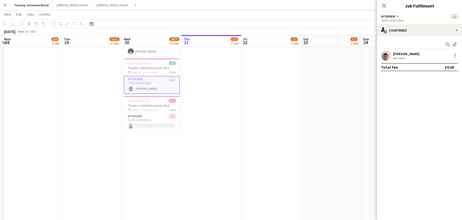
click at [409, 54] on div "[PERSON_NAME]" at bounding box center [406, 54] width 27 height 5
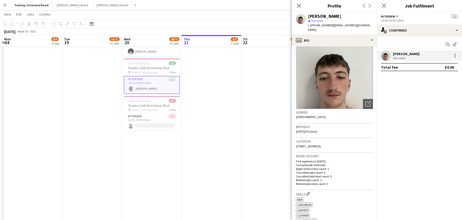
scroll to position [25, 0]
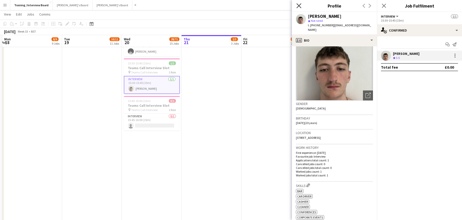
click at [301, 5] on icon "Close pop-in" at bounding box center [299, 5] width 5 height 5
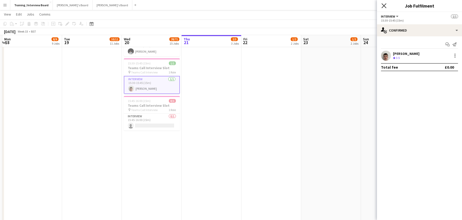
click at [383, 8] on icon at bounding box center [384, 5] width 5 height 5
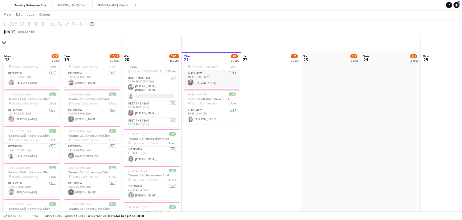
scroll to position [0, 0]
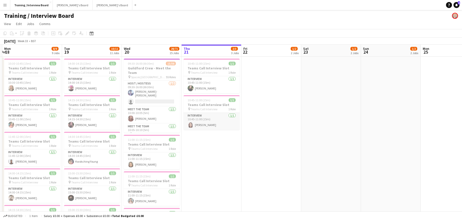
click at [204, 123] on app-card-role "Interview [DATE] 10:45-11:00 (15m) [PERSON_NAME]" at bounding box center [212, 121] width 56 height 17
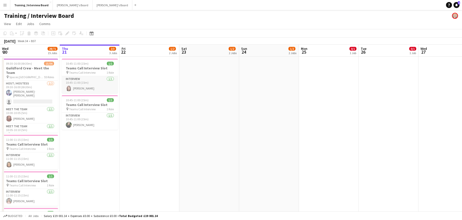
click at [86, 90] on app-card-role "Interview [DATE] 10:45-11:00 (15m) [PERSON_NAME]" at bounding box center [90, 84] width 56 height 17
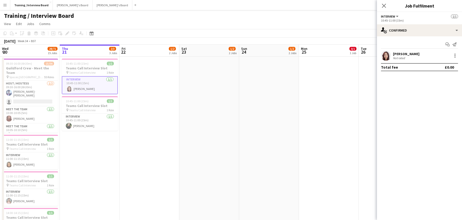
click at [405, 54] on div "[PERSON_NAME]" at bounding box center [406, 54] width 27 height 5
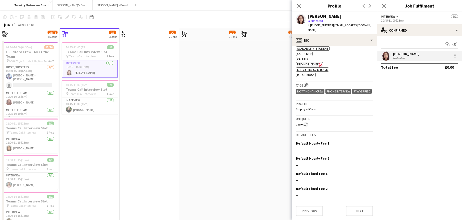
scroll to position [25, 0]
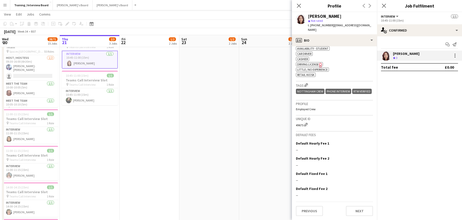
click at [303, 5] on div "Close pop-in" at bounding box center [299, 6] width 14 height 12
click at [298, 5] on icon "Close pop-in" at bounding box center [299, 5] width 5 height 5
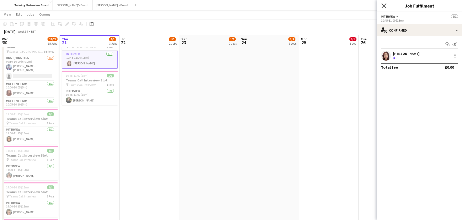
click at [383, 6] on icon "Close pop-in" at bounding box center [384, 5] width 5 height 5
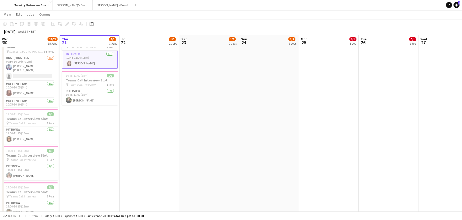
click at [89, 61] on app-card-role "Interview [DATE] 10:45-11:00 (15m) [PERSON_NAME]" at bounding box center [90, 60] width 56 height 18
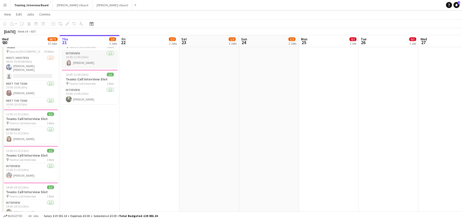
click at [76, 65] on app-card-role "Interview [DATE] 10:45-11:00 (15m) [PERSON_NAME]" at bounding box center [90, 59] width 56 height 17
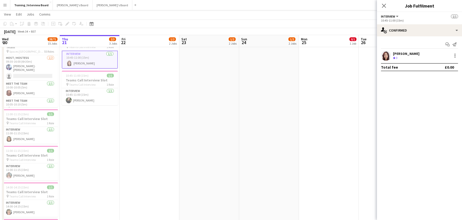
click at [409, 53] on div "[PERSON_NAME]" at bounding box center [406, 53] width 27 height 5
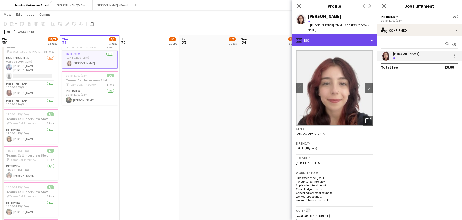
click at [371, 36] on div "profile Bio" at bounding box center [334, 40] width 85 height 12
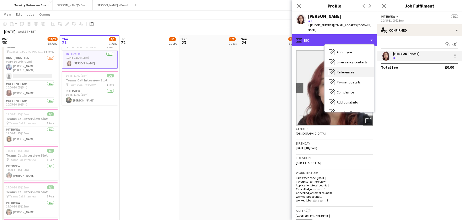
scroll to position [50, 0]
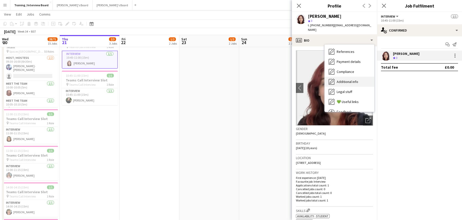
click at [352, 79] on span "Additional info" at bounding box center [348, 81] width 22 height 5
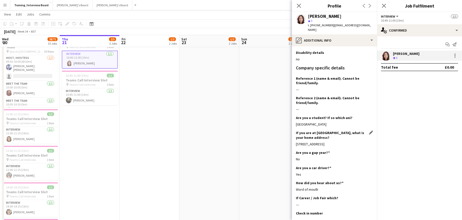
scroll to position [100, 0]
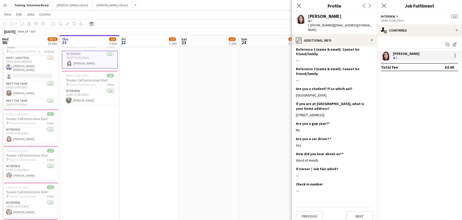
click at [369, 105] on app-section-data-types "What is your capacity to work? Edit this field As much as possible Describe you…" at bounding box center [334, 132] width 85 height 173
click at [369, 103] on app-icon "Edit this field" at bounding box center [371, 103] width 4 height 4
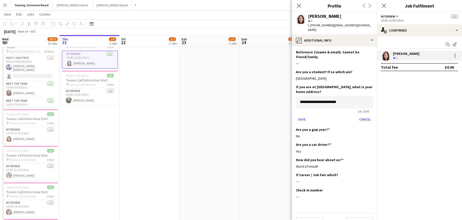
scroll to position [125, 0]
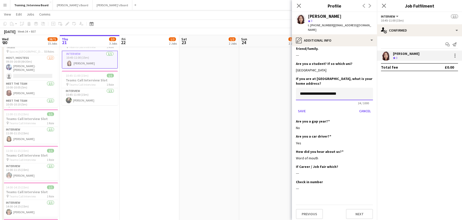
click at [327, 94] on input "**********" at bounding box center [334, 94] width 77 height 13
type input "**********"
click at [303, 110] on button "Save" at bounding box center [302, 111] width 12 height 8
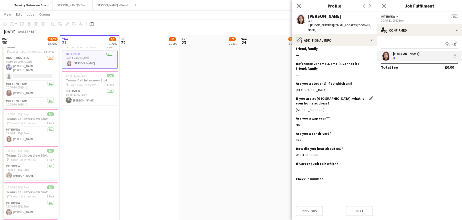
click at [299, 8] on app-icon "Close pop-in" at bounding box center [299, 5] width 7 height 7
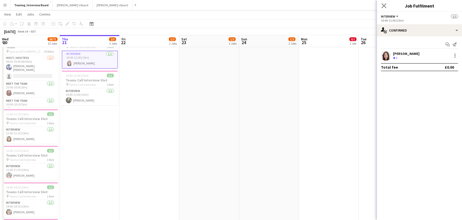
click at [386, 6] on icon "Close pop-in" at bounding box center [384, 5] width 5 height 5
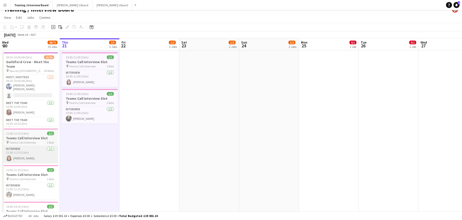
scroll to position [0, 0]
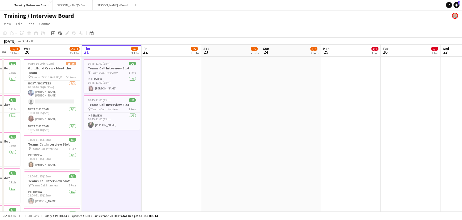
drag, startPoint x: 151, startPoint y: 55, endPoint x: 232, endPoint y: 55, distance: 81.3
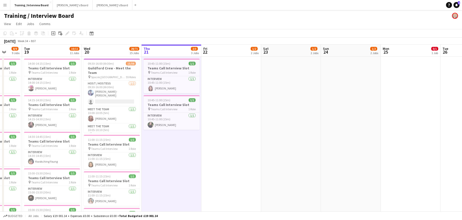
scroll to position [0, 156]
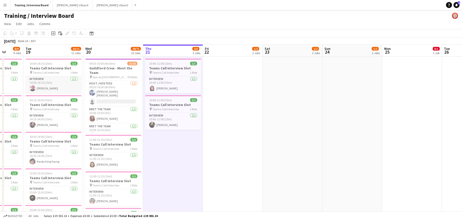
click at [50, 91] on app-card-role "Interview [DATE] 14:00-14:15 (15m) [PERSON_NAME]" at bounding box center [54, 84] width 56 height 17
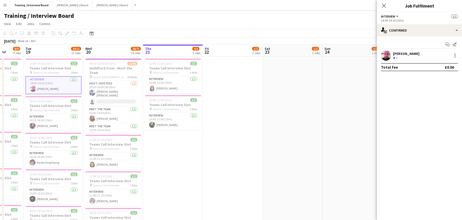
click at [407, 54] on div "[PERSON_NAME]" at bounding box center [406, 53] width 27 height 5
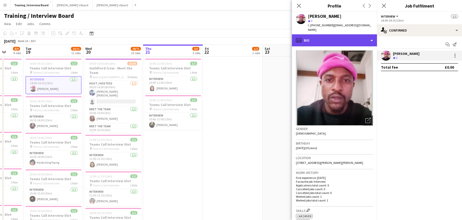
click at [373, 37] on div "profile Bio" at bounding box center [334, 40] width 85 height 12
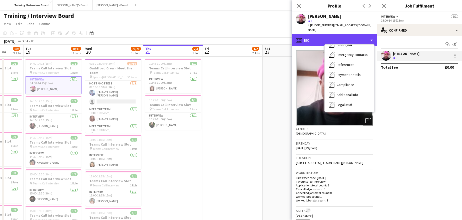
scroll to position [67, 0]
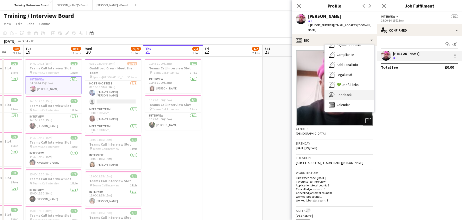
click at [349, 92] on span "Feedback" at bounding box center [344, 94] width 15 height 5
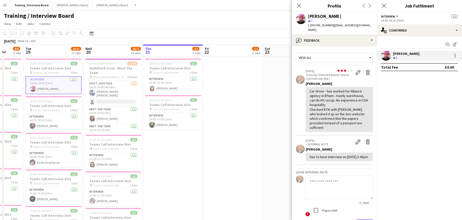
click at [350, 101] on div "Car driver - has worked for Alliance agency in B'ham - mainly warehouse, can do…" at bounding box center [339, 109] width 59 height 41
click at [356, 70] on app-icon "Edit feedback" at bounding box center [358, 72] width 5 height 5
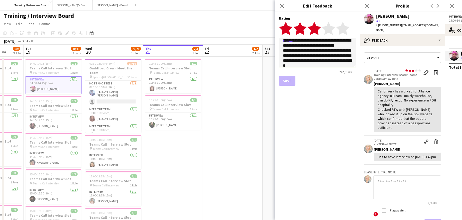
scroll to position [18, 0]
click at [312, 43] on textarea "**********" at bounding box center [317, 53] width 77 height 30
click at [343, 64] on textarea "**********" at bounding box center [317, 53] width 77 height 30
paste textarea "**********"
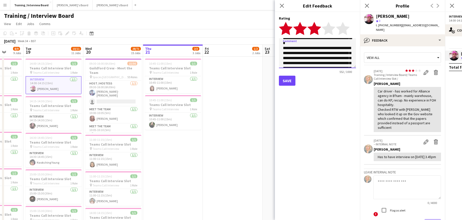
scroll to position [36, 0]
click at [283, 47] on textarea "**********" at bounding box center [317, 53] width 77 height 30
click at [284, 51] on textarea "**********" at bounding box center [317, 53] width 77 height 30
click at [326, 57] on textarea "**********" at bounding box center [317, 53] width 77 height 30
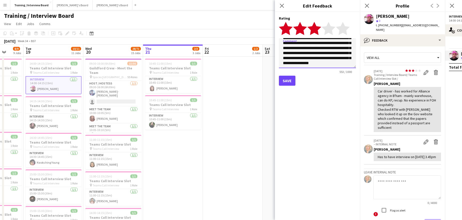
type textarea "**********"
click at [289, 77] on button "Save" at bounding box center [287, 81] width 17 height 10
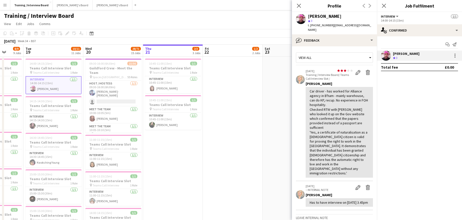
click at [361, 117] on div "Car driver - has worked for Alliance agency in B'ham - mainly warehouse, can do…" at bounding box center [339, 132] width 59 height 87
click at [356, 69] on button "Edit feedback" at bounding box center [358, 72] width 10 height 7
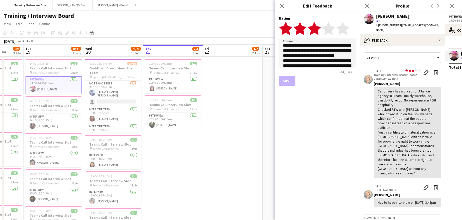
scroll to position [25, 0]
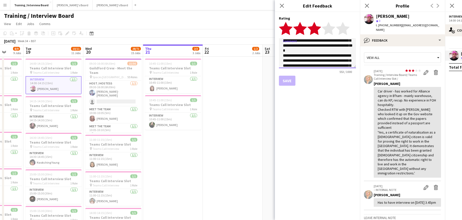
click at [343, 54] on textarea "**********" at bounding box center [317, 53] width 77 height 30
type textarea "**********"
click at [288, 80] on button "Save" at bounding box center [287, 81] width 17 height 10
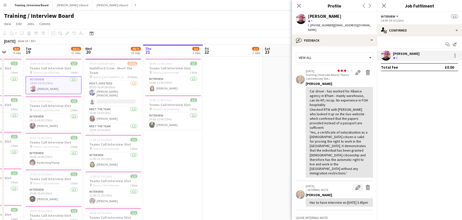
click at [356, 185] on app-icon "Edit internal note" at bounding box center [358, 187] width 5 height 5
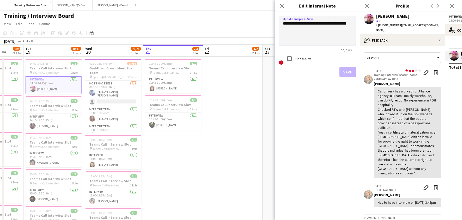
click at [331, 43] on textarea "**********" at bounding box center [317, 31] width 77 height 30
click at [434, 185] on app-icon "Delete internal note" at bounding box center [436, 187] width 5 height 5
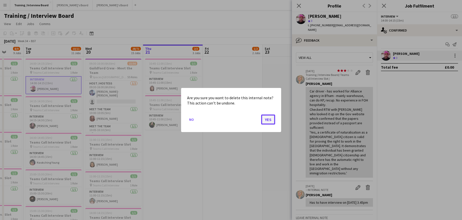
click at [271, 120] on button "Yes" at bounding box center [268, 119] width 14 height 10
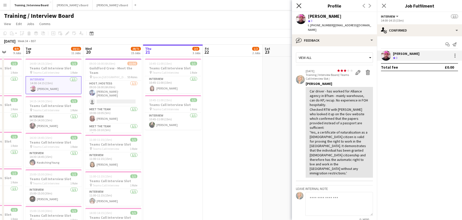
click at [299, 6] on icon at bounding box center [299, 5] width 5 height 5
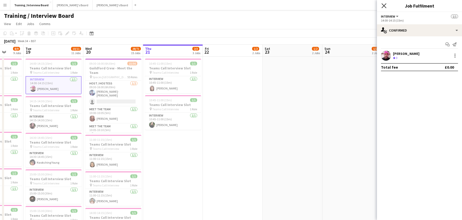
click at [384, 5] on icon at bounding box center [384, 5] width 5 height 5
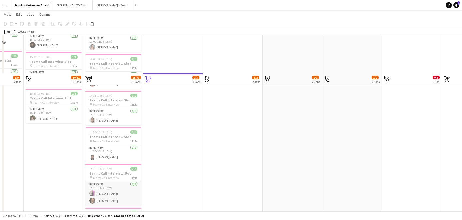
scroll to position [200, 0]
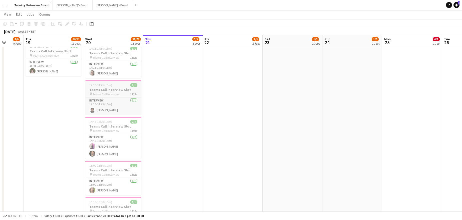
click at [96, 89] on h3 "Teams Call Interview Slot" at bounding box center [113, 89] width 56 height 5
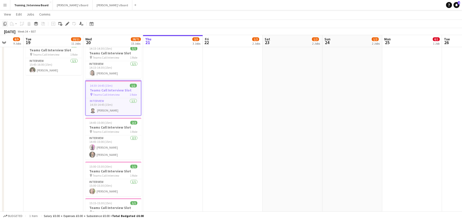
click at [5, 23] on icon "Copy" at bounding box center [5, 24] width 4 height 4
click at [167, 68] on app-date-cell "10:45-11:00 (15m) 1/1 Teams Call Interview Slot pin Teams Call Interview 1 Role…" at bounding box center [173, 110] width 60 height 508
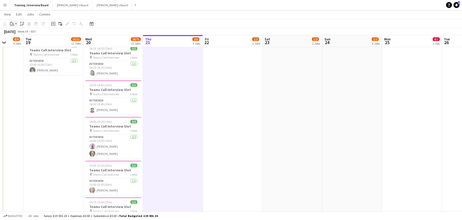
click at [11, 23] on icon "Paste" at bounding box center [12, 24] width 4 height 4
click at [21, 32] on link "Paste Ctrl+V" at bounding box center [36, 33] width 47 height 5
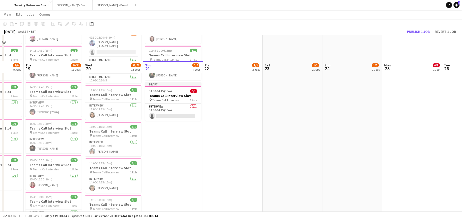
scroll to position [25, 0]
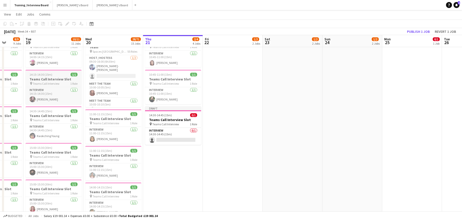
click at [46, 77] on app-job-card "14:15-14:30 (15m) 1/1 Teams Call Interview Slot pin Teams Call Interview 1 Role…" at bounding box center [54, 87] width 56 height 35
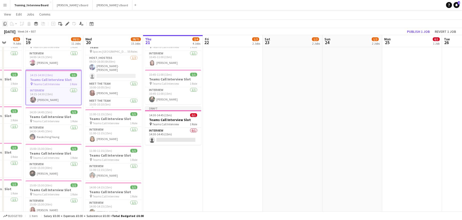
click at [2, 22] on div "Copy" at bounding box center [5, 24] width 6 height 6
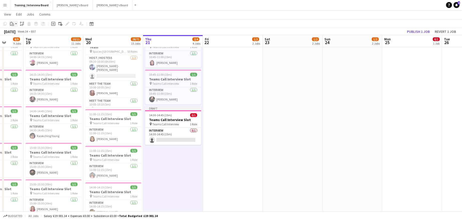
click at [13, 22] on icon at bounding box center [12, 22] width 1 height 1
click at [24, 34] on link "Paste Ctrl+V" at bounding box center [36, 33] width 47 height 5
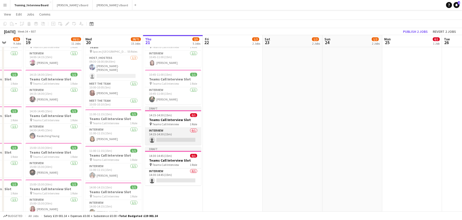
click at [172, 138] on app-card-role "Interview 0/1 14:15-14:30 (15m) single-neutral-actions" at bounding box center [173, 136] width 56 height 17
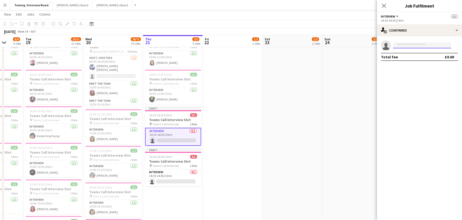
click at [395, 43] on input at bounding box center [422, 45] width 58 height 6
paste input "**********"
type input "**********"
click at [413, 53] on span "[PERSON_NAME]" at bounding box center [411, 52] width 29 height 4
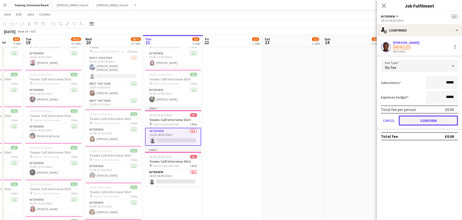
click at [449, 120] on button "Confirm" at bounding box center [428, 120] width 59 height 10
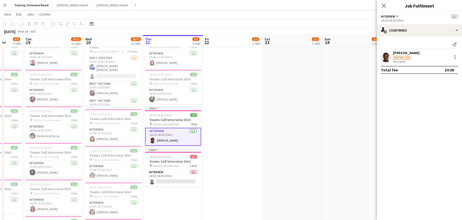
click at [349, 23] on app-toolbar "Copy Paste Paste Ctrl+V Paste with crew Ctrl+Shift+V Paste linked Job [GEOGRAPH…" at bounding box center [231, 24] width 462 height 9
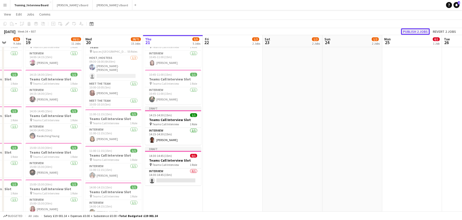
click at [411, 31] on button "Publish 2 jobs" at bounding box center [415, 31] width 29 height 7
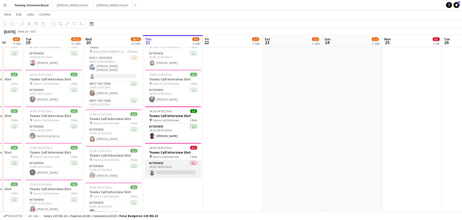
click at [165, 172] on app-card-role "Interview 0/1 14:30-14:45 (15m) single-neutral-actions" at bounding box center [173, 168] width 56 height 17
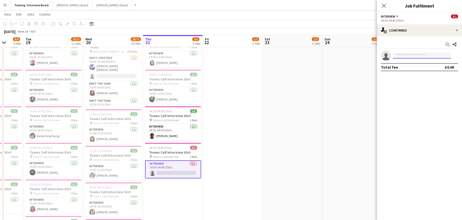
click at [400, 55] on input at bounding box center [422, 56] width 58 height 6
paste input "**********"
type input "**********"
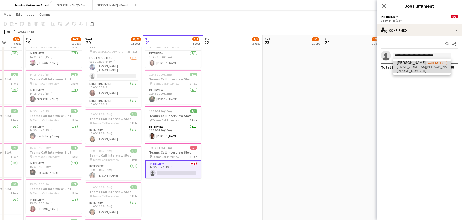
click at [406, 62] on span "[PERSON_NAME]" at bounding box center [411, 63] width 29 height 4
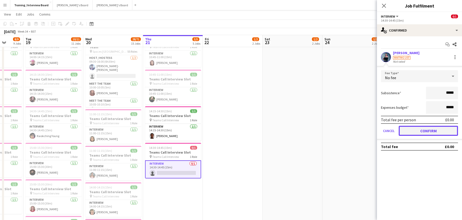
click at [438, 127] on button "Confirm" at bounding box center [428, 131] width 59 height 10
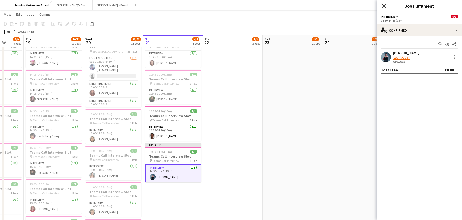
click at [384, 5] on icon "Close pop-in" at bounding box center [384, 5] width 5 height 5
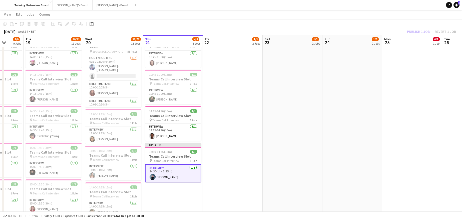
click at [415, 31] on div "Publish 1 job Revert 1 job" at bounding box center [431, 31] width 61 height 7
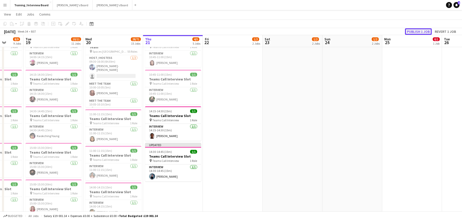
click at [415, 31] on button "Publish 1 job" at bounding box center [418, 31] width 27 height 7
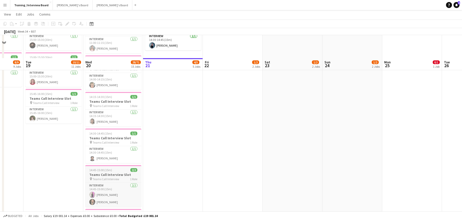
scroll to position [175, 0]
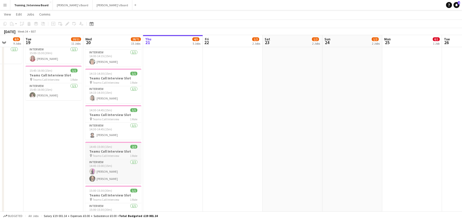
click at [106, 145] on span "14:45-15:00 (15m)" at bounding box center [100, 147] width 23 height 4
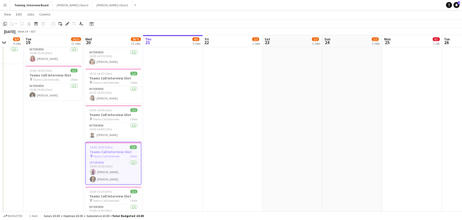
click at [6, 23] on icon "Copy" at bounding box center [5, 24] width 4 height 4
click at [166, 63] on app-date-cell "10:45-11:00 (15m) 1/1 Teams Call Interview Slot pin Teams Call Interview 1 Role…" at bounding box center [173, 135] width 60 height 508
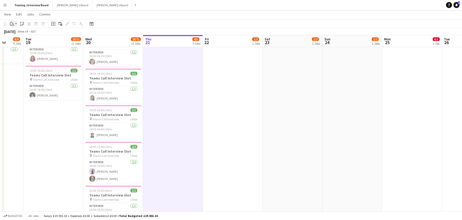
click at [15, 24] on div "Paste" at bounding box center [12, 24] width 6 height 6
click at [19, 32] on link "Paste Ctrl+V" at bounding box center [36, 33] width 47 height 5
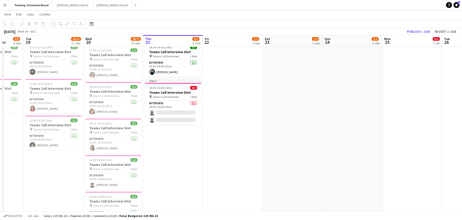
scroll to position [125, 0]
click at [162, 111] on app-card-role "Interview 0/2 14:45-15:00 (15m) single-neutral-actions single-neutral-actions" at bounding box center [173, 113] width 56 height 24
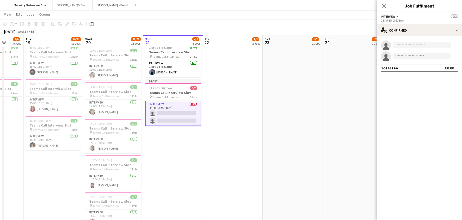
click at [405, 44] on input at bounding box center [422, 45] width 58 height 6
click at [399, 46] on input at bounding box center [422, 45] width 58 height 6
paste input "**********"
type input "**********"
click at [418, 57] on span "[EMAIL_ADDRESS][DOMAIN_NAME]" at bounding box center [422, 57] width 50 height 4
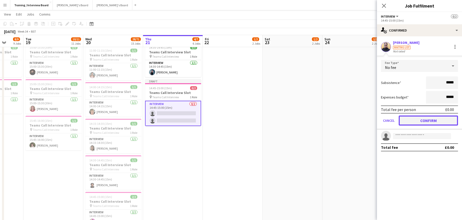
click at [442, 120] on button "Confirm" at bounding box center [428, 120] width 59 height 10
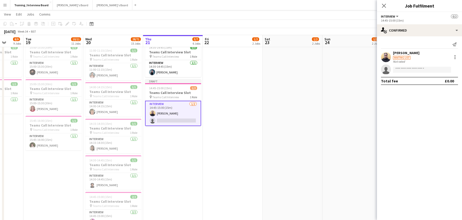
click at [364, 29] on div "[DATE] Week 34 • BST Publish 1 job Revert 1 job" at bounding box center [231, 31] width 462 height 7
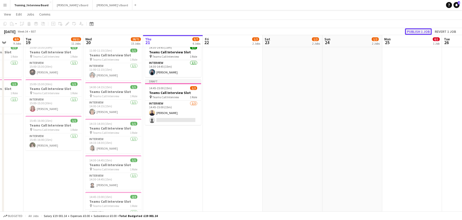
click at [414, 33] on button "Publish 1 job" at bounding box center [418, 31] width 27 height 7
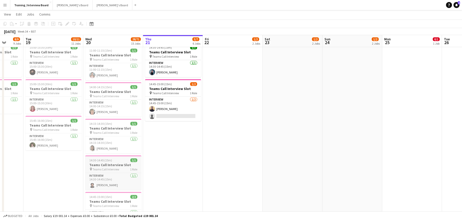
click at [102, 162] on app-job-card "14:30-14:45 (15m) 1/1 Teams Call Interview Slot pin Teams Call Interview 1 Role…" at bounding box center [113, 172] width 56 height 35
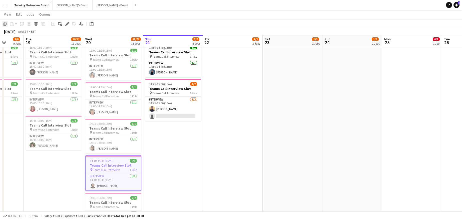
click at [4, 24] on icon "Copy" at bounding box center [5, 24] width 4 height 4
click at [4, 22] on icon "Copy" at bounding box center [5, 24] width 4 height 4
click at [166, 139] on app-date-cell "10:45-11:00 (15m) 1/1 Teams Call Interview Slot pin Teams Call Interview 1 Role…" at bounding box center [173, 185] width 60 height 508
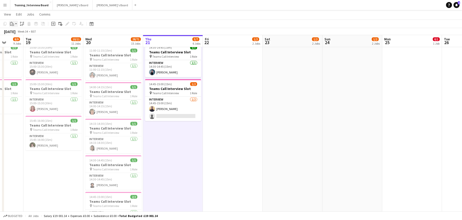
click at [10, 23] on icon at bounding box center [11, 23] width 2 height 3
click at [22, 32] on link "Paste Ctrl+V" at bounding box center [36, 33] width 47 height 5
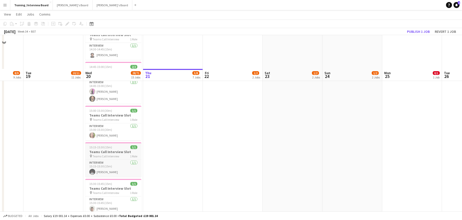
scroll to position [325, 0]
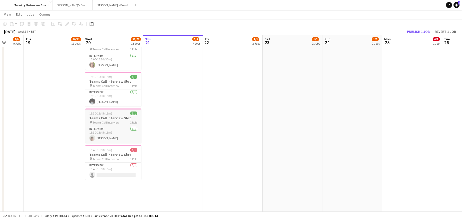
click at [105, 111] on app-job-card "15:30-15:45 (15m) 1/1 Teams Call Interview Slot pin Teams Call Interview 1 Role…" at bounding box center [113, 125] width 56 height 35
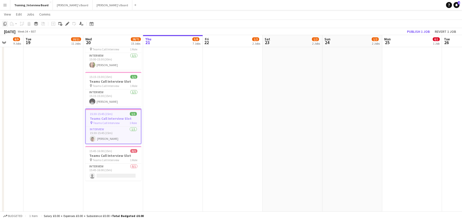
click at [6, 25] on icon at bounding box center [5, 24] width 3 height 4
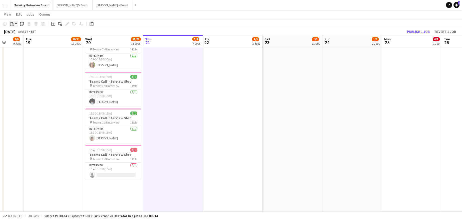
click at [12, 23] on icon "Paste" at bounding box center [12, 24] width 4 height 4
click at [17, 33] on link "Paste Ctrl+V" at bounding box center [36, 33] width 47 height 5
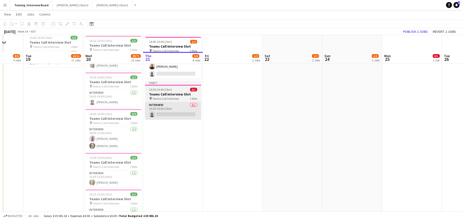
scroll to position [200, 0]
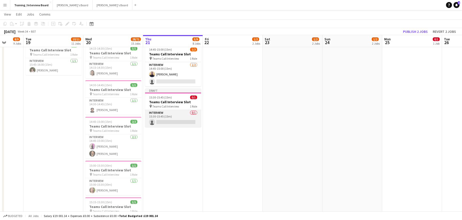
click at [164, 124] on app-card-role "Interview 0/1 15:30-15:45 (15m) single-neutral-actions" at bounding box center [173, 118] width 56 height 17
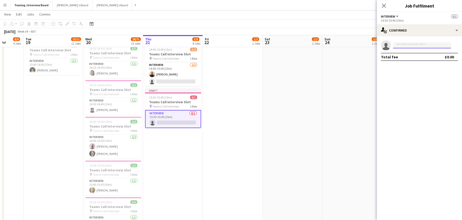
click at [417, 47] on input at bounding box center [422, 45] width 58 height 6
paste input "**********"
type input "**********"
click at [435, 52] on span "Waiting list" at bounding box center [437, 53] width 20 height 4
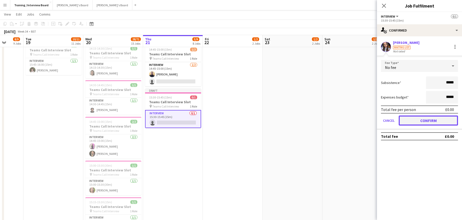
click at [454, 119] on button "Confirm" at bounding box center [428, 120] width 59 height 10
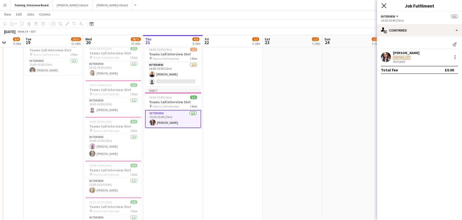
click at [383, 5] on icon at bounding box center [384, 5] width 5 height 5
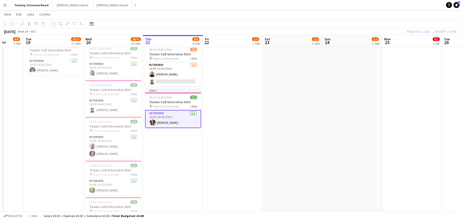
click at [411, 29] on div "Publish 1 job Revert 1 job" at bounding box center [431, 31] width 61 height 7
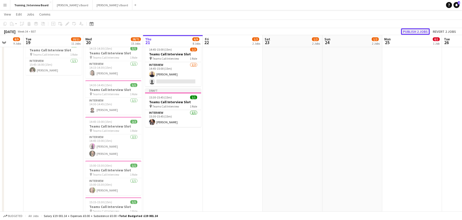
click at [416, 32] on button "Publish 2 jobs" at bounding box center [415, 31] width 29 height 7
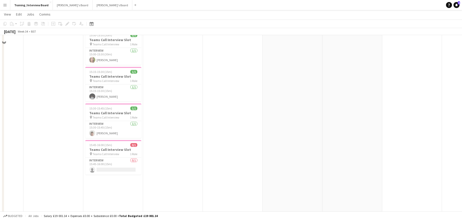
scroll to position [375, 0]
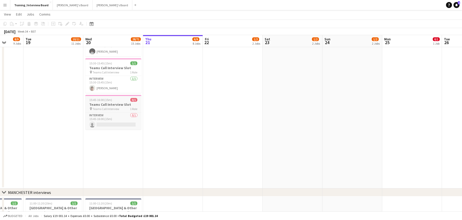
click at [98, 104] on h3 "Teams Call Interview Slot" at bounding box center [113, 104] width 56 height 5
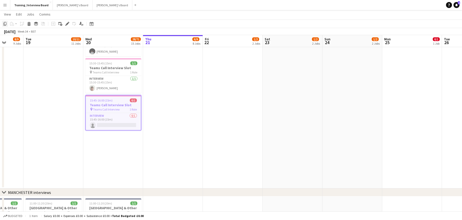
click at [5, 23] on icon "Copy" at bounding box center [5, 24] width 4 height 4
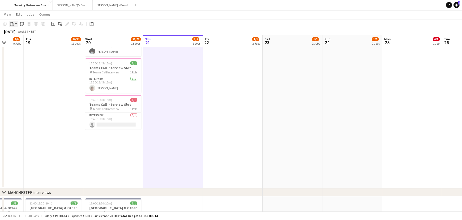
click at [12, 22] on icon "Paste" at bounding box center [12, 24] width 4 height 4
click at [15, 33] on link "Paste Ctrl+V" at bounding box center [36, 33] width 47 height 5
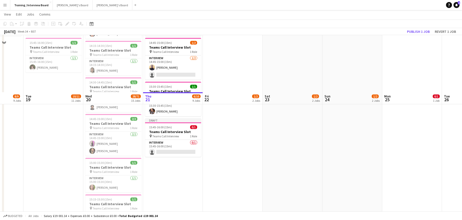
scroll to position [200, 0]
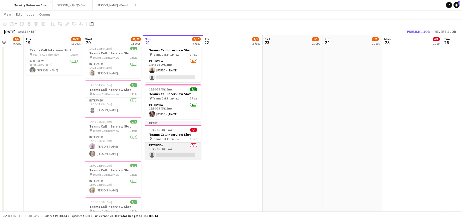
click at [169, 154] on app-card-role "Interview 0/1 15:45-16:00 (15m) single-neutral-actions" at bounding box center [173, 150] width 56 height 17
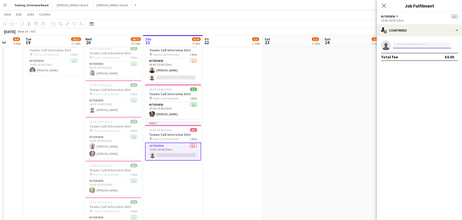
click at [400, 47] on input at bounding box center [422, 45] width 58 height 6
paste input "**********"
type input "**********"
click at [420, 55] on span "[EMAIL_ADDRESS][DOMAIN_NAME]" at bounding box center [422, 57] width 50 height 4
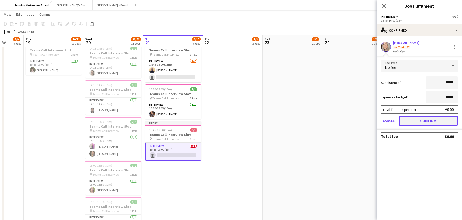
click at [443, 119] on button "Confirm" at bounding box center [428, 120] width 59 height 10
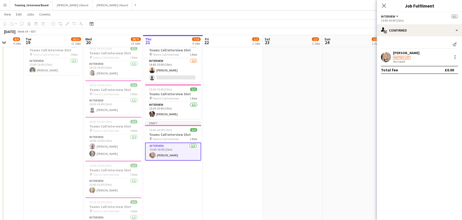
drag, startPoint x: 342, startPoint y: 71, endPoint x: 352, endPoint y: 40, distance: 32.2
click at [342, 70] on app-date-cell at bounding box center [353, 110] width 60 height 508
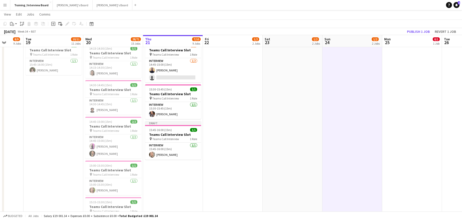
scroll to position [0, 155]
click at [410, 33] on button "Publish 1 job" at bounding box center [418, 31] width 27 height 7
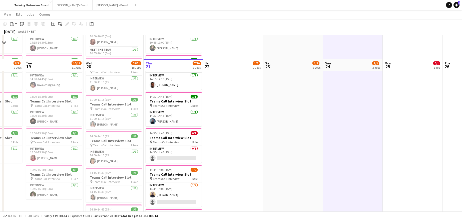
scroll to position [100, 0]
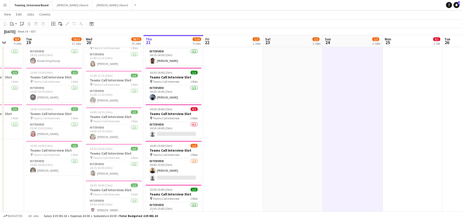
drag, startPoint x: 176, startPoint y: 59, endPoint x: 225, endPoint y: 71, distance: 51.1
click at [176, 59] on app-card-role "Interview [DATE] 14:15-14:30 (15m) [PERSON_NAME]" at bounding box center [174, 57] width 56 height 17
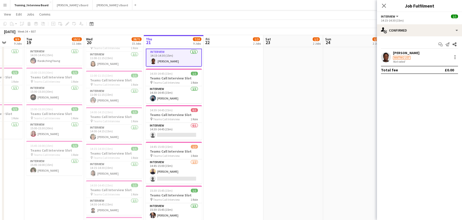
click at [412, 55] on div "[PERSON_NAME]" at bounding box center [406, 53] width 27 height 5
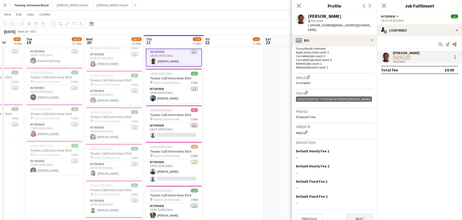
scroll to position [136, 0]
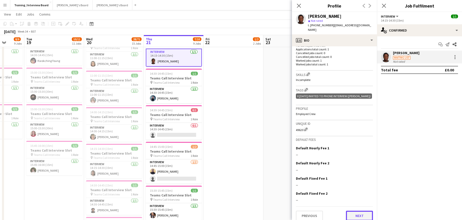
click at [353, 213] on button "Next" at bounding box center [359, 215] width 27 height 10
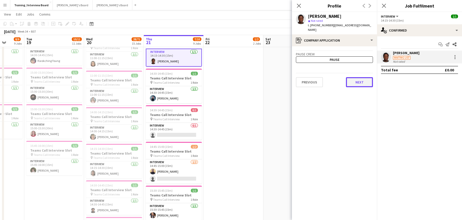
click at [354, 77] on button "Next" at bounding box center [359, 82] width 27 height 10
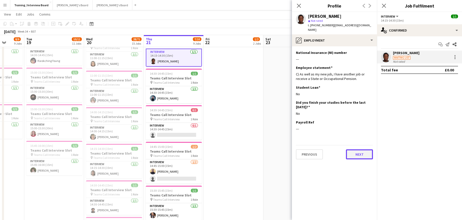
click at [366, 149] on button "Next" at bounding box center [359, 154] width 27 height 10
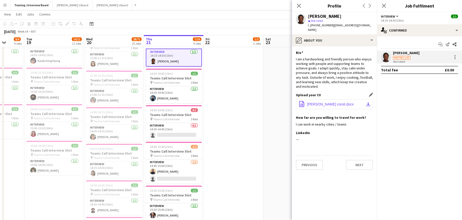
click at [369, 102] on app-icon "download-bottom" at bounding box center [368, 104] width 4 height 4
click at [352, 161] on button "Next" at bounding box center [359, 165] width 27 height 10
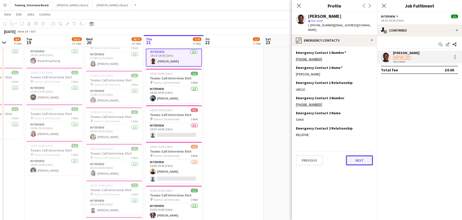
click at [365, 159] on button "Next" at bounding box center [359, 160] width 27 height 10
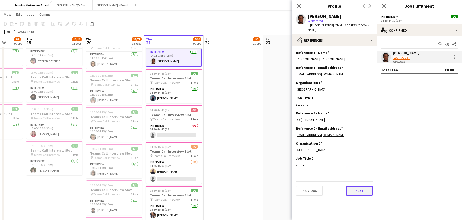
click at [358, 185] on button "Next" at bounding box center [359, 190] width 27 height 10
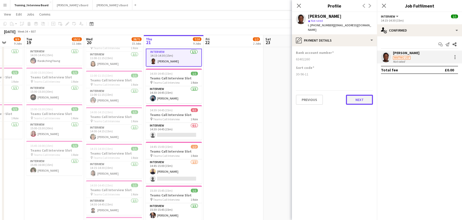
click at [361, 97] on button "Next" at bounding box center [359, 100] width 27 height 10
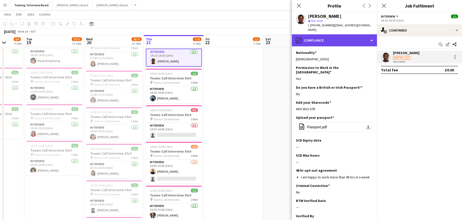
click at [373, 36] on div "pencil4 Compliance" at bounding box center [334, 40] width 85 height 12
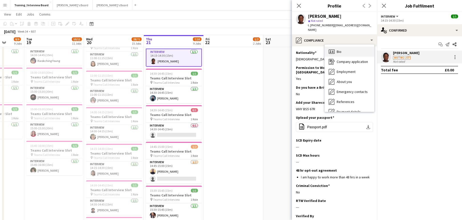
click at [345, 47] on div "Bio Bio" at bounding box center [350, 52] width 50 height 10
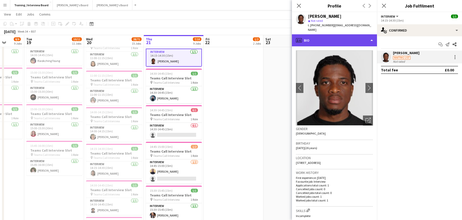
click at [373, 37] on div "profile Bio" at bounding box center [334, 40] width 85 height 12
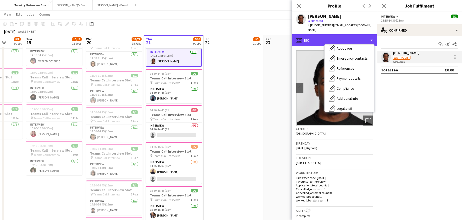
scroll to position [50, 0]
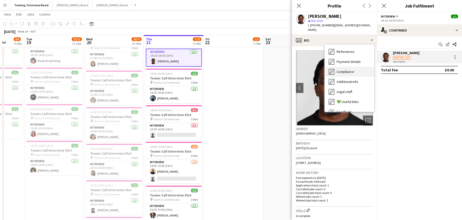
click at [350, 69] on span "Compliance" at bounding box center [346, 71] width 18 height 5
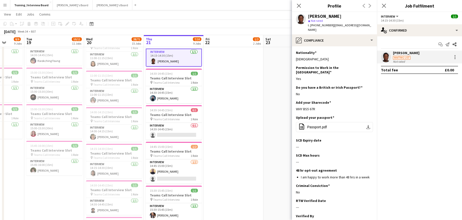
drag, startPoint x: 320, startPoint y: 98, endPoint x: 295, endPoint y: 100, distance: 25.3
click at [295, 100] on app-section-data-types "Nationality Edit this field Nigerian Permission to Work in the [GEOGRAPHIC_DATA…" at bounding box center [334, 132] width 85 height 173
copy div "WHY BS5 67R"
click at [369, 115] on app-icon "Edit this field" at bounding box center [371, 117] width 4 height 4
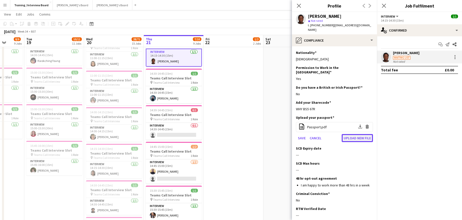
click at [358, 134] on button "Upload new file" at bounding box center [357, 138] width 31 height 8
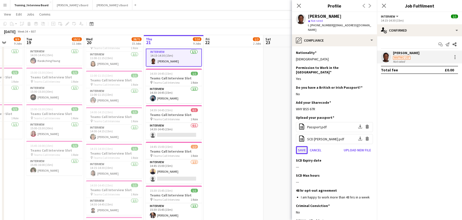
click at [306, 146] on button "Save" at bounding box center [302, 150] width 12 height 8
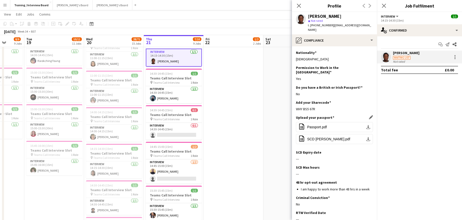
click at [371, 143] on app-section-data-types "Nationality Edit this field Nigerian Permission to Work in the [GEOGRAPHIC_DATA…" at bounding box center [334, 132] width 85 height 173
click at [369, 150] on app-icon "Edit this field" at bounding box center [371, 152] width 4 height 4
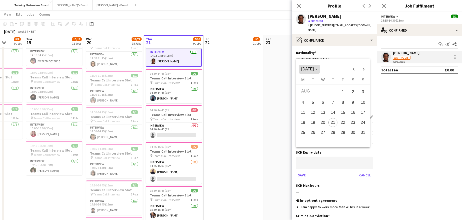
click at [318, 68] on span "[DATE]" at bounding box center [309, 69] width 16 height 5
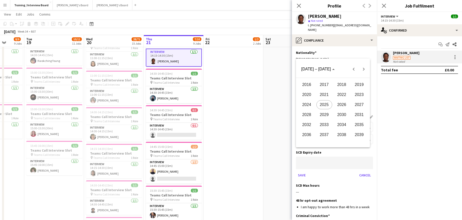
click at [347, 105] on span "2026" at bounding box center [342, 104] width 16 height 9
click at [326, 115] on span "OCT" at bounding box center [325, 114] width 16 height 9
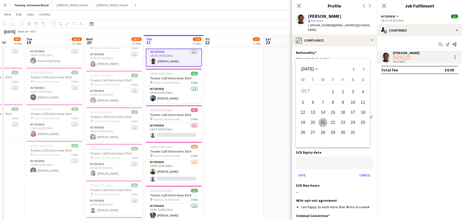
click at [300, 112] on span "12" at bounding box center [303, 112] width 9 height 9
type input "**********"
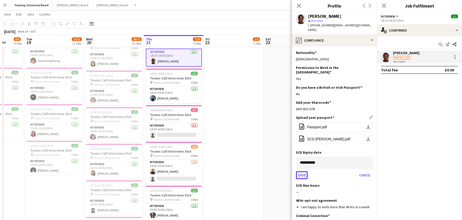
click at [301, 171] on button "Save" at bounding box center [302, 175] width 12 height 8
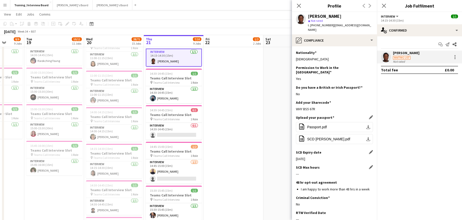
click at [365, 165] on div "SCD Max hours Edit this field" at bounding box center [334, 167] width 77 height 5
click at [369, 165] on app-icon "Edit this field" at bounding box center [371, 167] width 4 height 4
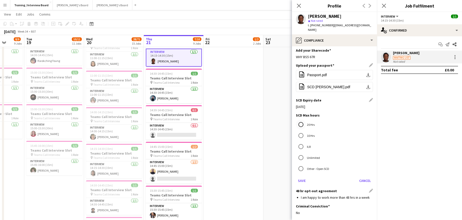
scroll to position [75, 0]
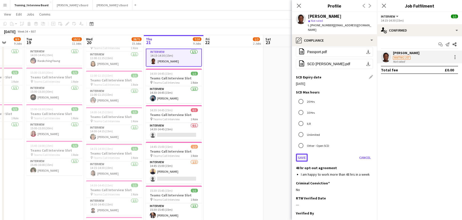
click at [305, 153] on button "Save" at bounding box center [302, 157] width 12 height 8
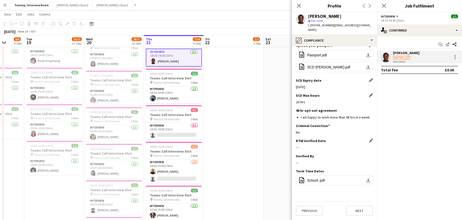
scroll to position [62, 0]
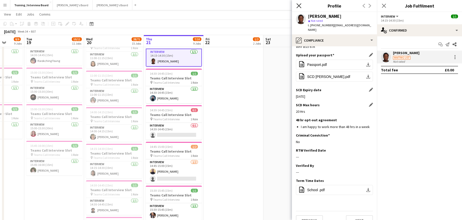
click at [301, 5] on icon "Close pop-in" at bounding box center [299, 5] width 5 height 5
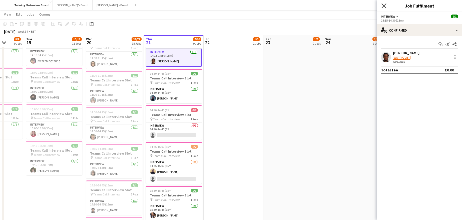
click at [383, 6] on icon "Close pop-in" at bounding box center [384, 5] width 5 height 5
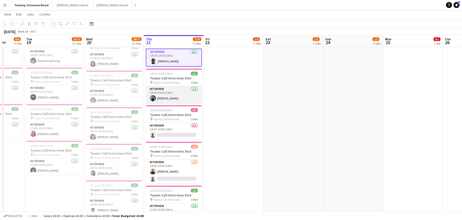
click at [155, 95] on app-card-role "Interview [DATE] 14:30-14:45 (15m) [PERSON_NAME]" at bounding box center [174, 94] width 56 height 17
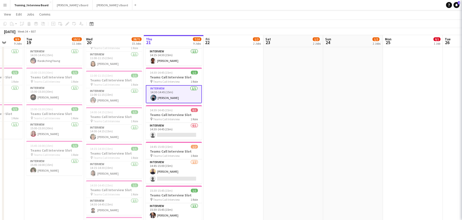
scroll to position [0, 155]
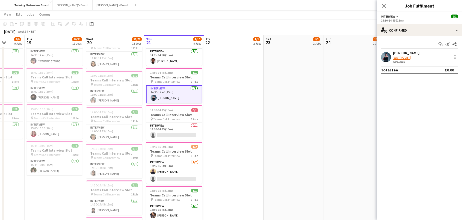
click at [415, 52] on div "[PERSON_NAME]" at bounding box center [406, 53] width 27 height 5
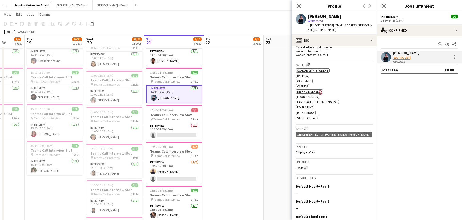
scroll to position [188, 0]
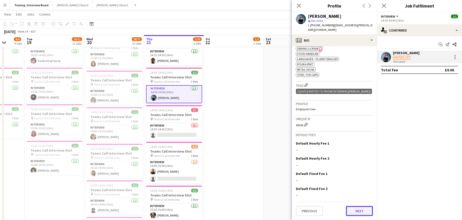
click at [347, 211] on button "Next" at bounding box center [359, 211] width 27 height 10
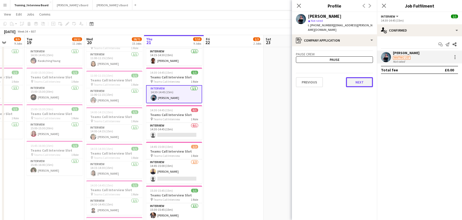
click at [358, 83] on button "Next" at bounding box center [359, 82] width 27 height 10
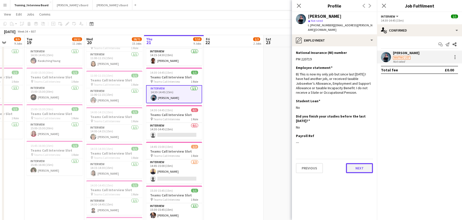
click at [346, 164] on button "Next" at bounding box center [359, 168] width 27 height 10
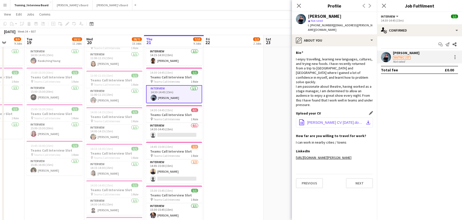
click at [366, 120] on app-icon "download-bottom" at bounding box center [368, 122] width 4 height 4
click at [364, 188] on button "Next" at bounding box center [359, 183] width 27 height 10
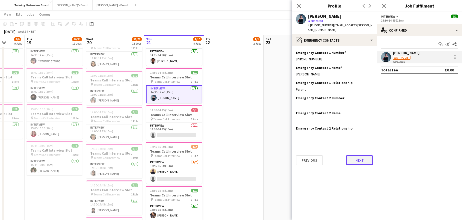
click at [368, 165] on button "Next" at bounding box center [359, 160] width 27 height 10
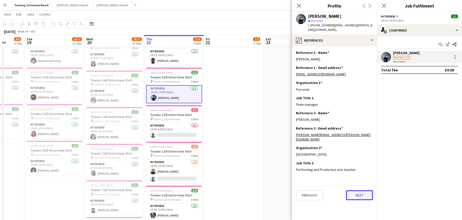
click at [367, 191] on button "Next" at bounding box center [359, 195] width 27 height 10
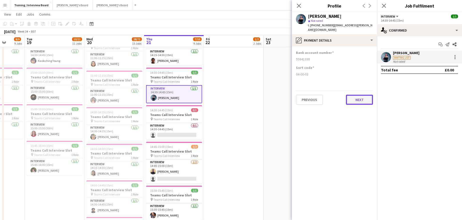
click at [366, 97] on button "Next" at bounding box center [359, 100] width 27 height 10
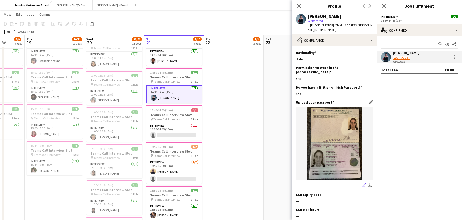
click at [364, 183] on icon at bounding box center [365, 184] width 3 height 3
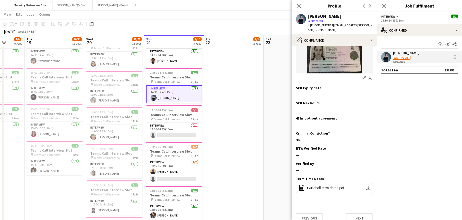
scroll to position [109, 0]
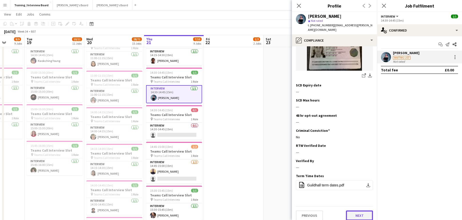
click at [366, 210] on button "Next" at bounding box center [359, 215] width 27 height 10
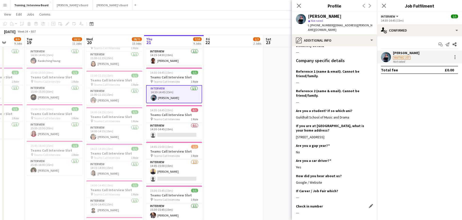
scroll to position [75, 0]
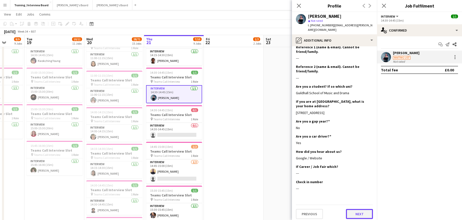
click at [357, 214] on button "Next" at bounding box center [359, 214] width 27 height 10
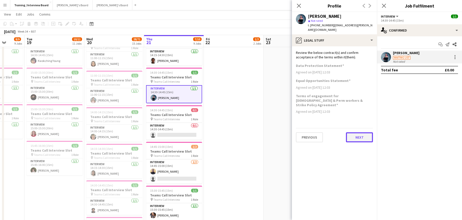
click at [358, 132] on button "Next" at bounding box center [359, 137] width 27 height 10
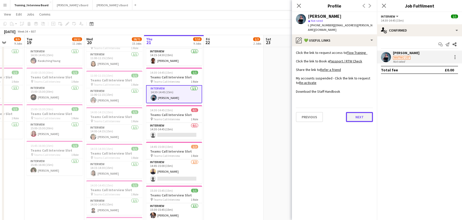
click at [356, 116] on button "Next" at bounding box center [359, 117] width 27 height 10
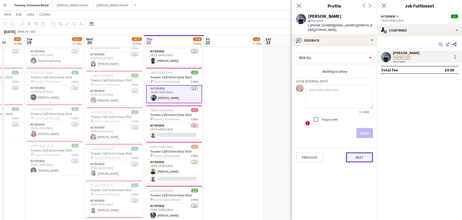
click at [364, 156] on button "Next" at bounding box center [359, 157] width 27 height 10
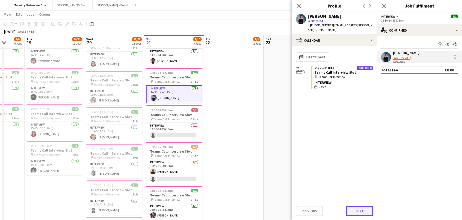
click at [362, 211] on button "Next" at bounding box center [359, 211] width 27 height 10
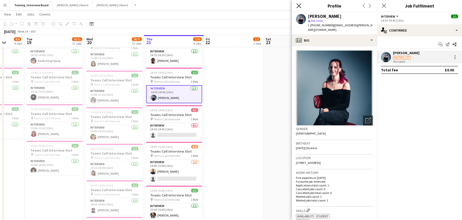
click at [297, 4] on icon at bounding box center [299, 5] width 5 height 5
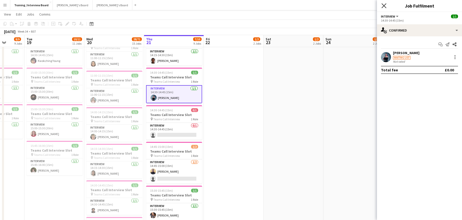
click at [386, 8] on icon "Close pop-in" at bounding box center [384, 5] width 5 height 5
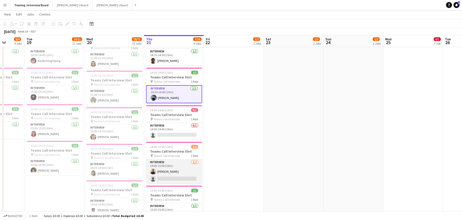
click at [163, 169] on app-card-role "Interview [DATE] 14:45-15:00 (15m) [PERSON_NAME] single-neutral-actions" at bounding box center [174, 171] width 56 height 24
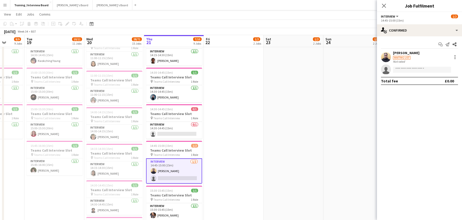
click at [416, 52] on div "[PERSON_NAME]" at bounding box center [406, 53] width 27 height 5
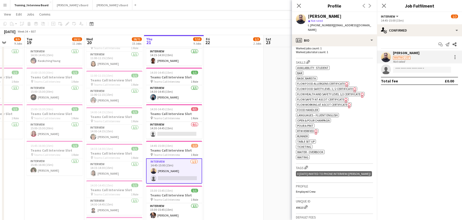
scroll to position [150, 0]
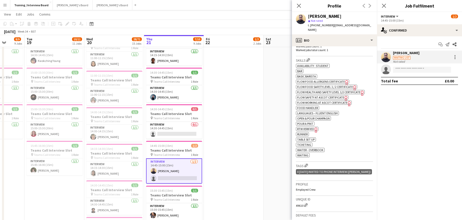
click at [316, 127] on icon "Freelancer has uploaded a photo validation of skill. Click to see" at bounding box center [316, 129] width 5 height 5
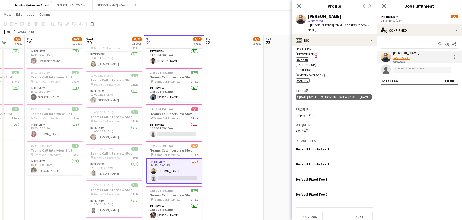
scroll to position [226, 0]
click at [359, 210] on button "Next" at bounding box center [359, 215] width 27 height 10
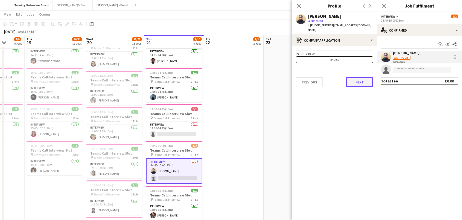
click at [362, 79] on button "Next" at bounding box center [359, 82] width 27 height 10
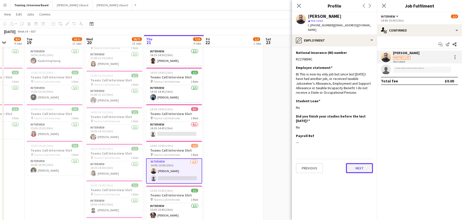
click at [365, 163] on button "Next" at bounding box center [359, 168] width 27 height 10
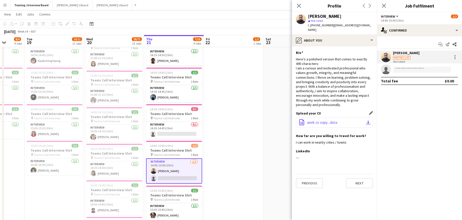
click at [368, 120] on app-icon "download-bottom" at bounding box center [368, 122] width 4 height 4
click at [366, 183] on app-section-data-types "Bio Edit this field Here’s a polished version that comes to exactly 490 charact…" at bounding box center [334, 132] width 85 height 173
click at [366, 180] on button "Next" at bounding box center [359, 183] width 27 height 10
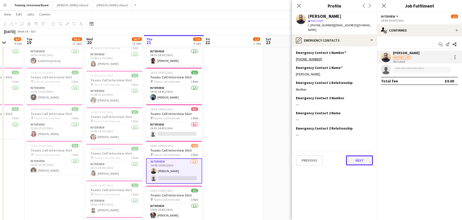
click at [365, 156] on button "Next" at bounding box center [359, 160] width 27 height 10
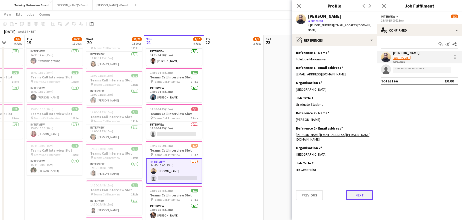
click at [365, 190] on button "Next" at bounding box center [359, 195] width 27 height 10
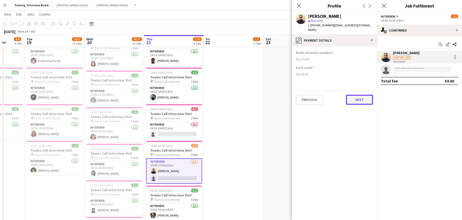
click at [366, 95] on button "Next" at bounding box center [359, 100] width 27 height 10
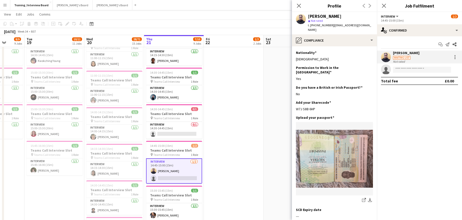
drag, startPoint x: 318, startPoint y: 100, endPoint x: 294, endPoint y: 103, distance: 24.5
click at [294, 103] on app-section-data-types "Nationality Edit this field Nigerian Permission to Work in the [GEOGRAPHIC_DATA…" at bounding box center [334, 132] width 85 height 173
copy div "W7J S8B 6HP"
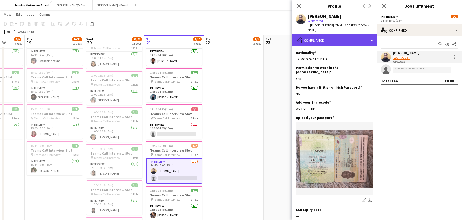
click at [372, 34] on div "pencil4 Compliance" at bounding box center [334, 40] width 85 height 12
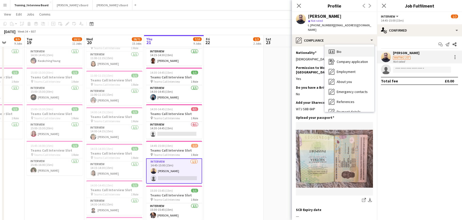
click at [335, 49] on icon at bounding box center [332, 51] width 6 height 4
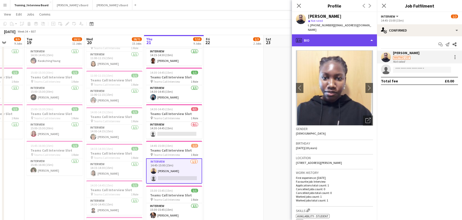
click at [374, 35] on div "profile Bio" at bounding box center [334, 40] width 85 height 12
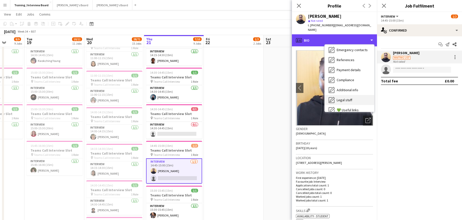
scroll to position [50, 0]
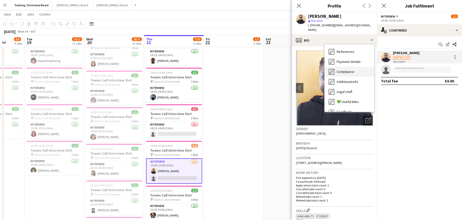
click at [345, 69] on span "Compliance" at bounding box center [346, 71] width 18 height 5
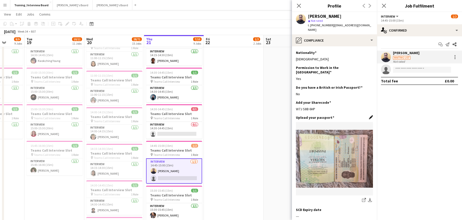
click at [369, 115] on app-icon "Edit this field" at bounding box center [371, 117] width 4 height 4
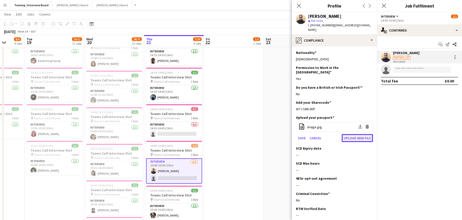
click at [354, 134] on button "Upload new file" at bounding box center [357, 138] width 31 height 8
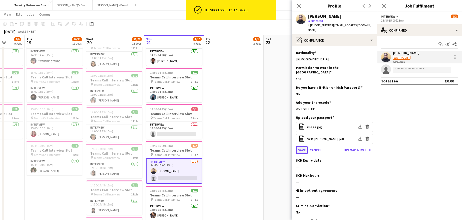
click at [300, 146] on button "Save" at bounding box center [302, 150] width 12 height 8
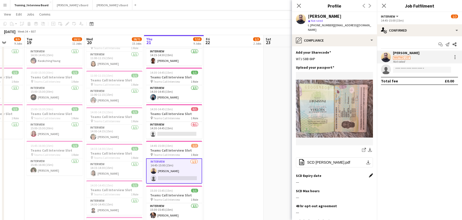
click at [369, 173] on app-icon "Edit this field" at bounding box center [371, 175] width 4 height 4
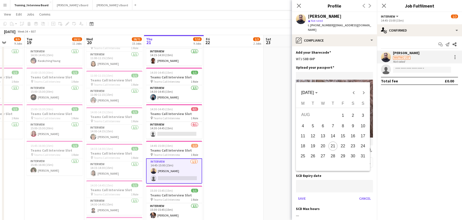
click at [318, 93] on icon "Choose month and year" at bounding box center [316, 92] width 3 height 1
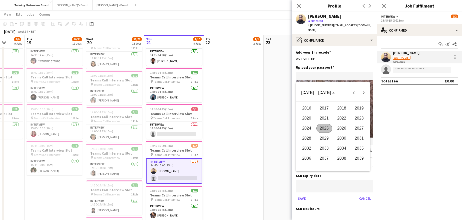
click at [306, 139] on span "2028" at bounding box center [307, 138] width 16 height 9
click at [311, 118] on span "JAN" at bounding box center [307, 118] width 16 height 9
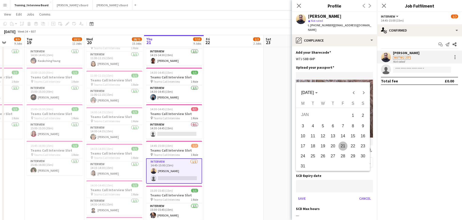
click at [306, 155] on span "24" at bounding box center [303, 155] width 9 height 9
type input "**********"
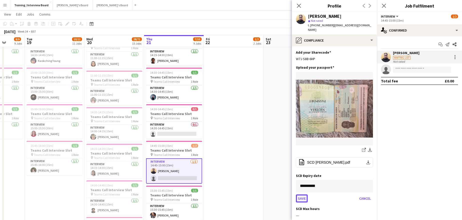
click at [305, 194] on button "Save" at bounding box center [302, 198] width 12 height 8
click at [369, 188] on app-icon "Edit this field" at bounding box center [371, 190] width 4 height 4
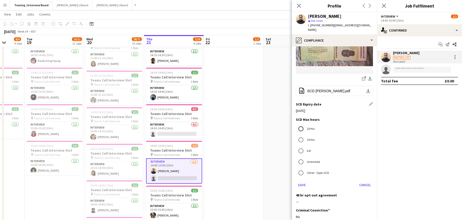
scroll to position [125, 0]
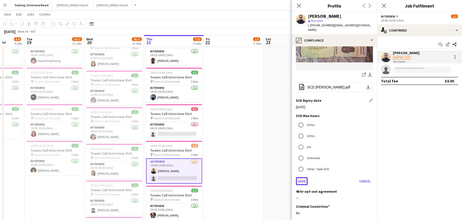
click at [306, 177] on button "Save" at bounding box center [302, 181] width 12 height 8
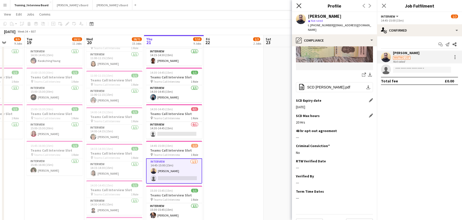
click at [300, 6] on icon at bounding box center [299, 5] width 5 height 5
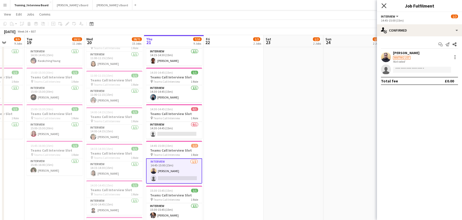
click at [385, 7] on icon "Close pop-in" at bounding box center [384, 5] width 5 height 5
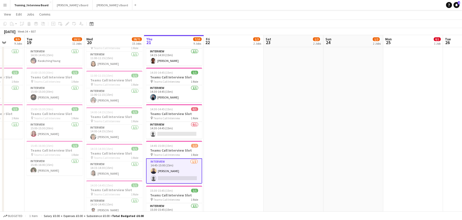
click at [168, 169] on app-card-role "Interview [DATE] 14:45-15:00 (15m) [PERSON_NAME] single-neutral-actions" at bounding box center [174, 170] width 56 height 25
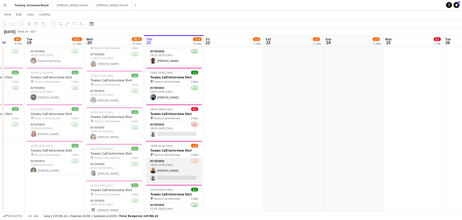
click at [168, 168] on app-card-role "Interview [DATE] 14:45-15:00 (15m) [PERSON_NAME] single-neutral-actions" at bounding box center [174, 170] width 56 height 24
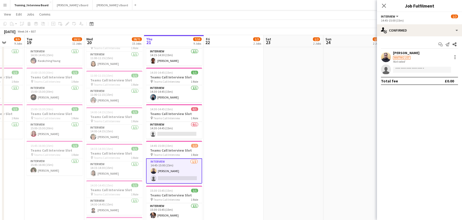
click at [396, 50] on div "Start chat Send notification Share [PERSON_NAME] Waiting list Not rated single-…" at bounding box center [419, 62] width 85 height 53
click at [401, 55] on div "Waiting list" at bounding box center [406, 57] width 27 height 5
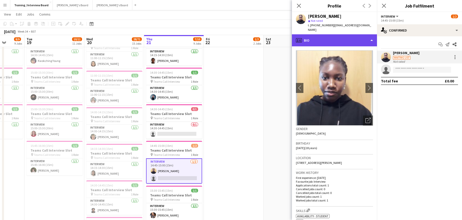
click at [372, 35] on div "profile Bio" at bounding box center [334, 40] width 85 height 12
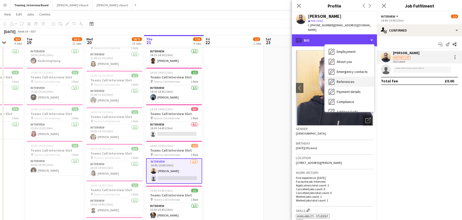
scroll to position [50, 0]
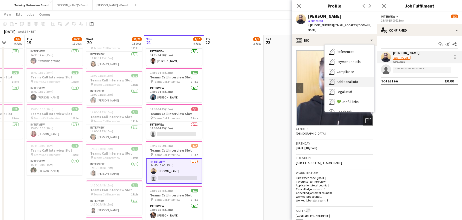
click at [353, 80] on div "Additional info Additional info" at bounding box center [350, 82] width 50 height 10
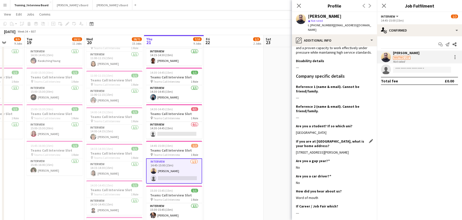
scroll to position [150, 0]
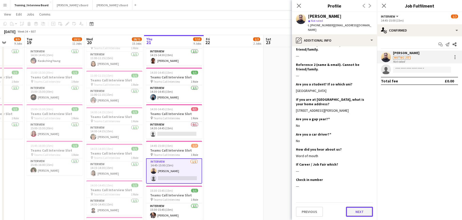
click at [353, 215] on button "Next" at bounding box center [359, 211] width 27 height 10
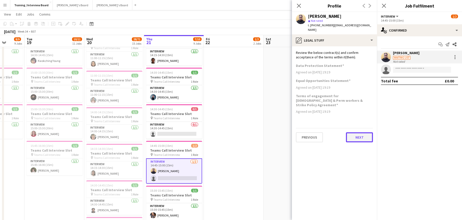
click at [362, 132] on button "Next" at bounding box center [359, 137] width 27 height 10
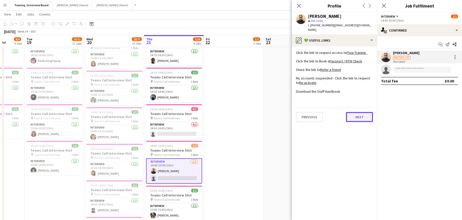
click at [363, 112] on button "Next" at bounding box center [359, 117] width 27 height 10
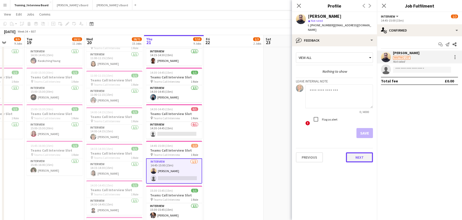
click at [370, 152] on button "Next" at bounding box center [359, 157] width 27 height 10
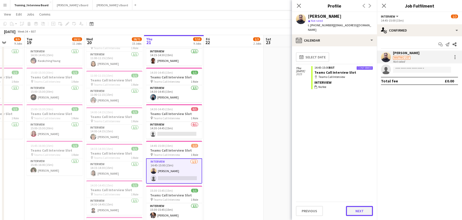
click at [364, 206] on button "Next" at bounding box center [359, 211] width 27 height 10
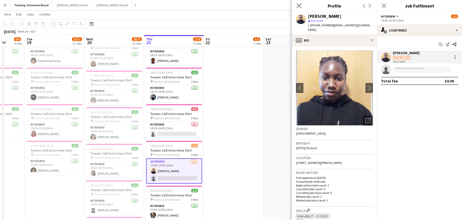
click at [301, 7] on icon "Close pop-in" at bounding box center [299, 5] width 5 height 5
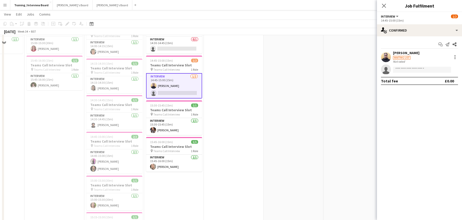
scroll to position [225, 0]
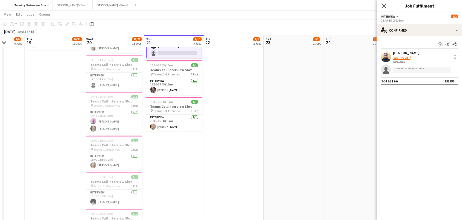
click at [385, 6] on icon "Close pop-in" at bounding box center [384, 5] width 5 height 5
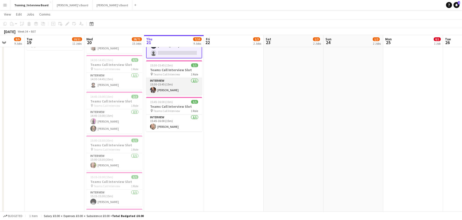
click at [169, 92] on app-card-role "Interview [DATE] 15:30-15:45 (15m) [PERSON_NAME]" at bounding box center [174, 86] width 56 height 17
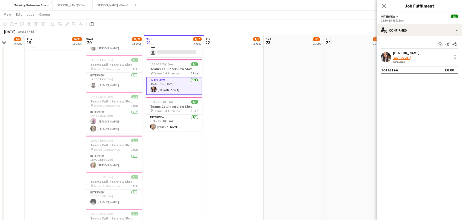
click at [405, 53] on div "[PERSON_NAME]" at bounding box center [406, 53] width 27 height 5
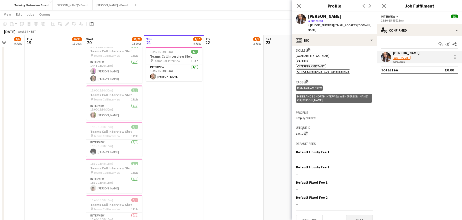
scroll to position [164, 0]
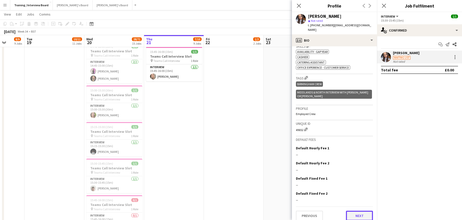
click at [350, 211] on button "Next" at bounding box center [359, 215] width 27 height 10
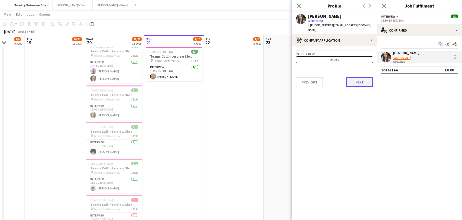
click at [353, 78] on button "Next" at bounding box center [359, 82] width 27 height 10
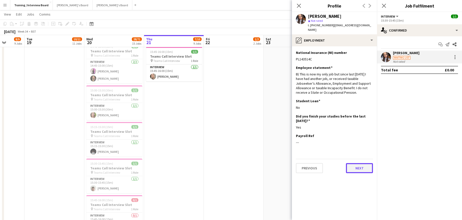
click at [361, 163] on button "Next" at bounding box center [359, 168] width 27 height 10
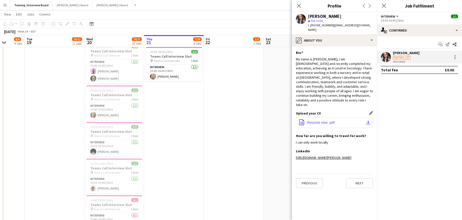
click at [367, 117] on button "office-file-sheet Resume new .pdf download-bottom" at bounding box center [334, 122] width 77 height 10
click at [357, 187] on button "Next" at bounding box center [359, 183] width 27 height 10
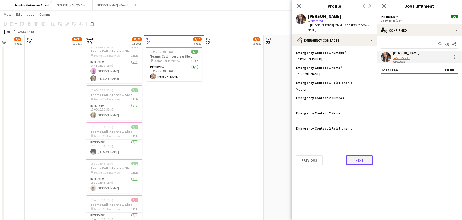
click at [359, 155] on button "Next" at bounding box center [359, 160] width 27 height 10
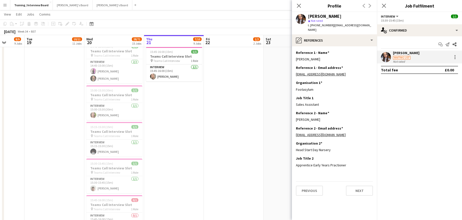
click at [360, 181] on div "Previous Next" at bounding box center [334, 188] width 77 height 14
click at [357, 185] on button "Next" at bounding box center [359, 190] width 27 height 10
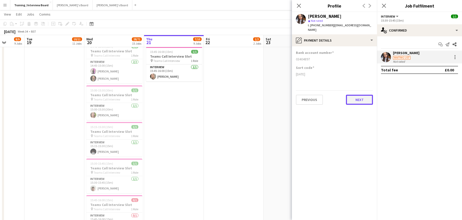
click at [357, 96] on button "Next" at bounding box center [359, 100] width 27 height 10
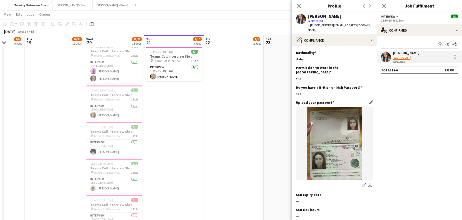
click at [362, 183] on icon "share-external-link-1" at bounding box center [364, 185] width 4 height 4
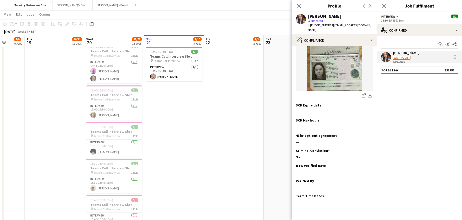
scroll to position [97, 0]
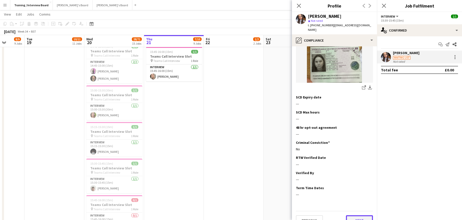
click at [356, 215] on button "Next" at bounding box center [359, 220] width 27 height 10
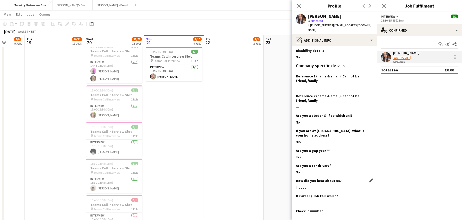
scroll to position [110, 0]
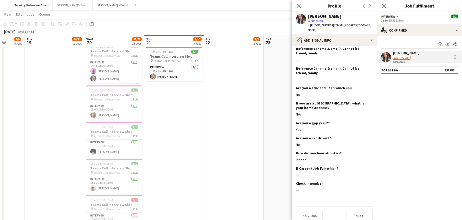
click at [353, 206] on div "Previous Next" at bounding box center [334, 213] width 77 height 14
click at [356, 213] on button "Next" at bounding box center [359, 215] width 27 height 10
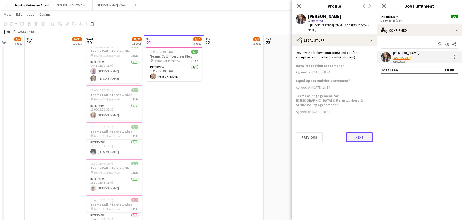
click at [354, 132] on button "Next" at bounding box center [359, 137] width 27 height 10
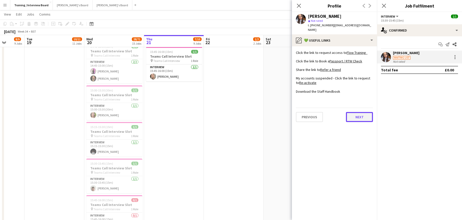
click at [353, 113] on button "Next" at bounding box center [359, 117] width 27 height 10
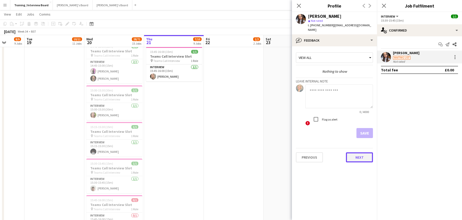
click at [356, 152] on button "Next" at bounding box center [359, 157] width 27 height 10
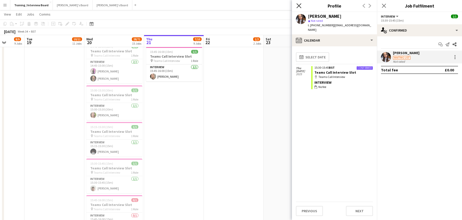
click at [300, 6] on icon "Close pop-in" at bounding box center [299, 5] width 5 height 5
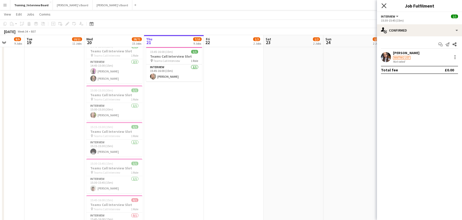
click at [386, 5] on icon "Close pop-in" at bounding box center [384, 5] width 5 height 5
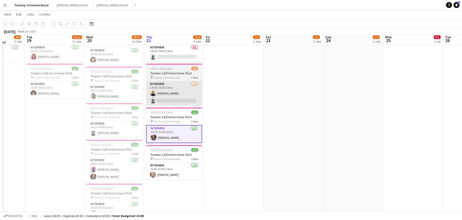
scroll to position [175, 0]
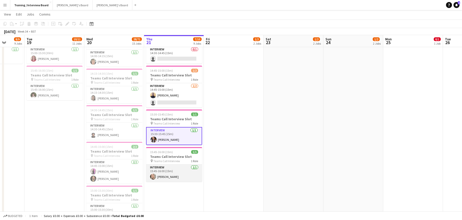
click at [173, 174] on app-card-role "Interview [DATE] 15:45-16:00 (15m) [PERSON_NAME]" at bounding box center [174, 172] width 56 height 17
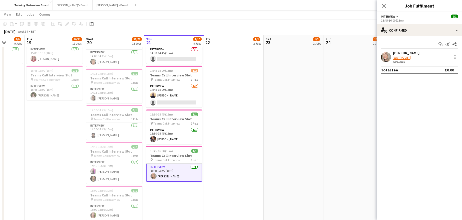
click at [398, 53] on div "[PERSON_NAME]" at bounding box center [406, 53] width 27 height 5
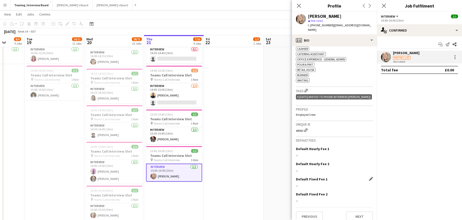
scroll to position [178, 0]
click at [354, 212] on button "Next" at bounding box center [359, 215] width 27 height 10
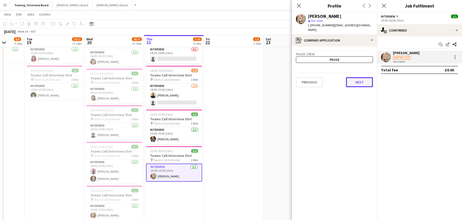
click at [355, 77] on button "Next" at bounding box center [359, 82] width 27 height 10
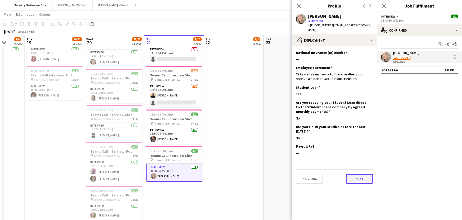
click at [357, 176] on button "Next" at bounding box center [359, 178] width 27 height 10
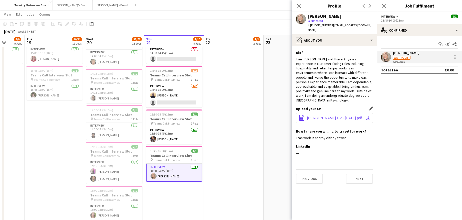
click at [368, 116] on app-icon "download-bottom" at bounding box center [368, 118] width 4 height 4
click at [354, 173] on button "Next" at bounding box center [359, 178] width 27 height 10
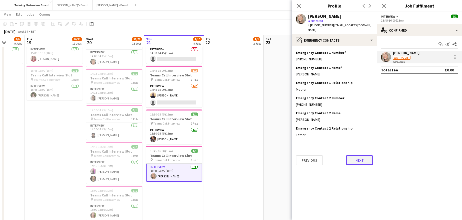
click at [364, 155] on button "Next" at bounding box center [359, 160] width 27 height 10
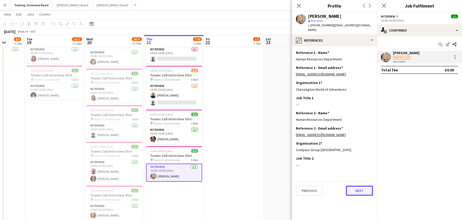
click at [354, 187] on button "Next" at bounding box center [359, 190] width 27 height 10
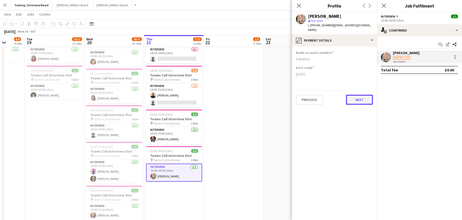
click at [356, 95] on button "Next" at bounding box center [359, 100] width 27 height 10
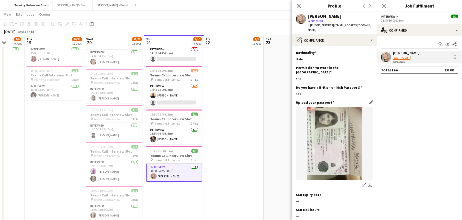
click at [362, 183] on icon "share-external-link-1" at bounding box center [364, 185] width 4 height 4
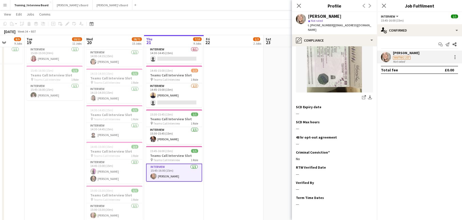
scroll to position [97, 0]
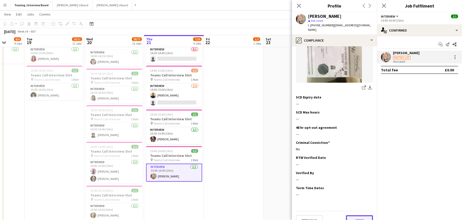
click at [354, 215] on button "Next" at bounding box center [359, 220] width 27 height 10
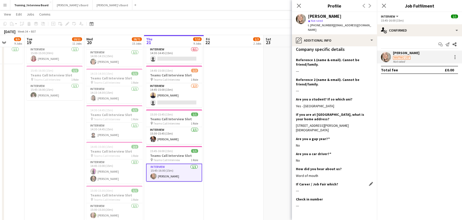
scroll to position [151, 0]
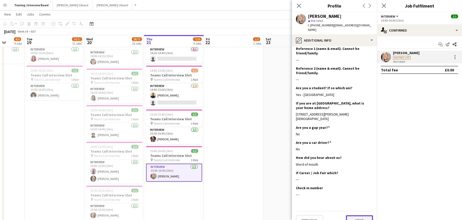
click at [361, 215] on button "Next" at bounding box center [359, 220] width 27 height 10
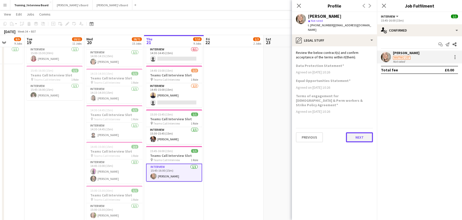
click at [369, 132] on button "Next" at bounding box center [359, 137] width 27 height 10
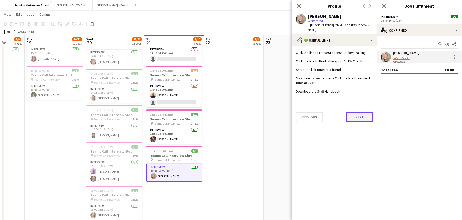
click at [364, 115] on button "Next" at bounding box center [359, 117] width 27 height 10
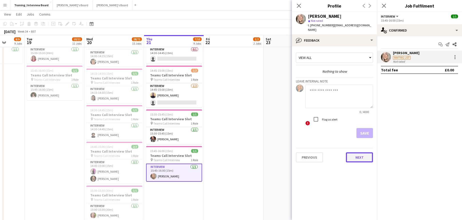
click at [363, 152] on button "Next" at bounding box center [359, 157] width 27 height 10
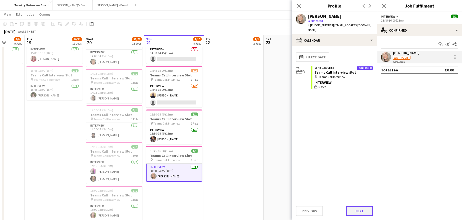
click at [367, 211] on button "Next" at bounding box center [359, 211] width 27 height 10
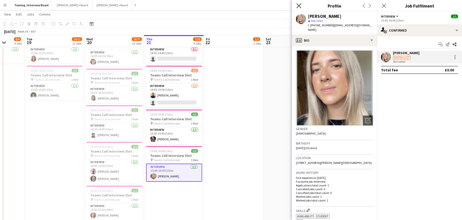
click at [298, 4] on icon "Close pop-in" at bounding box center [299, 5] width 5 height 5
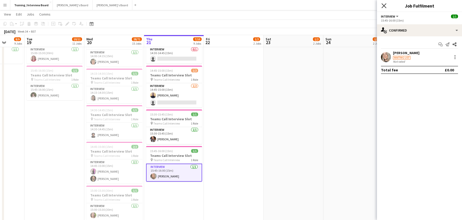
click at [384, 5] on icon "Close pop-in" at bounding box center [384, 5] width 5 height 5
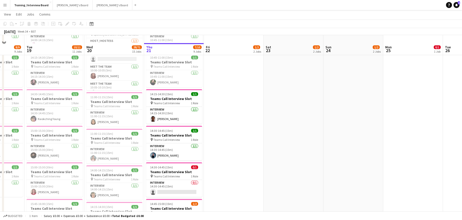
scroll to position [50, 0]
